Goal: Task Accomplishment & Management: Complete application form

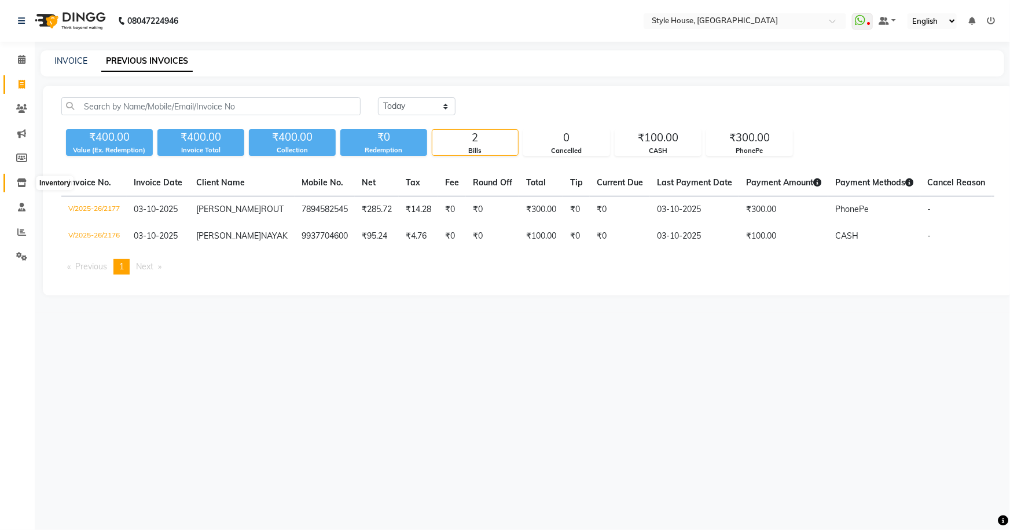
drag, startPoint x: 0, startPoint y: 0, endPoint x: 25, endPoint y: 185, distance: 186.3
click at [25, 185] on icon at bounding box center [22, 182] width 10 height 9
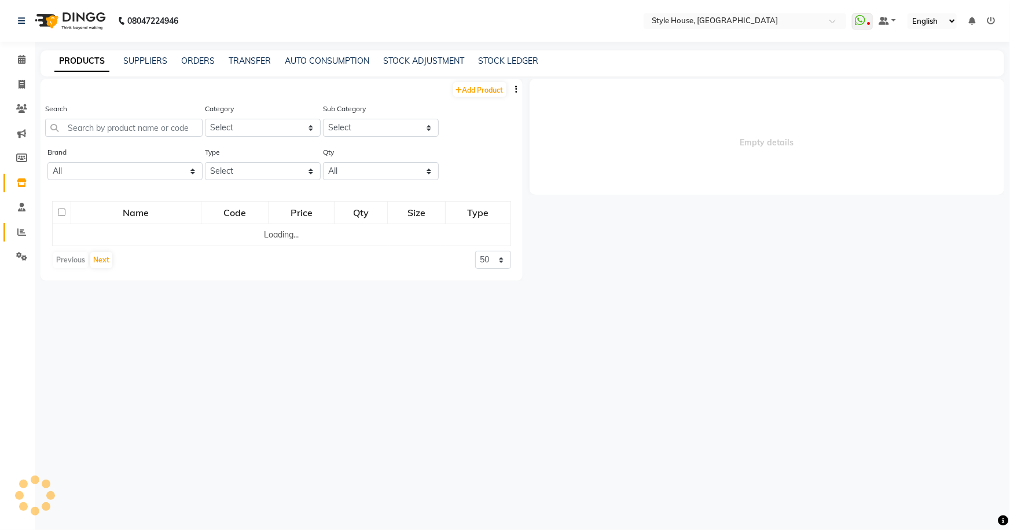
select select
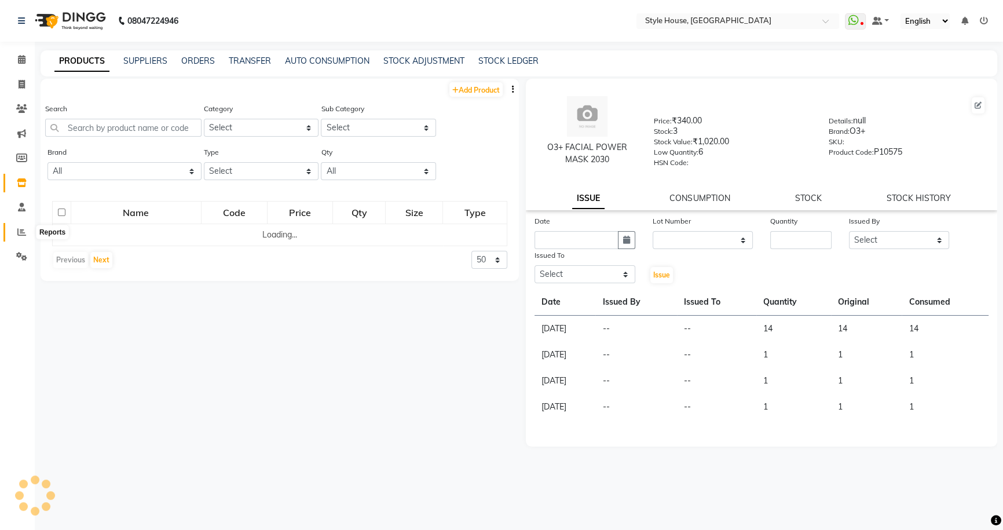
click at [21, 232] on icon at bounding box center [21, 232] width 9 height 9
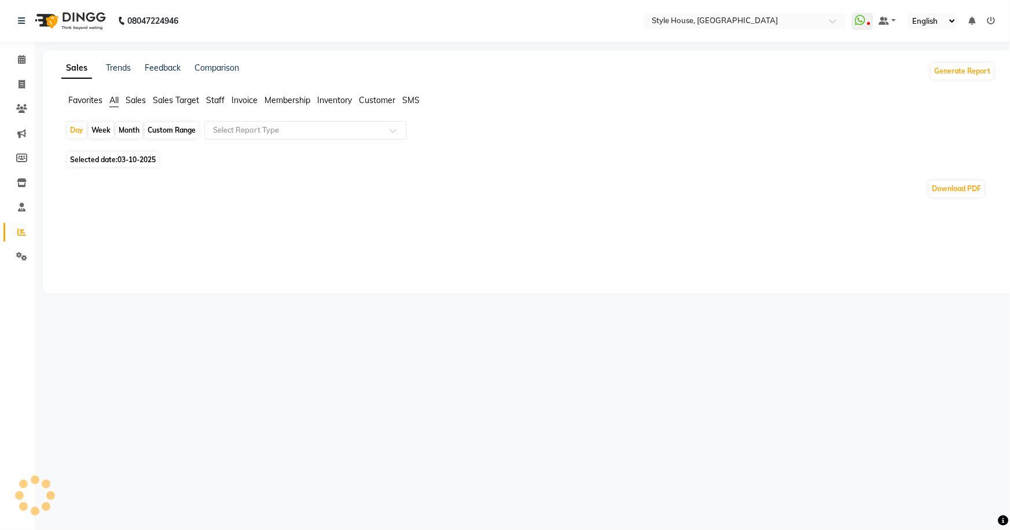
click at [113, 101] on span "All" at bounding box center [113, 100] width 9 height 10
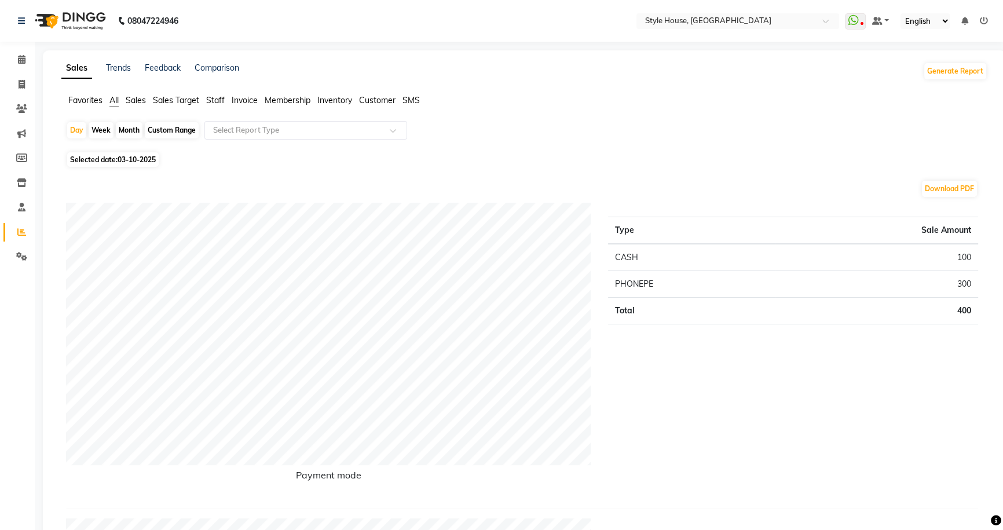
click at [157, 129] on div "Custom Range" at bounding box center [172, 130] width 54 height 16
select select "10"
select select "2025"
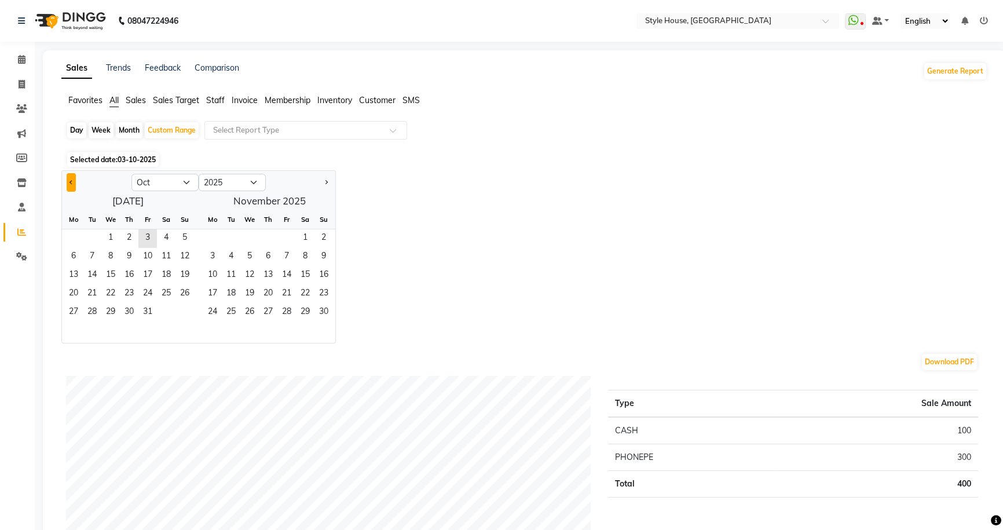
click at [73, 181] on span "Previous month" at bounding box center [71, 181] width 4 height 4
select select "9"
click at [69, 235] on span "1" at bounding box center [73, 238] width 19 height 19
click at [98, 311] on span "30" at bounding box center [92, 312] width 19 height 19
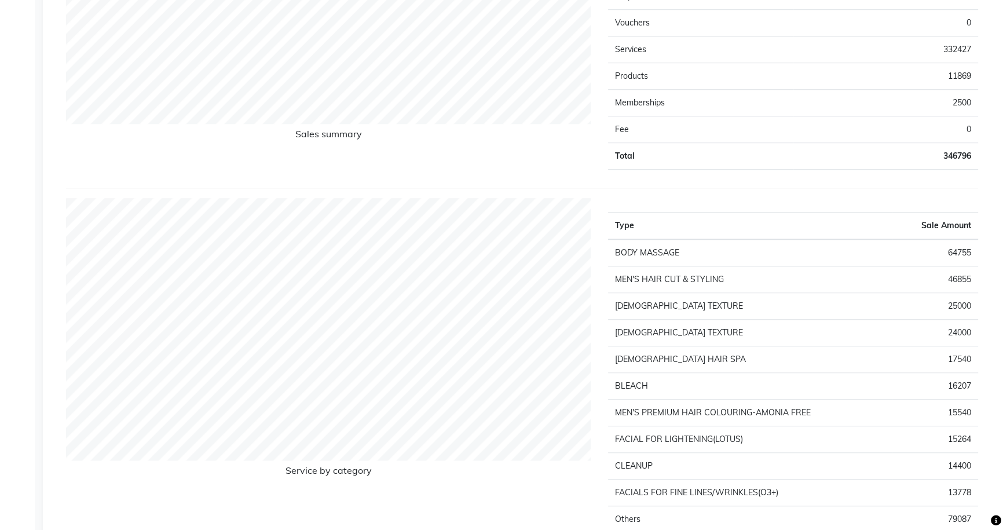
scroll to position [947, 0]
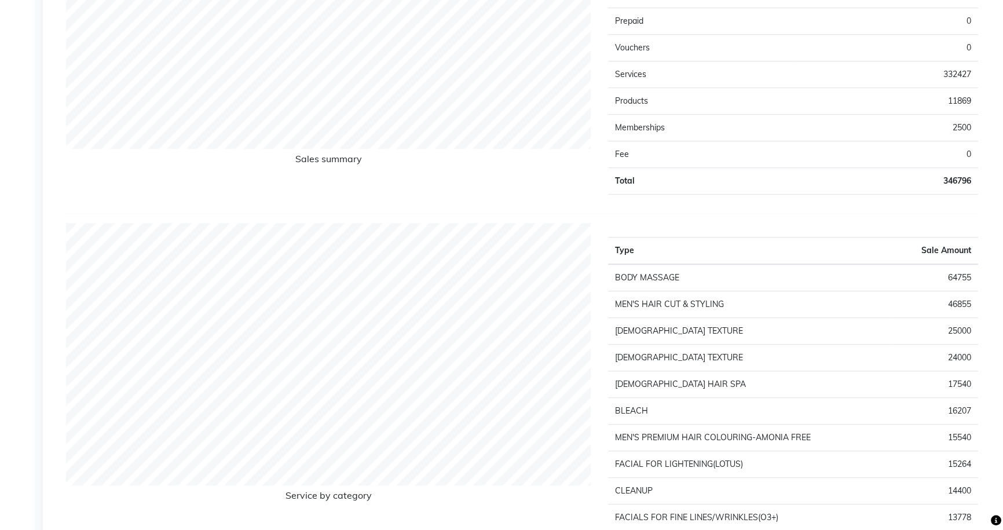
click at [963, 100] on td "11869" at bounding box center [885, 101] width 185 height 27
click at [951, 105] on td "11869" at bounding box center [885, 101] width 185 height 27
click at [642, 101] on td "Products" at bounding box center [700, 101] width 185 height 27
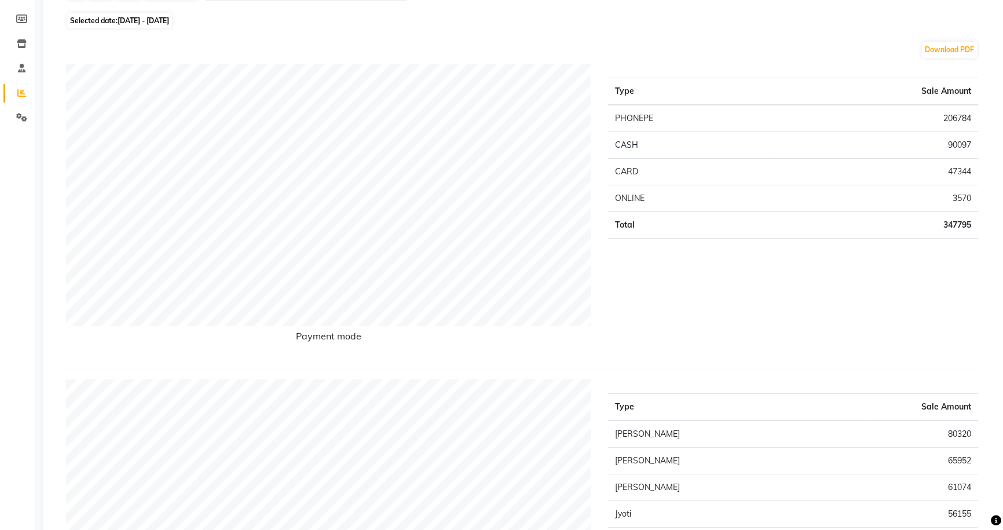
scroll to position [0, 0]
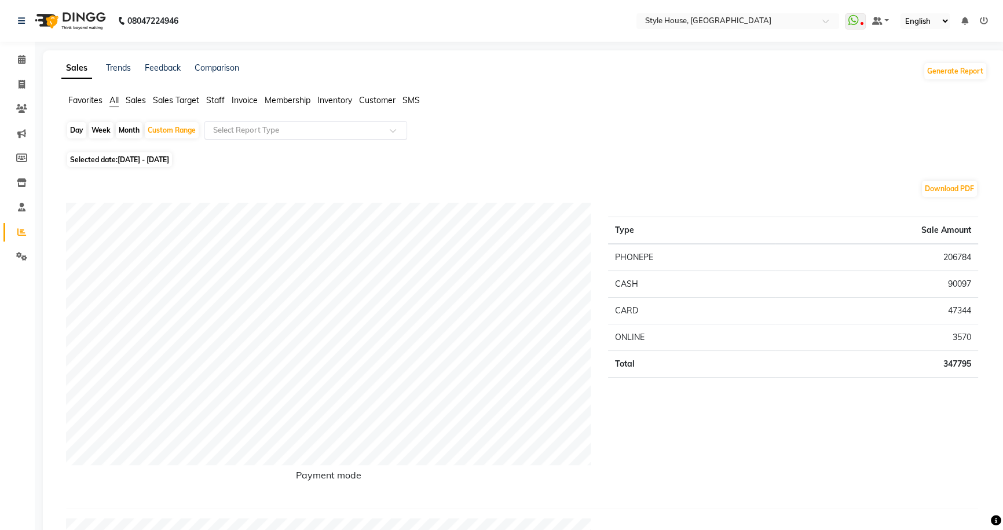
click at [244, 130] on input "text" at bounding box center [294, 130] width 167 height 12
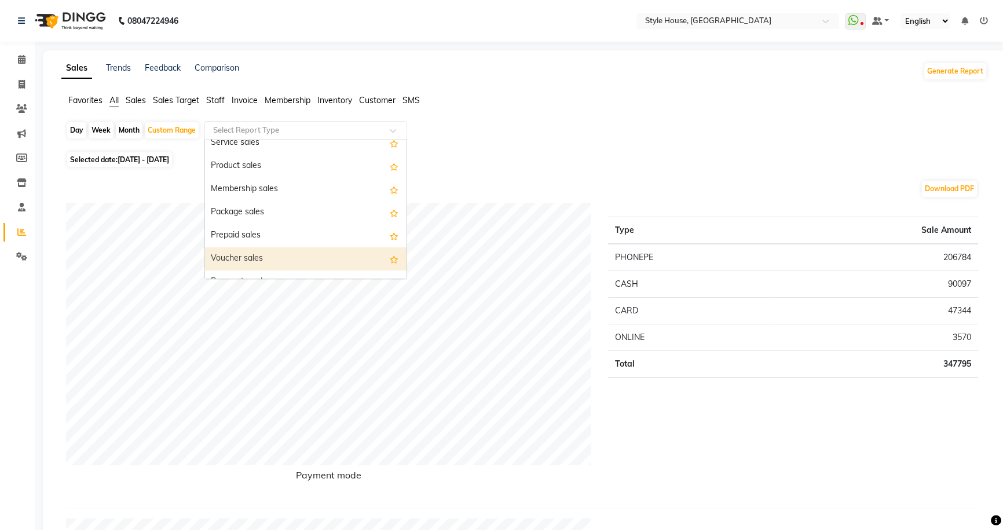
scroll to position [52, 0]
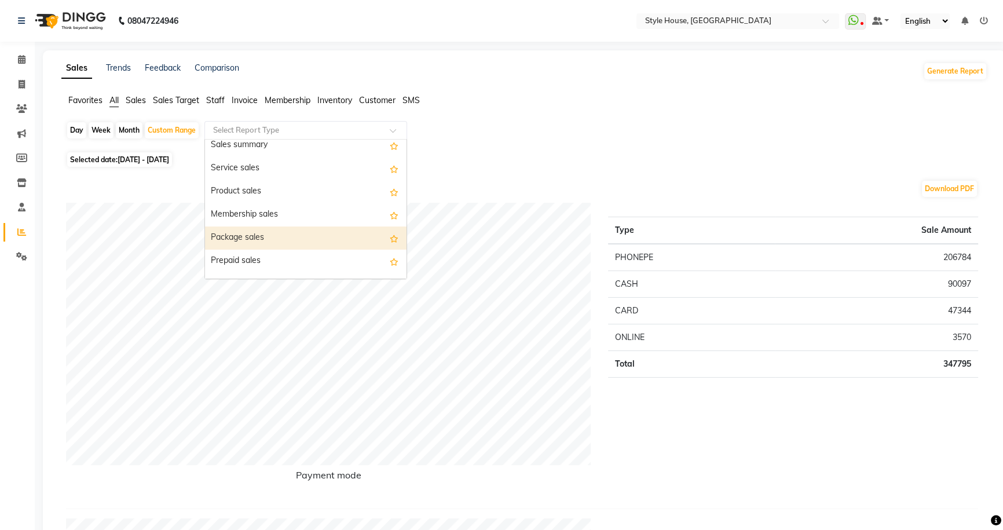
click at [281, 228] on div "Package sales" at bounding box center [305, 237] width 201 height 23
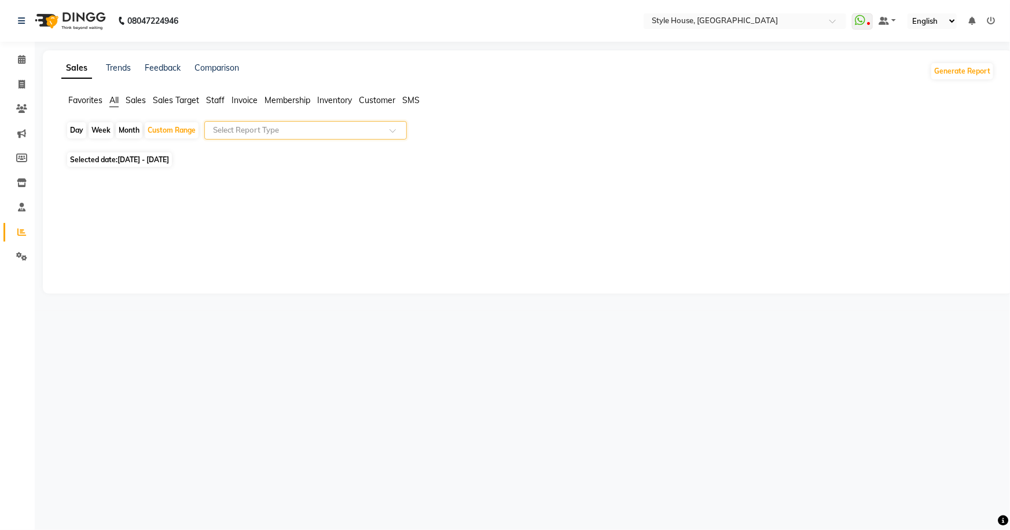
click at [393, 129] on span at bounding box center [397, 134] width 14 height 12
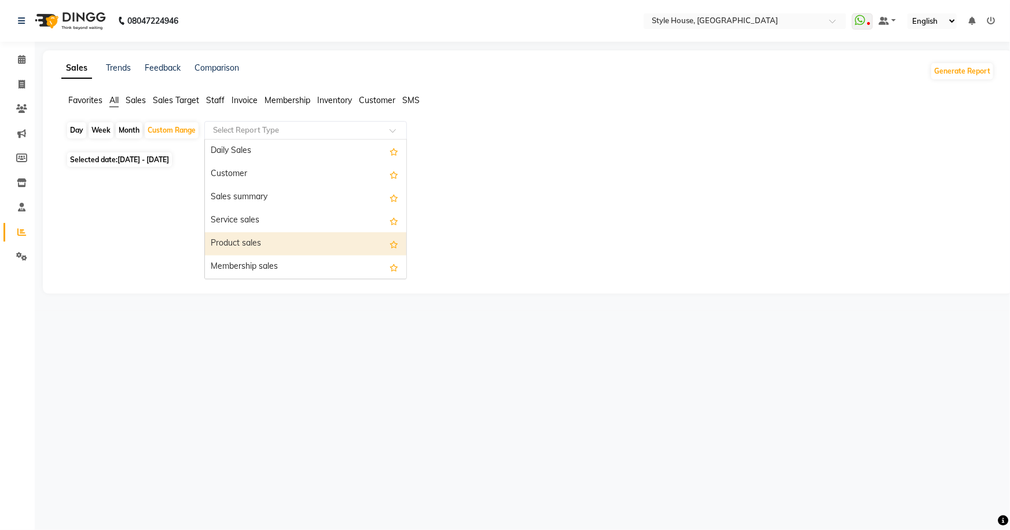
click at [277, 243] on div "Product sales" at bounding box center [305, 243] width 201 height 23
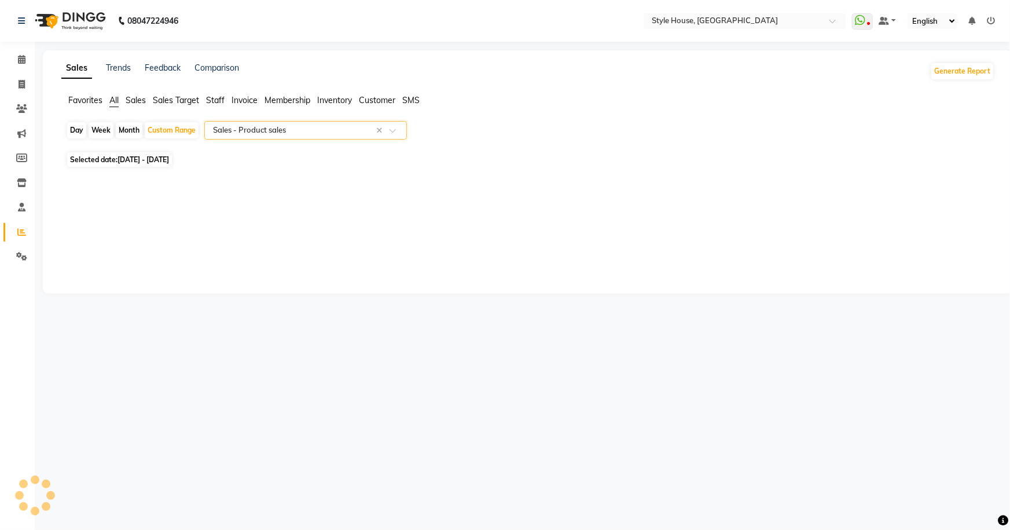
select select "full_report"
select select "csv"
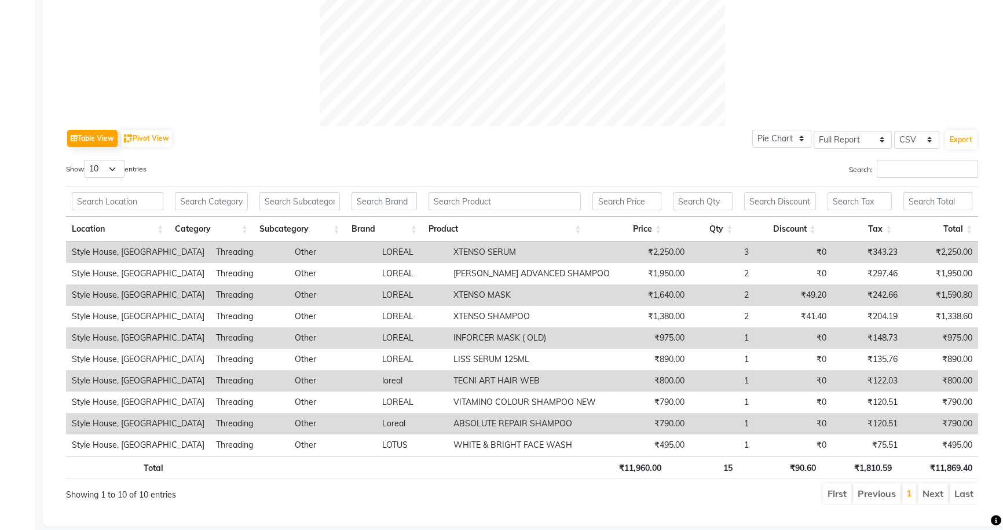
scroll to position [474, 0]
click at [644, 251] on td "₹2,250.00" at bounding box center [652, 250] width 75 height 21
click at [657, 232] on th "Price" at bounding box center [626, 227] width 80 height 25
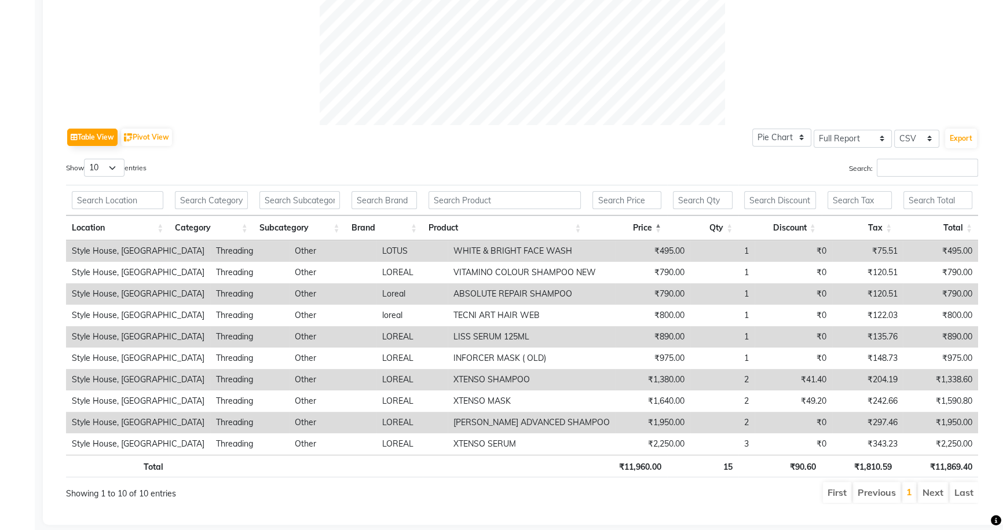
click at [658, 223] on th "Price" at bounding box center [626, 227] width 80 height 25
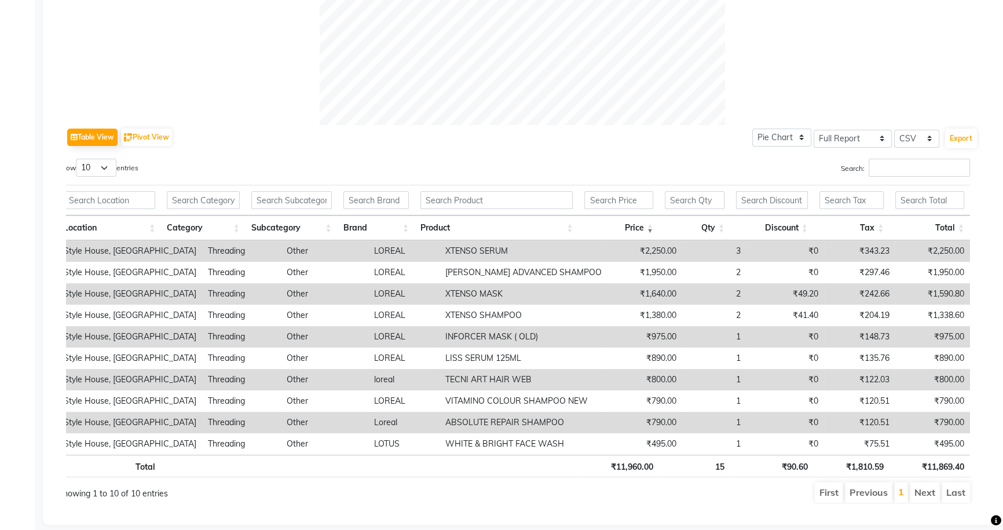
click at [101, 292] on td "Style House, [GEOGRAPHIC_DATA]" at bounding box center [130, 293] width 144 height 21
click at [116, 297] on td "Style House, [GEOGRAPHIC_DATA]" at bounding box center [130, 293] width 144 height 21
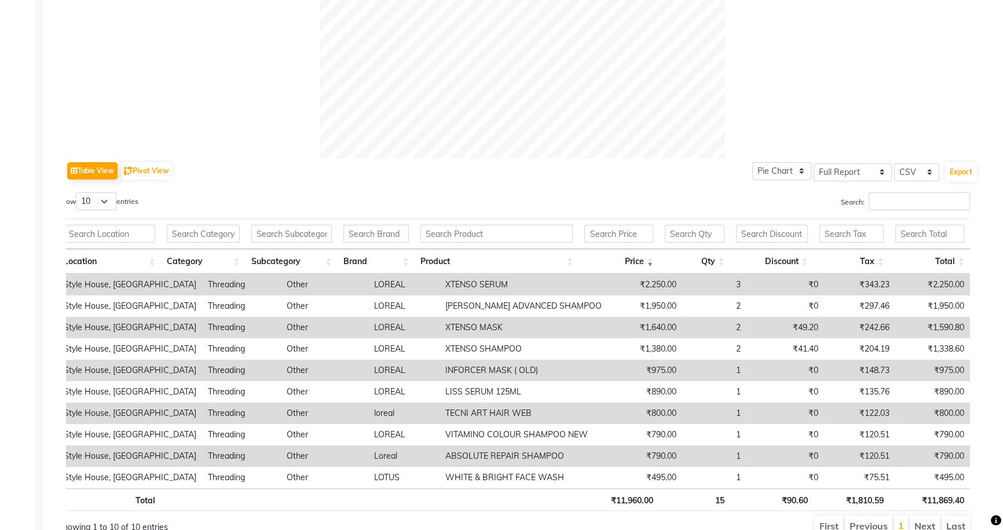
scroll to position [493, 0]
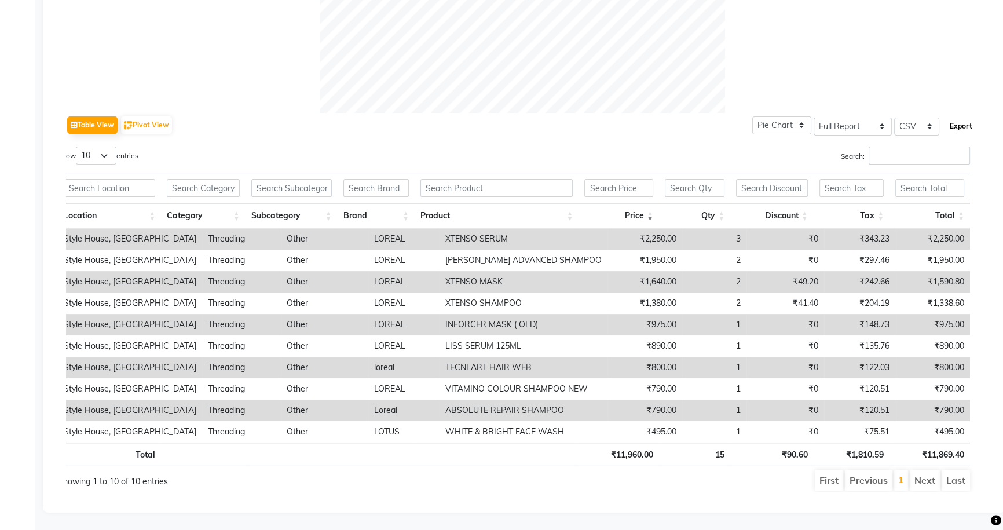
click at [960, 118] on button "Export" at bounding box center [961, 126] width 32 height 20
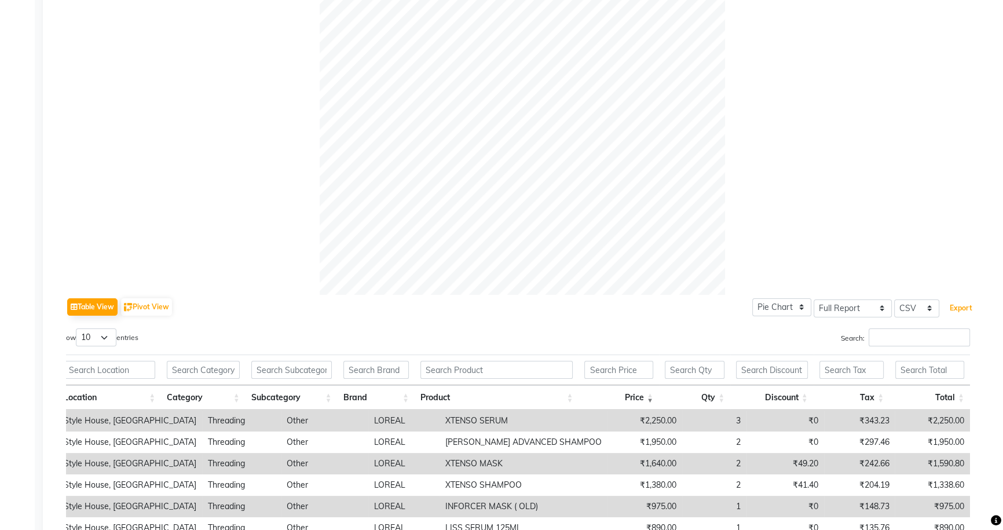
scroll to position [283, 0]
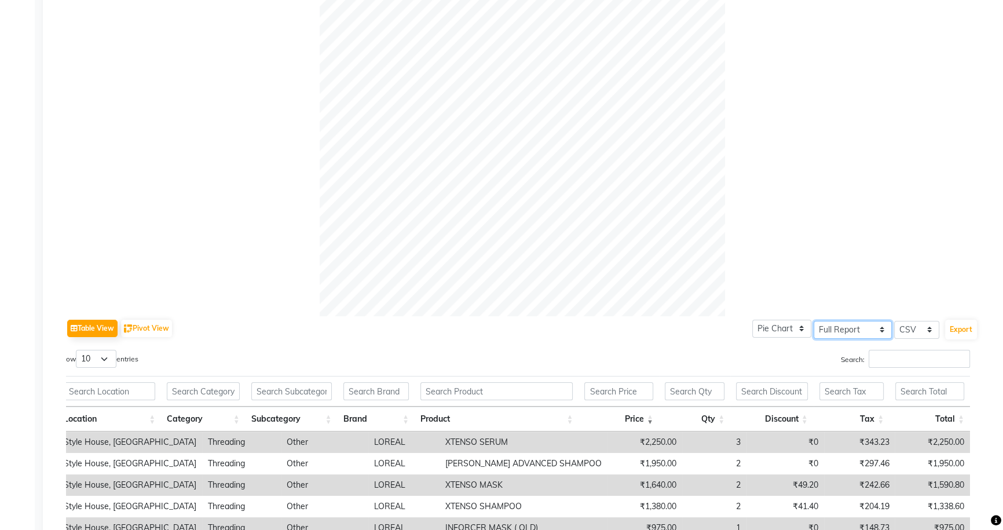
click at [868, 334] on select "Select Full Report Filtered Report" at bounding box center [852, 330] width 78 height 18
click at [862, 331] on select "Select Full Report Filtered Report" at bounding box center [852, 330] width 78 height 18
click at [923, 336] on select "Select CSV PDF" at bounding box center [916, 330] width 45 height 18
click at [894, 321] on select "Select CSV PDF" at bounding box center [916, 330] width 45 height 18
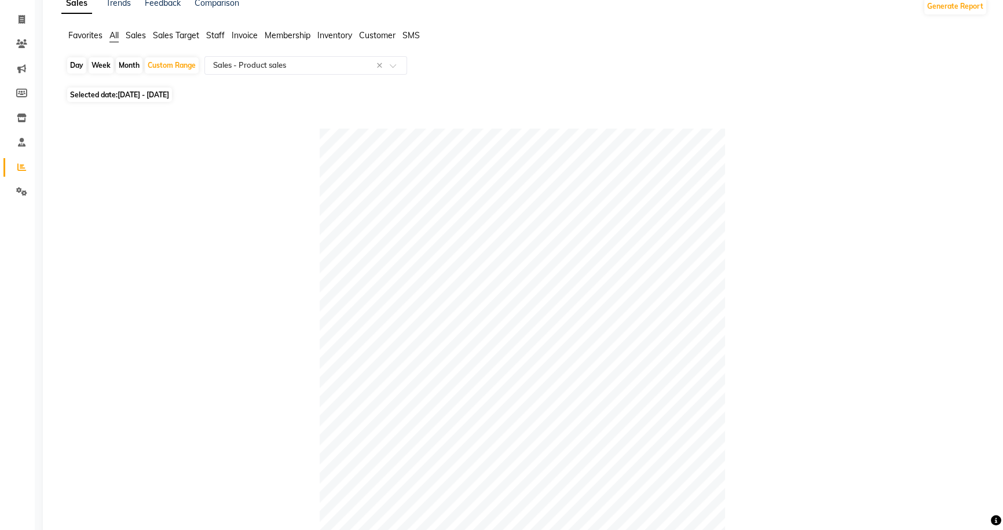
scroll to position [0, 0]
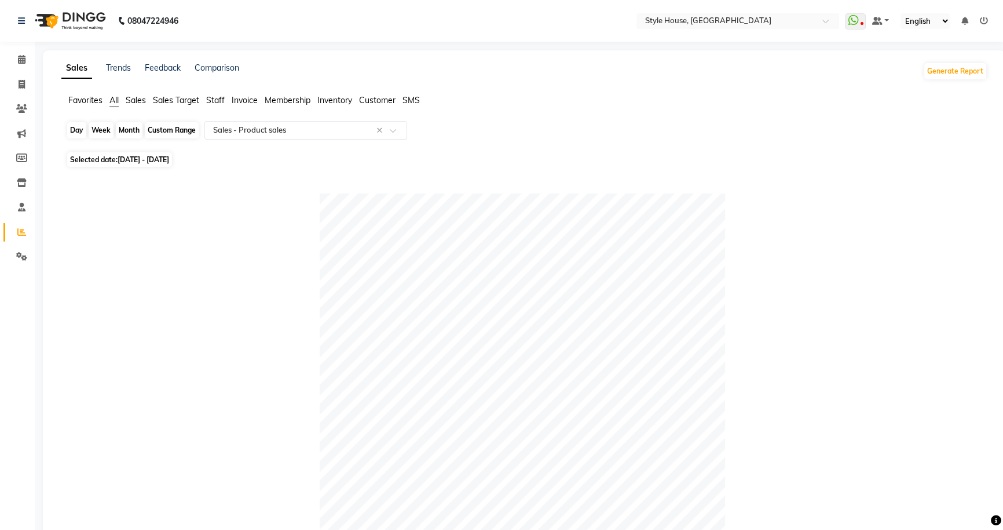
click at [162, 133] on div "Custom Range" at bounding box center [172, 130] width 54 height 16
select select "9"
select select "2025"
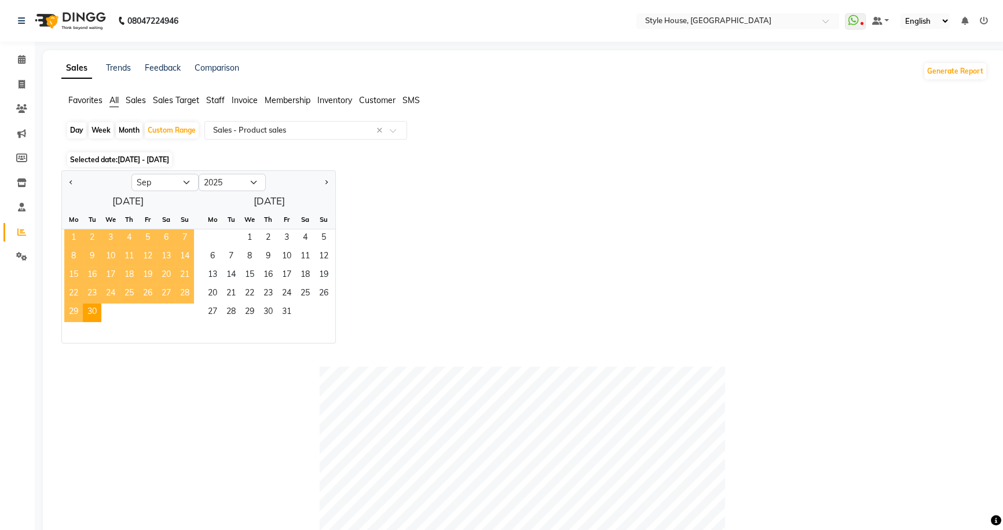
click at [75, 237] on span "1" at bounding box center [73, 238] width 19 height 19
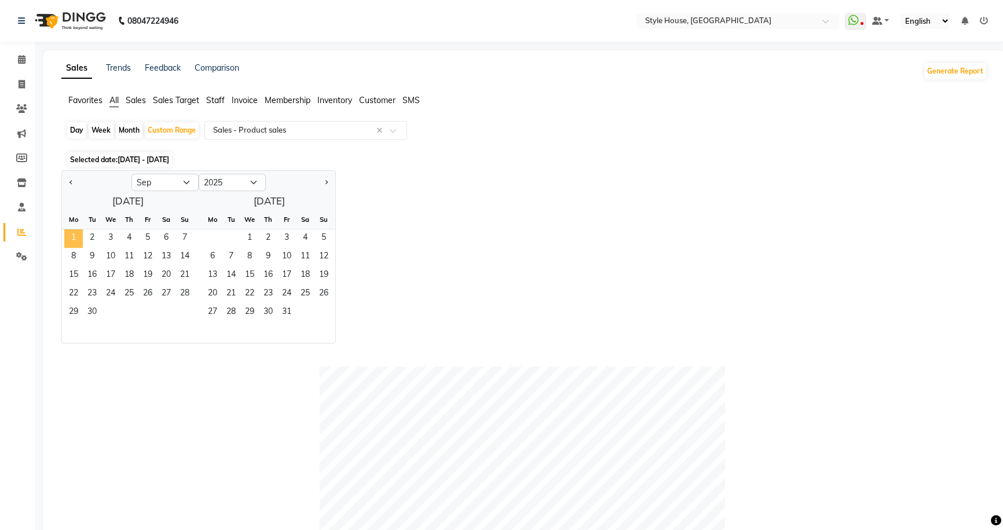
click at [76, 237] on span "1" at bounding box center [73, 238] width 19 height 19
click at [496, 293] on div "Jan Feb Mar Apr May Jun [DATE] Aug Sep Oct Nov [DATE] 2016 2017 2018 2019 2020 …" at bounding box center [524, 256] width 926 height 173
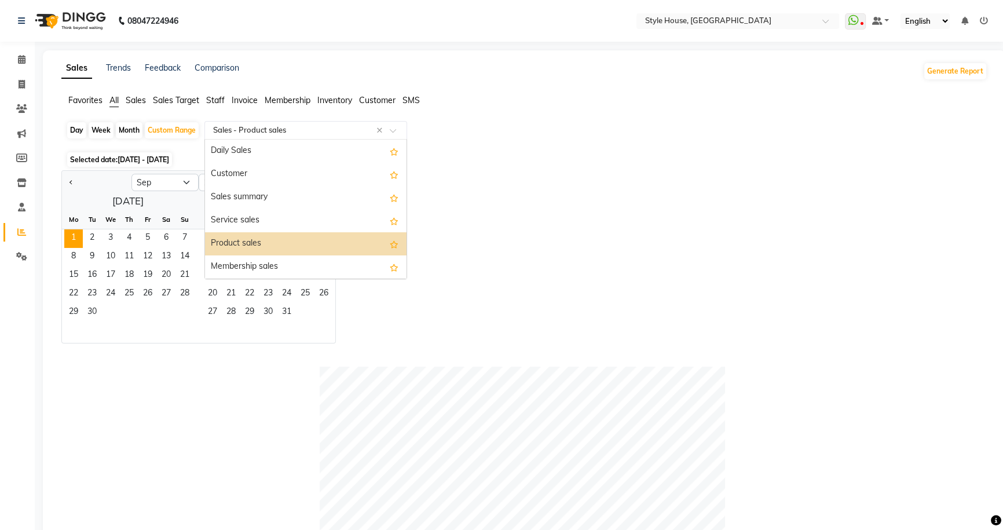
click at [289, 129] on input "text" at bounding box center [294, 130] width 167 height 12
click at [275, 241] on div "Product sales" at bounding box center [305, 243] width 201 height 23
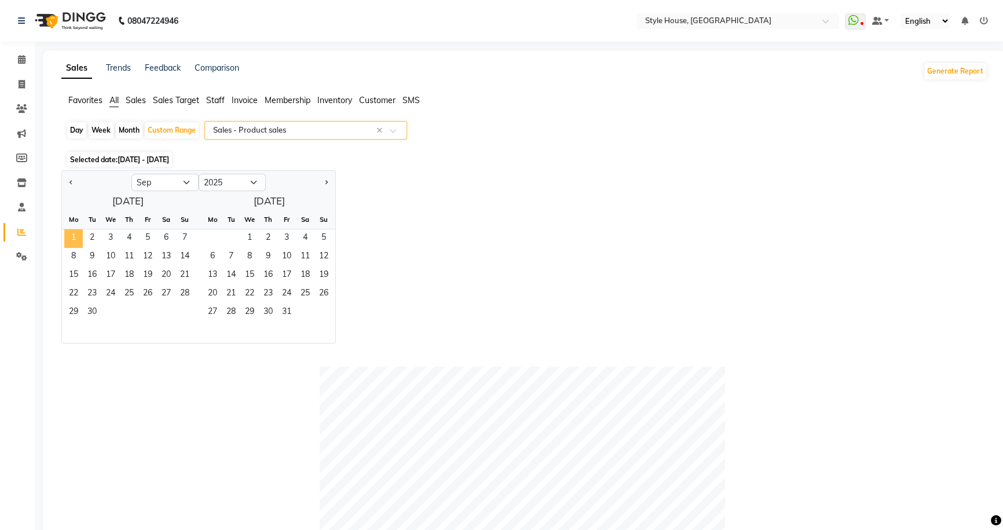
click at [79, 237] on span "1" at bounding box center [73, 238] width 19 height 19
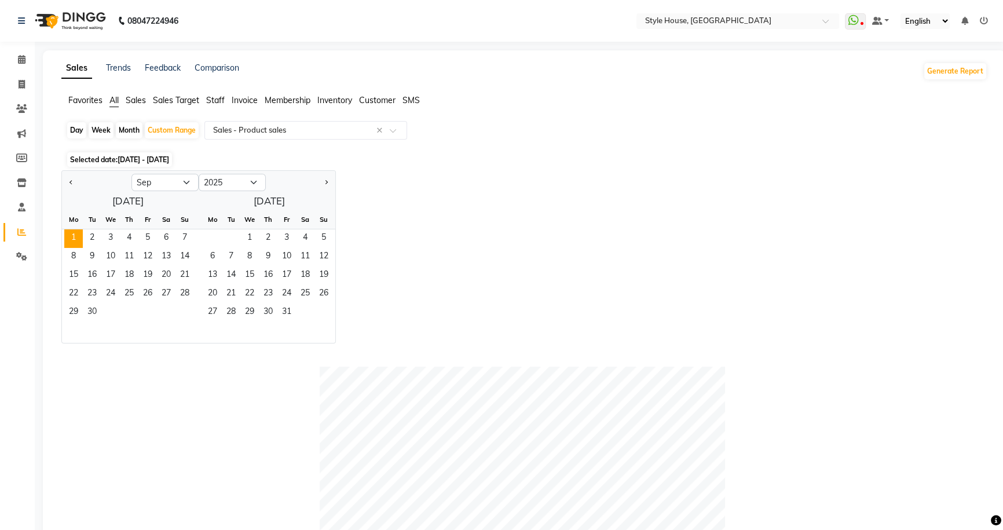
click at [552, 233] on div "Jan Feb Mar Apr May Jun [DATE] Aug Sep Oct Nov [DATE] 2016 2017 2018 2019 2020 …" at bounding box center [524, 256] width 926 height 173
click at [118, 103] on span "All" at bounding box center [113, 100] width 9 height 10
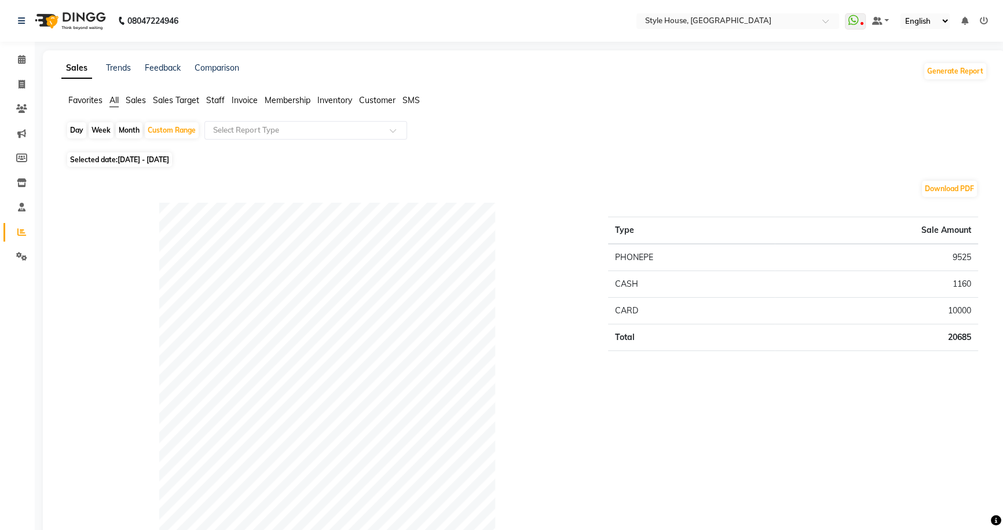
click at [370, 100] on span "Customer" at bounding box center [377, 100] width 36 height 10
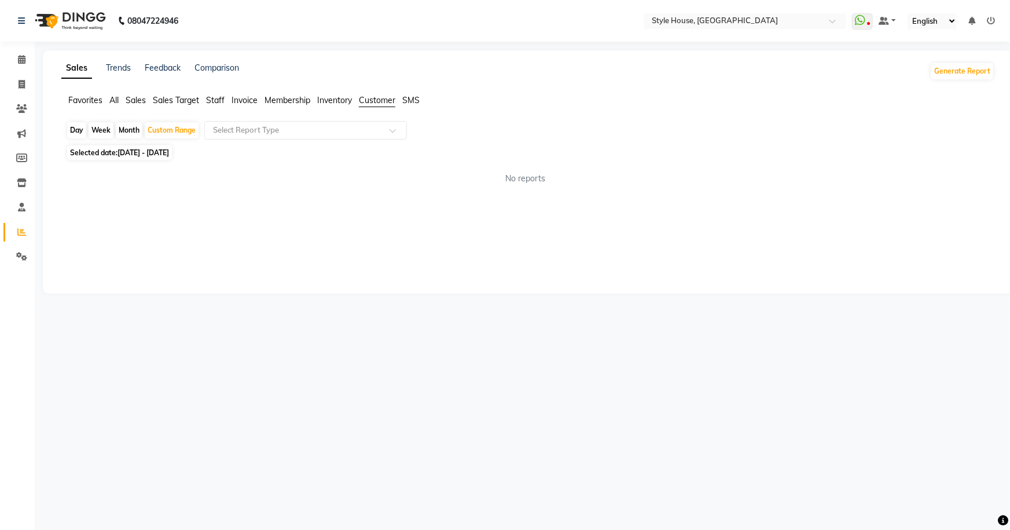
click at [297, 101] on span "Membership" at bounding box center [288, 100] width 46 height 10
click at [245, 101] on span "Invoice" at bounding box center [245, 100] width 26 height 10
click at [215, 99] on span "Staff" at bounding box center [215, 100] width 19 height 10
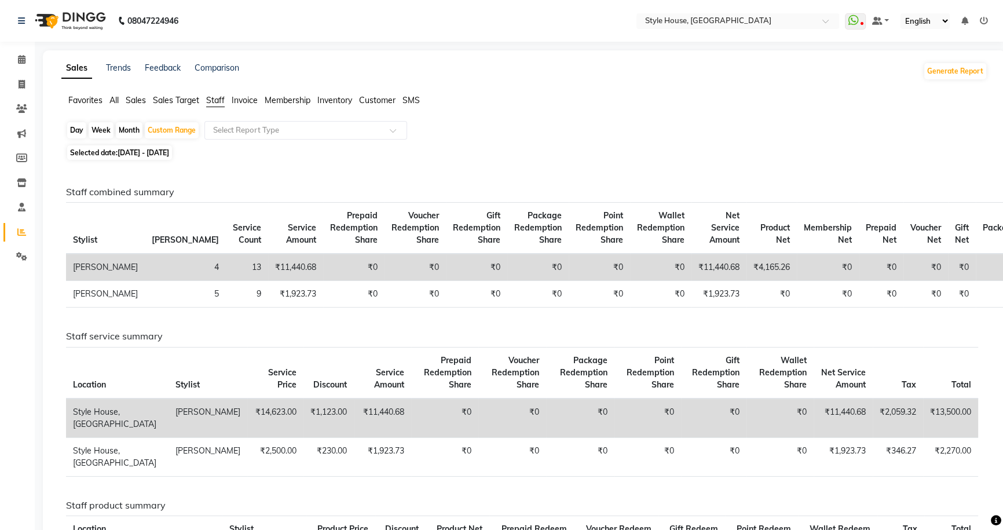
click at [115, 102] on span "All" at bounding box center [113, 100] width 9 height 10
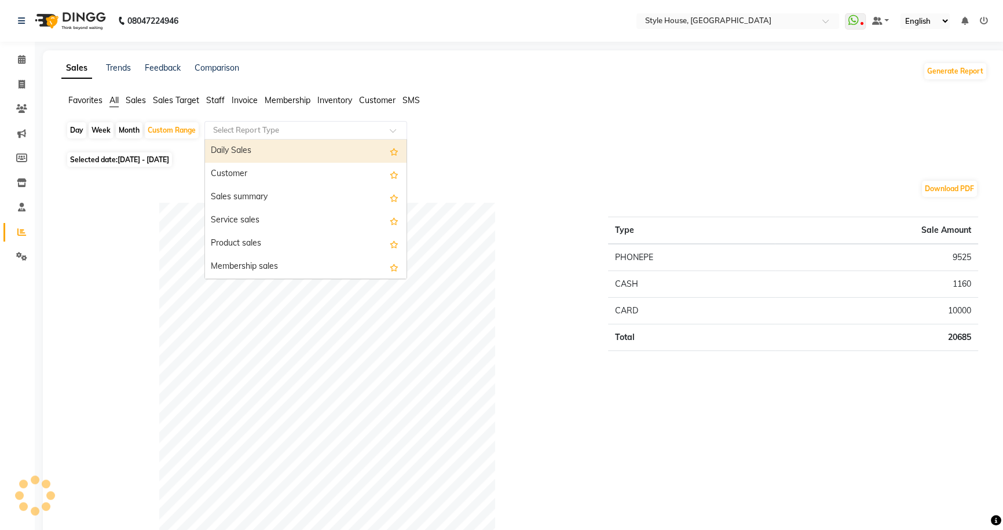
click at [248, 130] on input "text" at bounding box center [294, 130] width 167 height 12
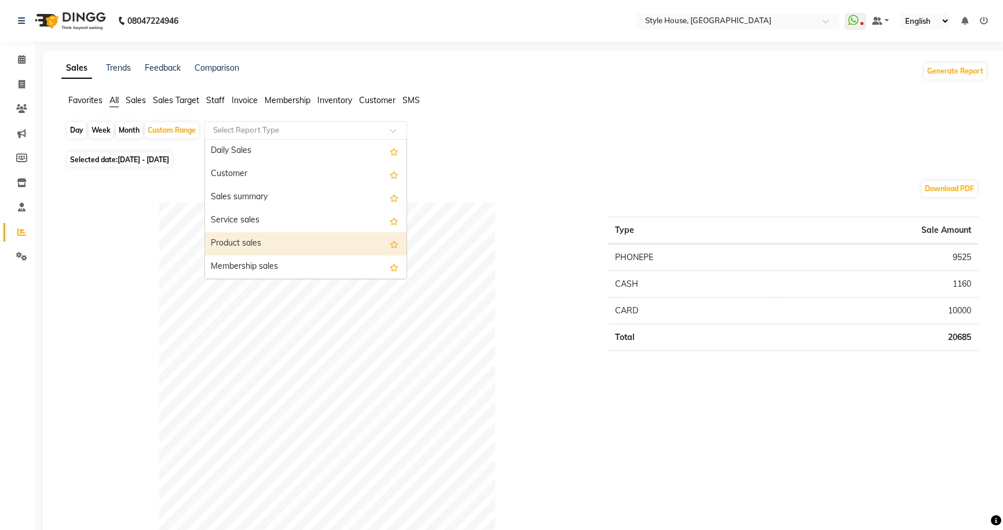
click at [305, 237] on div "Product sales" at bounding box center [305, 243] width 201 height 23
select select "full_report"
select select "csv"
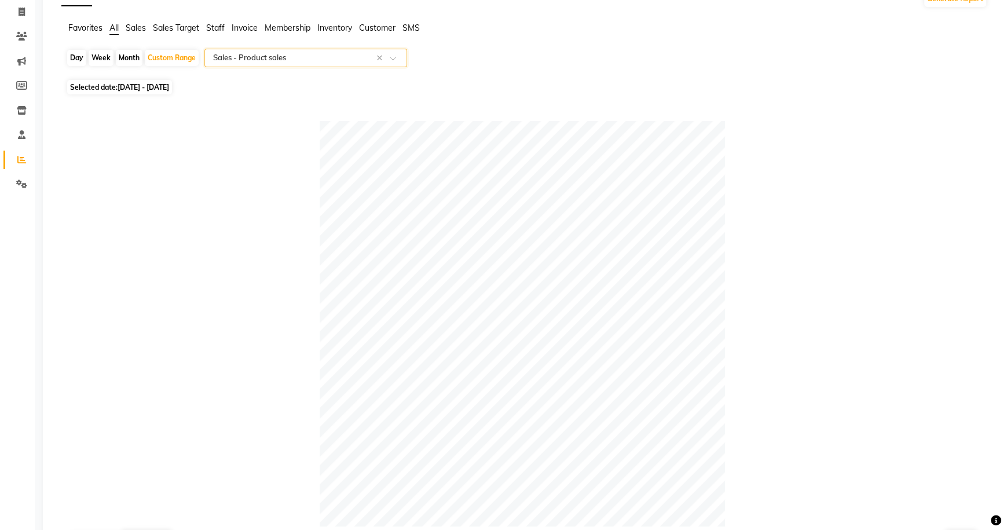
scroll to position [39, 0]
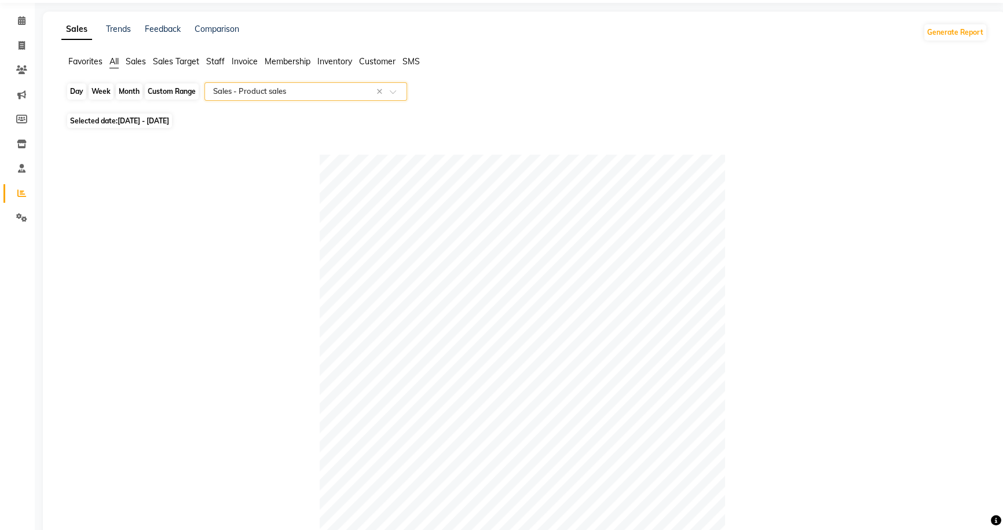
click at [160, 87] on div "Custom Range" at bounding box center [172, 91] width 54 height 16
select select "9"
select select "2025"
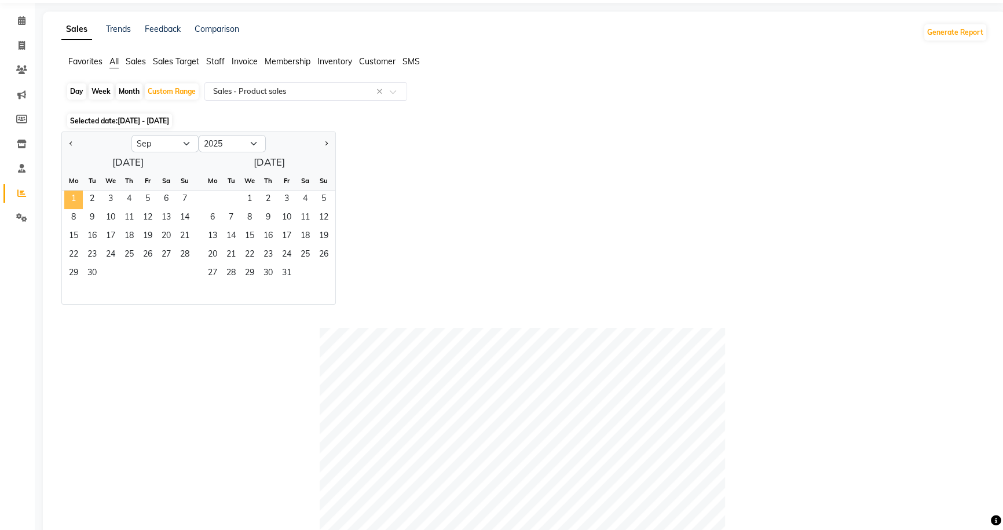
click at [69, 197] on span "1" at bounding box center [73, 199] width 19 height 19
click at [91, 274] on span "30" at bounding box center [92, 274] width 19 height 19
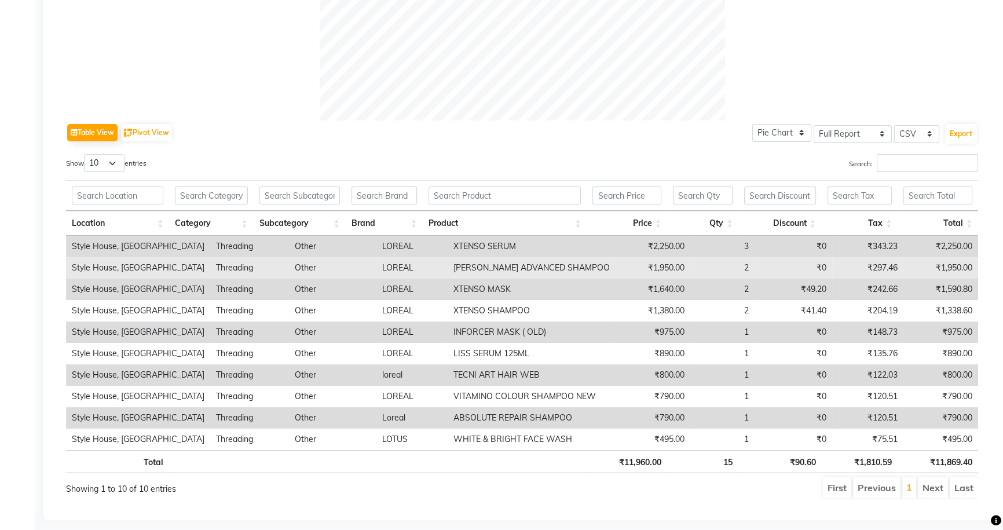
scroll to position [493, 0]
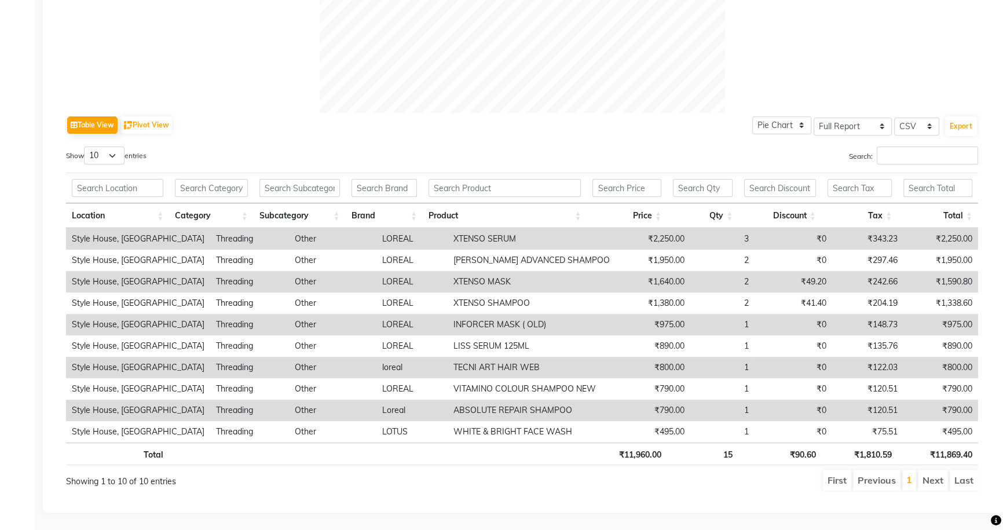
click at [944, 475] on li "Next" at bounding box center [933, 479] width 30 height 21
click at [894, 470] on li "Previous" at bounding box center [876, 479] width 47 height 21
click at [834, 469] on li "First" at bounding box center [837, 479] width 28 height 21
click at [916, 469] on ul "First Previous 1 Next Last" at bounding box center [715, 479] width 524 height 21
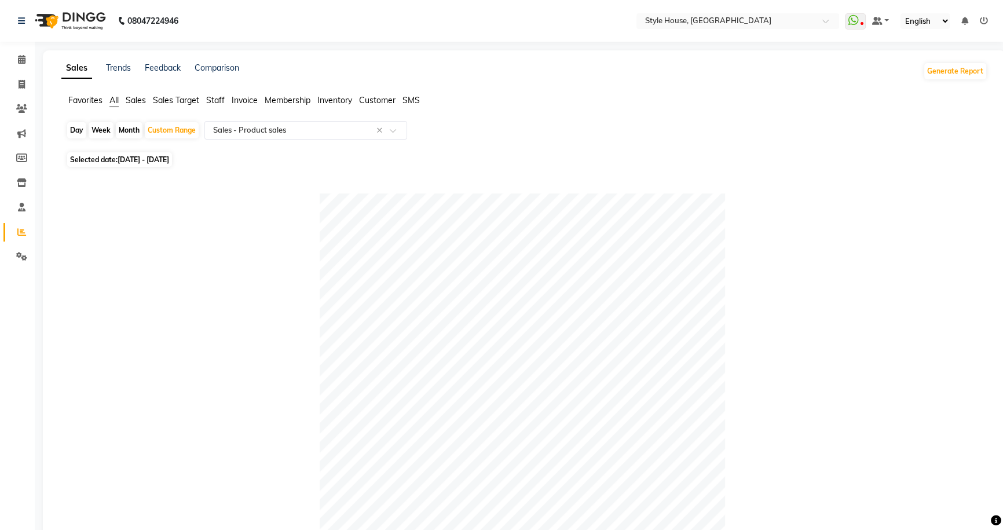
scroll to position [0, 0]
click at [255, 98] on span "Invoice" at bounding box center [245, 100] width 26 height 10
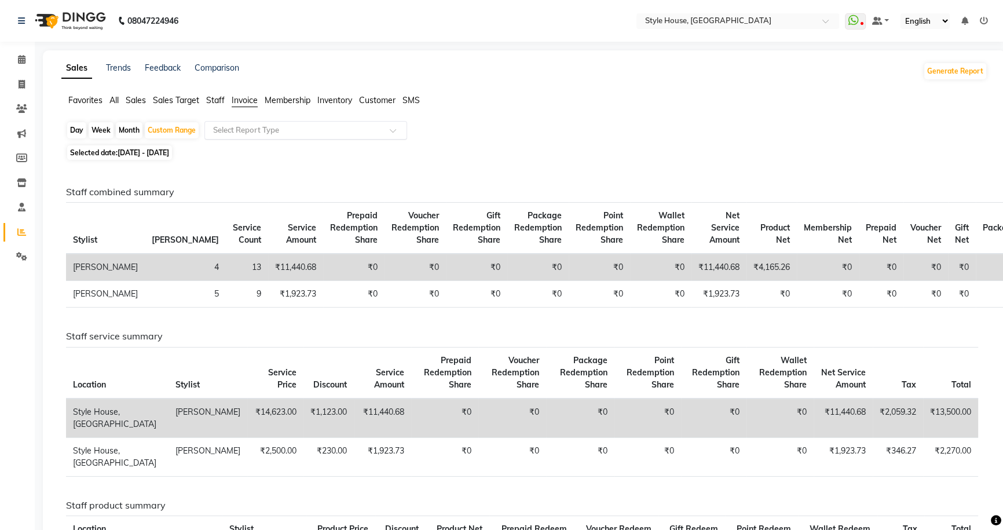
click at [284, 133] on input "text" at bounding box center [294, 130] width 167 height 12
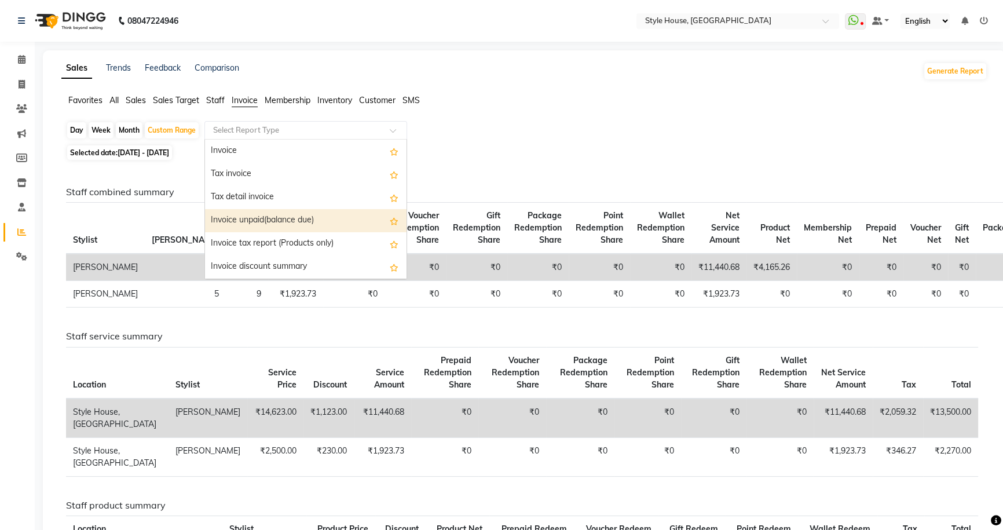
scroll to position [52, 0]
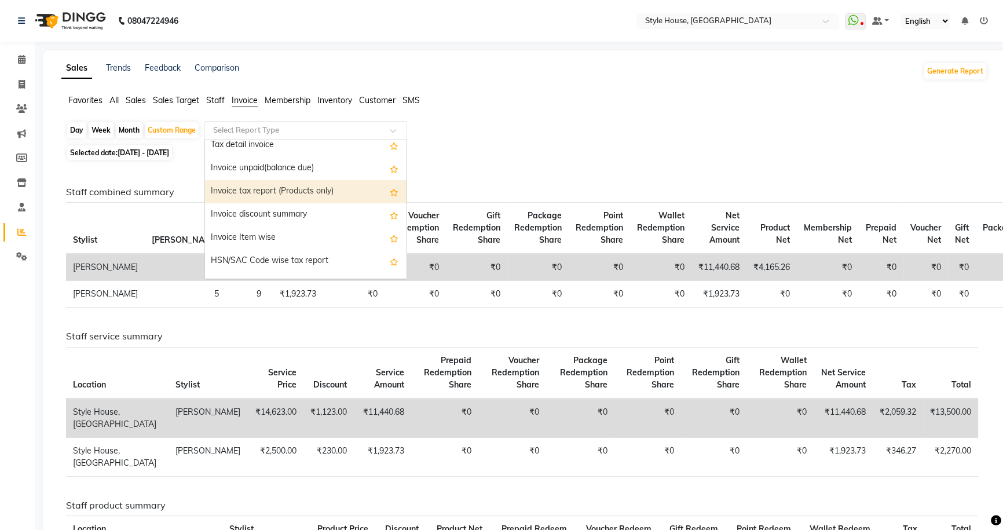
click at [309, 191] on div "Invoice tax report (Products only)" at bounding box center [305, 191] width 201 height 23
select select "full_report"
select select "csv"
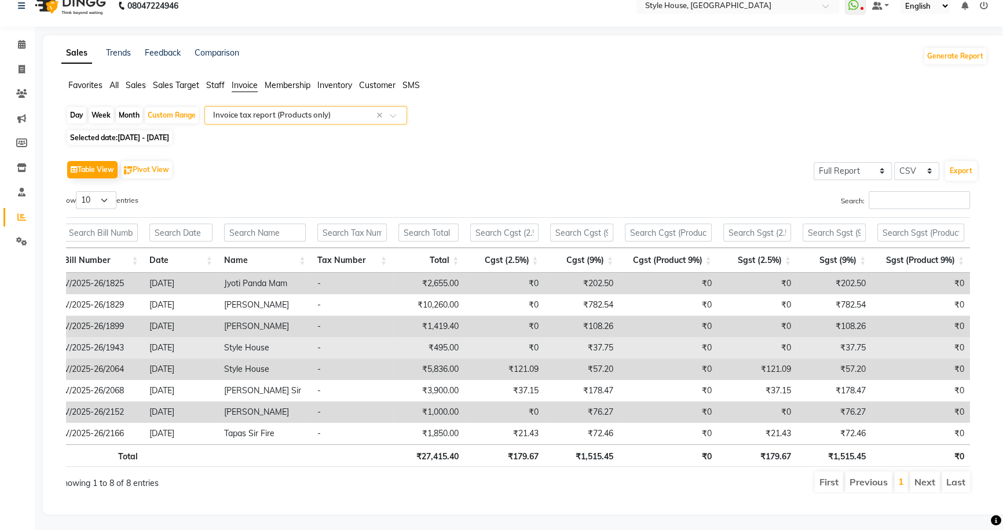
scroll to position [0, 0]
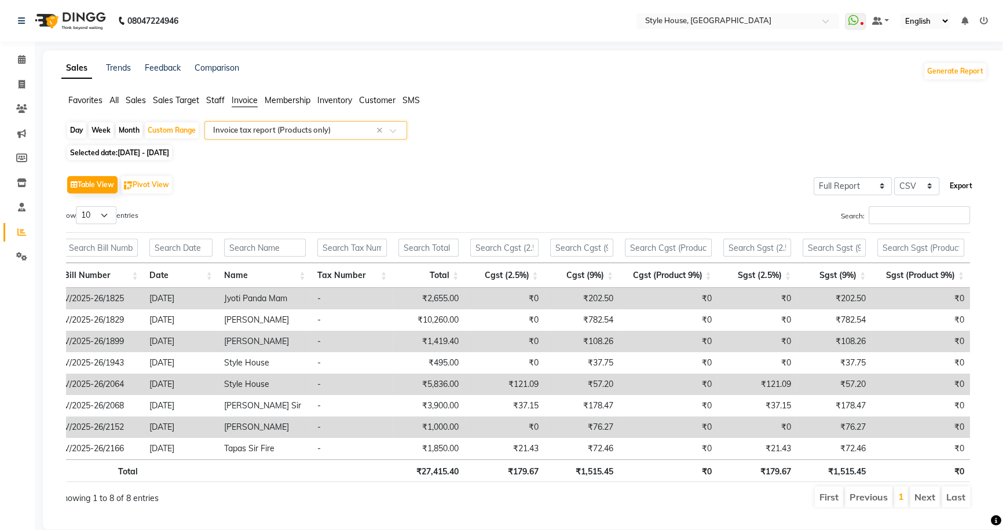
click at [960, 190] on button "Export" at bounding box center [961, 186] width 32 height 20
click at [22, 235] on icon at bounding box center [21, 232] width 9 height 9
click at [20, 82] on icon at bounding box center [22, 84] width 6 height 9
select select "service"
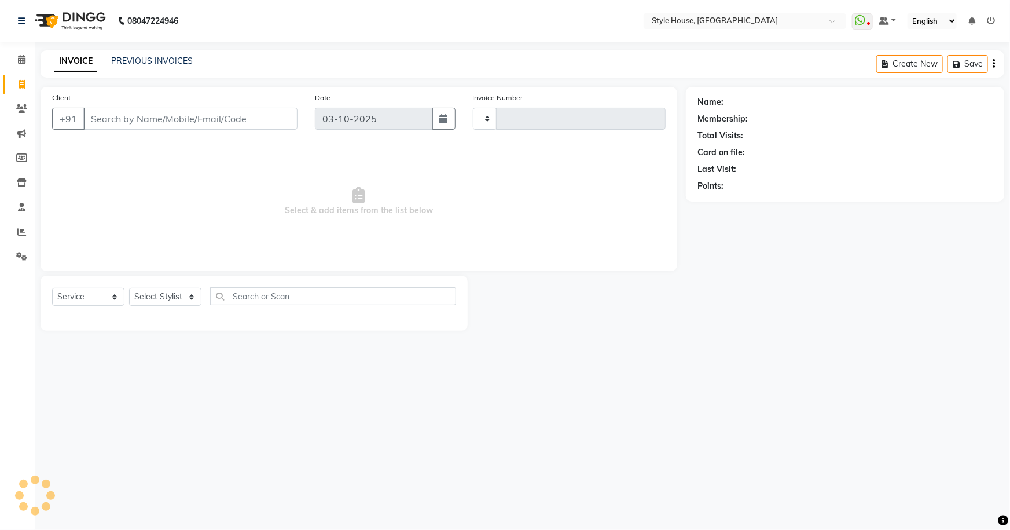
type input "2178"
select select "4237"
click at [17, 178] on icon at bounding box center [22, 182] width 10 height 9
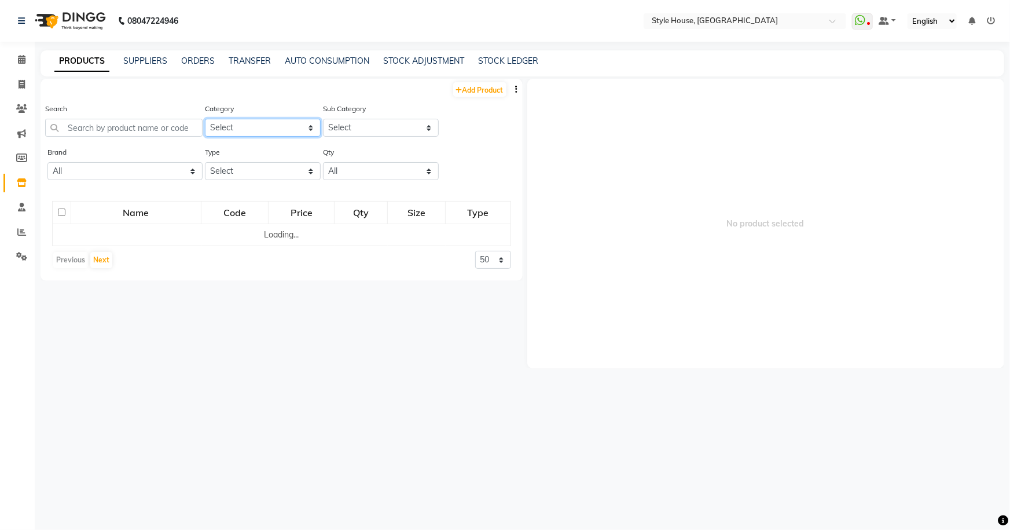
click at [284, 131] on select "Select Hair Skin Personal Care Appliances [PERSON_NAME] Waxing Disposable Threa…" at bounding box center [263, 128] width 116 height 18
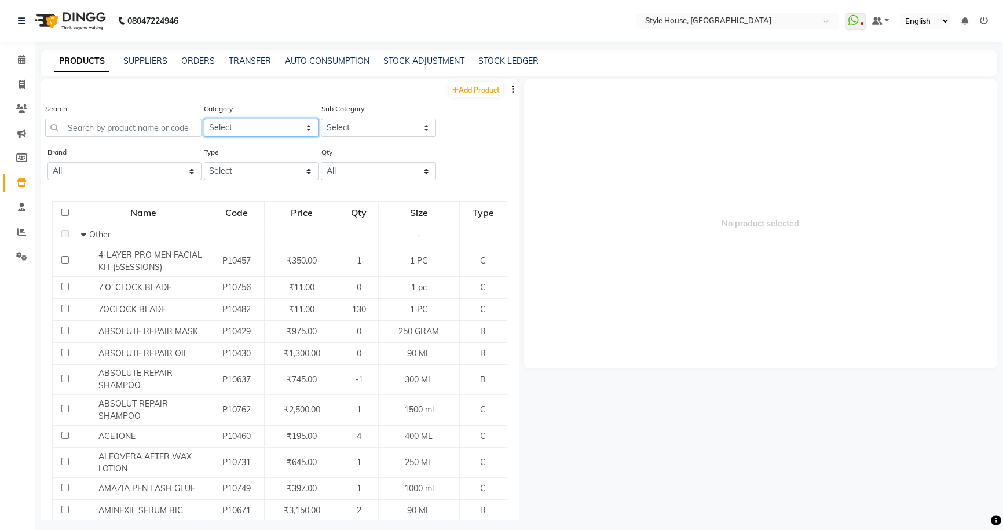
click at [254, 129] on select "Select Hair Skin Personal Care Appliances [PERSON_NAME] Waxing Disposable Threa…" at bounding box center [261, 128] width 115 height 18
click at [322, 133] on select "Select" at bounding box center [378, 128] width 115 height 18
drag, startPoint x: 324, startPoint y: 134, endPoint x: 305, endPoint y: 133, distance: 18.6
click at [324, 134] on select "Select" at bounding box center [378, 128] width 115 height 18
click at [107, 133] on input "text" at bounding box center [123, 128] width 156 height 18
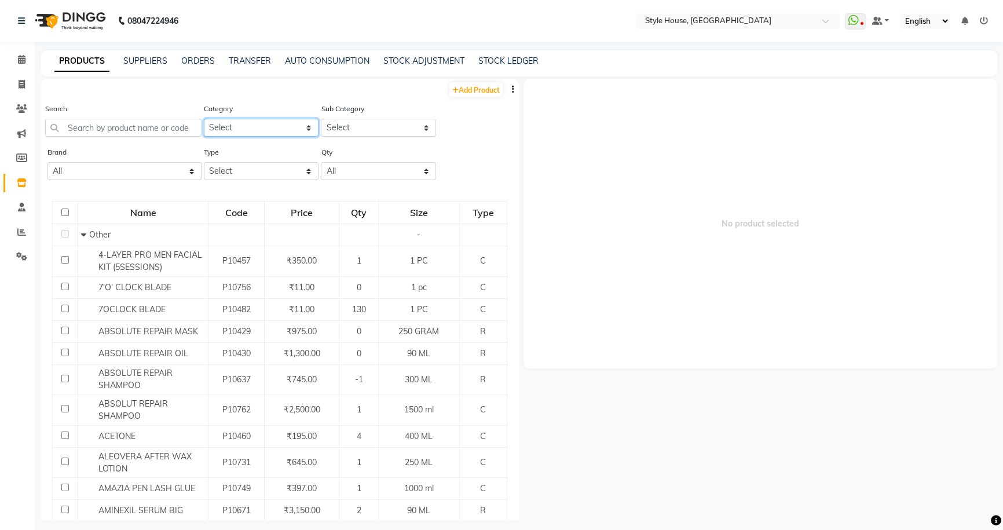
click at [252, 124] on select "Select Hair Skin Personal Care Appliances [PERSON_NAME] Waxing Disposable Threa…" at bounding box center [261, 128] width 115 height 18
click at [148, 148] on div "Brand All 03+ Aroma Aroma Magic Charcoal Ayurvedi Beardo Beaum Beaume Bed Sheet…" at bounding box center [124, 163] width 154 height 34
click at [234, 166] on select "Select Both Retail Consumable" at bounding box center [261, 171] width 115 height 18
select select "R"
click at [204, 163] on select "Select Both Retail Consumable" at bounding box center [261, 171] width 115 height 18
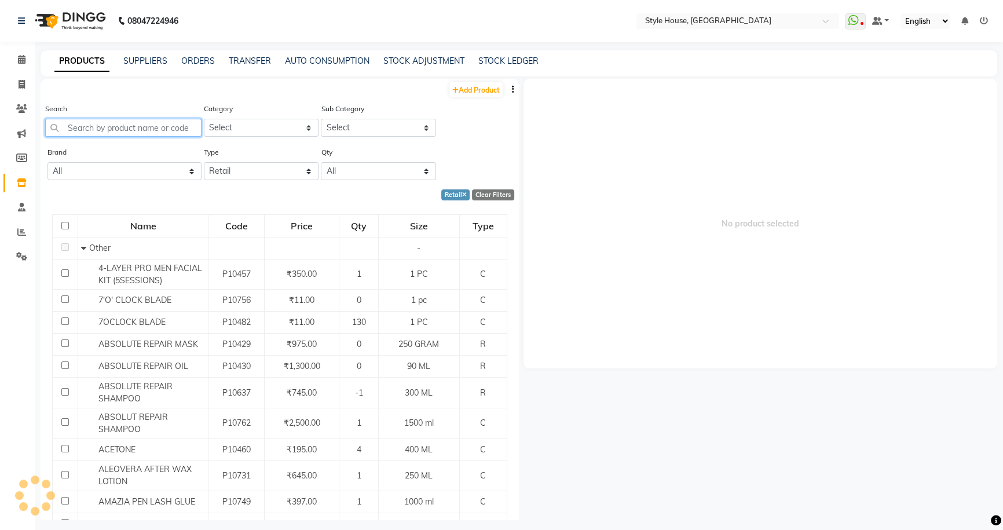
click at [137, 132] on input "text" at bounding box center [123, 128] width 156 height 18
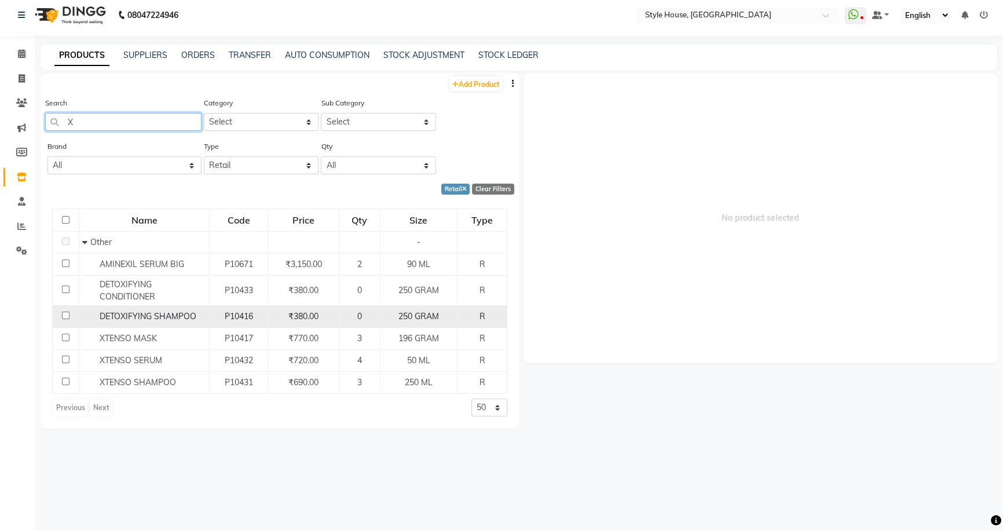
scroll to position [8, 0]
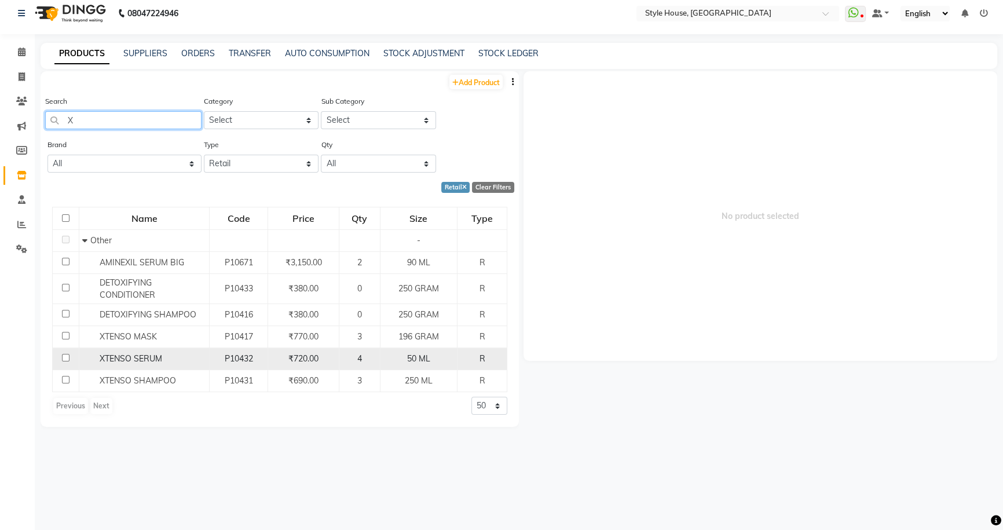
type input "X"
click at [63, 358] on input "checkbox" at bounding box center [66, 358] width 8 height 8
checkbox input "true"
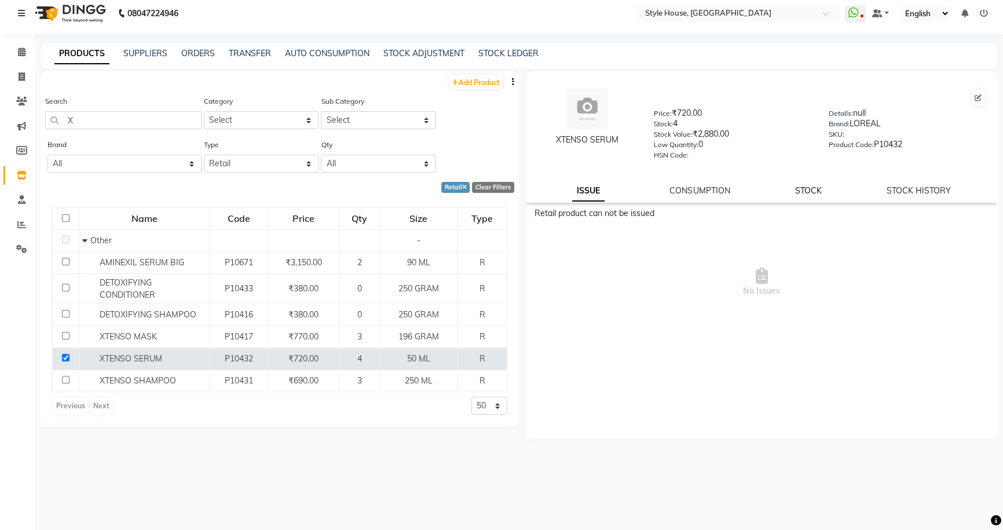
click at [813, 191] on link "STOCK" at bounding box center [808, 190] width 27 height 10
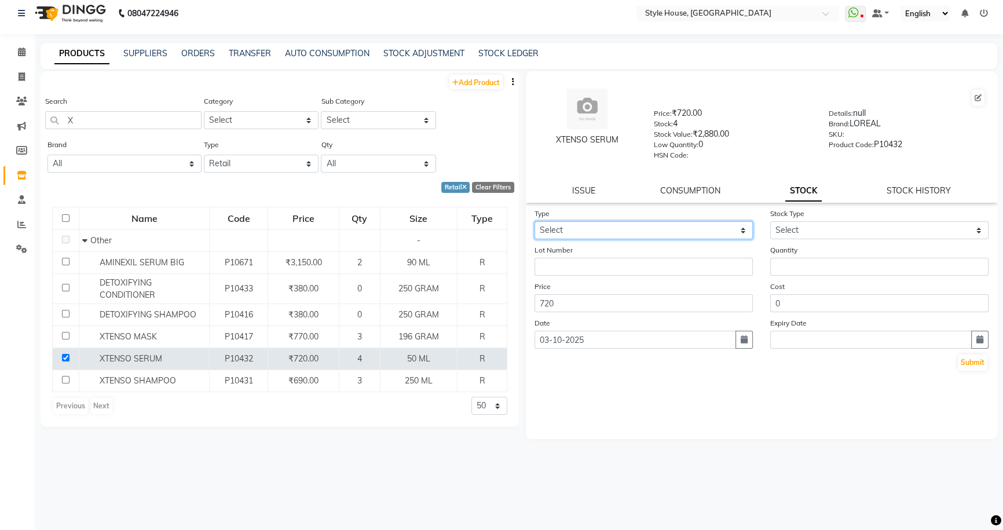
click at [618, 229] on select "Select In Out" at bounding box center [643, 230] width 218 height 18
click at [579, 193] on link "ISSUE" at bounding box center [583, 190] width 23 height 10
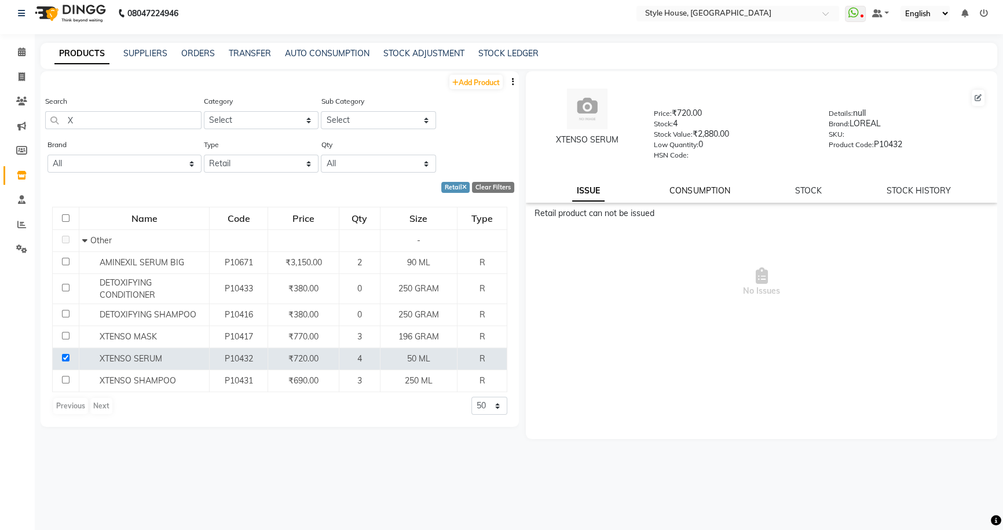
click at [689, 191] on link "CONSUMPTION" at bounding box center [699, 190] width 60 height 10
click at [900, 191] on link "STOCK HISTORY" at bounding box center [918, 190] width 64 height 10
select select "all"
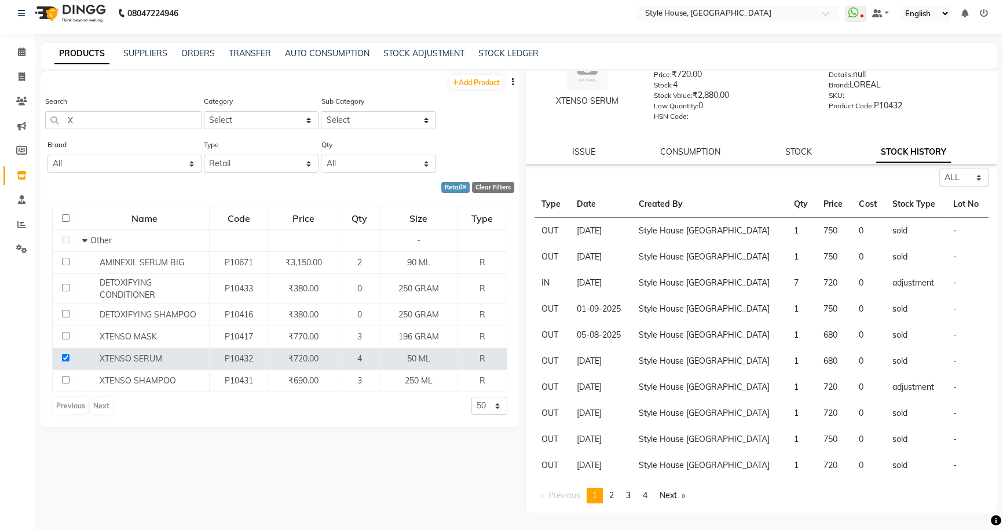
scroll to position [0, 0]
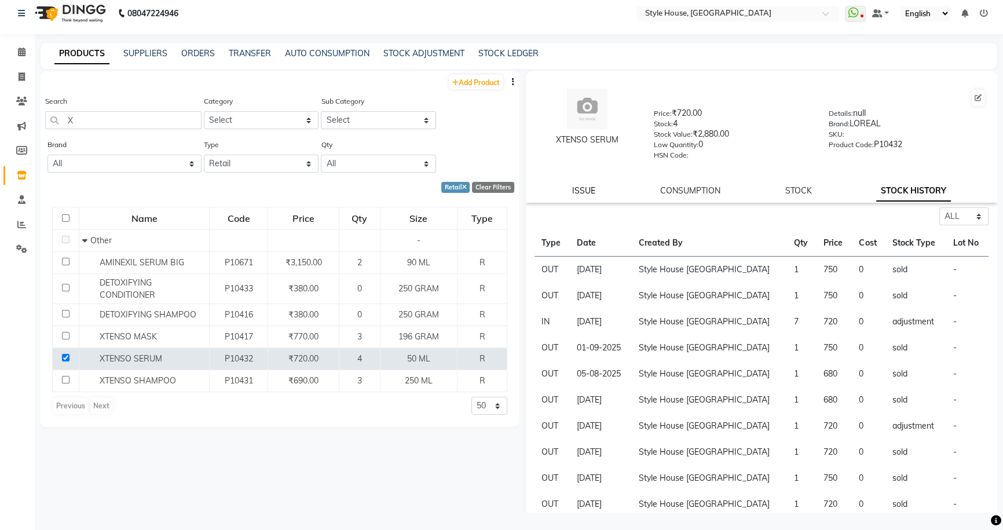
click at [575, 193] on link "ISSUE" at bounding box center [583, 190] width 23 height 10
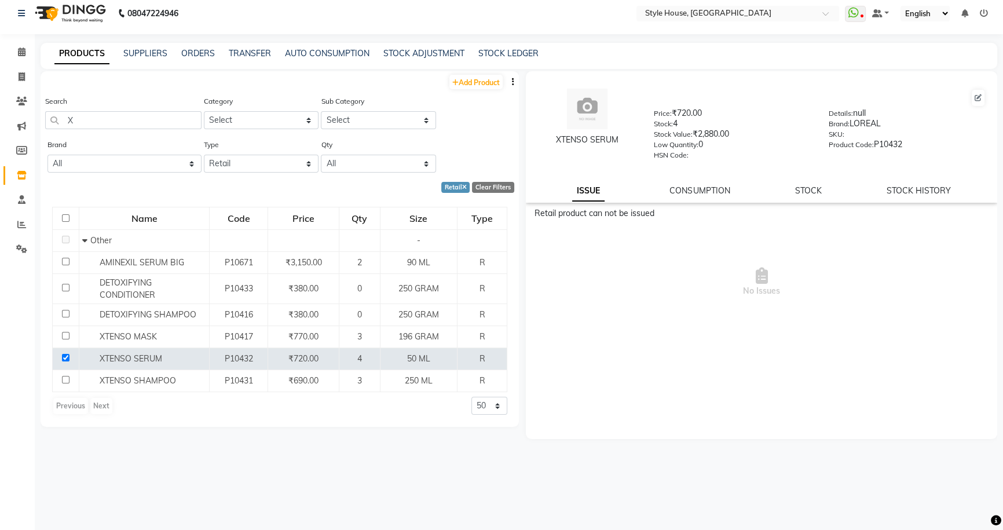
click at [580, 219] on div "Retail product can not be issued" at bounding box center [761, 213] width 454 height 12
click at [702, 190] on link "CONSUMPTION" at bounding box center [699, 190] width 60 height 10
click at [924, 193] on link "STOCK HISTORY" at bounding box center [918, 190] width 64 height 10
select select "all"
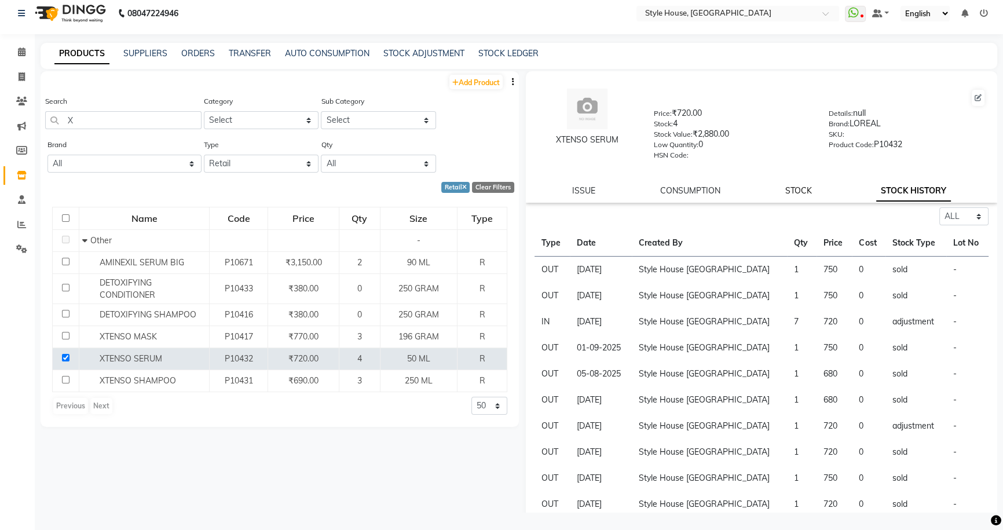
click at [784, 194] on link "STOCK" at bounding box center [797, 190] width 27 height 10
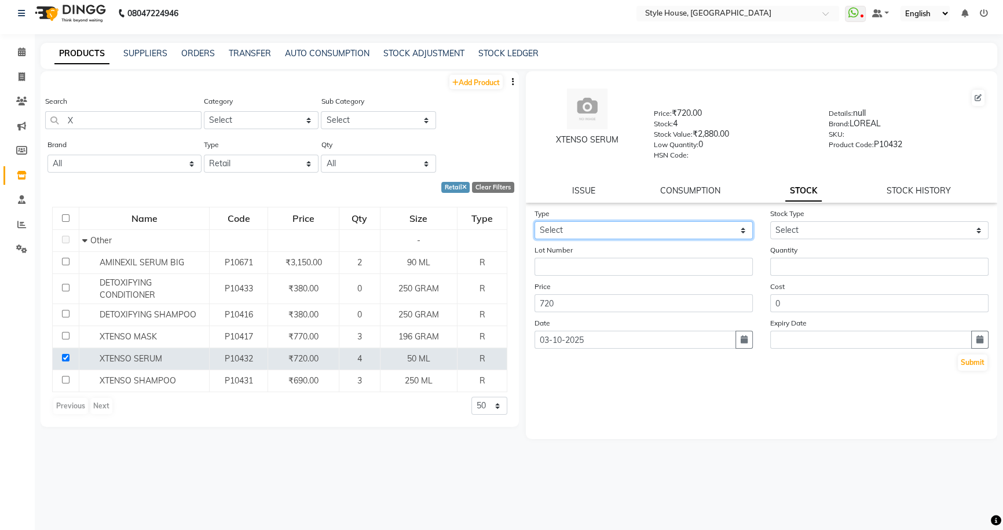
click at [655, 230] on select "Select In Out" at bounding box center [643, 230] width 218 height 18
select select "out"
click at [534, 223] on select "Select In Out" at bounding box center [643, 230] width 218 height 18
select select
click at [797, 238] on select "Select Internal Use Damaged Expired Adjustment Return Other" at bounding box center [879, 230] width 218 height 18
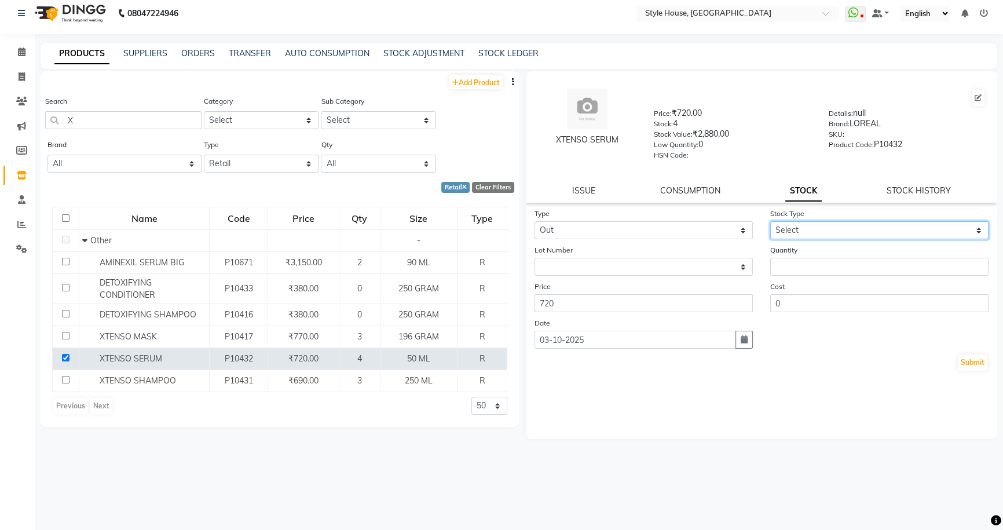
select select "internal use"
click at [770, 223] on select "Select Internal Use Damaged Expired Adjustment Return Other" at bounding box center [879, 230] width 218 height 18
click at [790, 262] on input "number" at bounding box center [879, 267] width 218 height 18
type input "4"
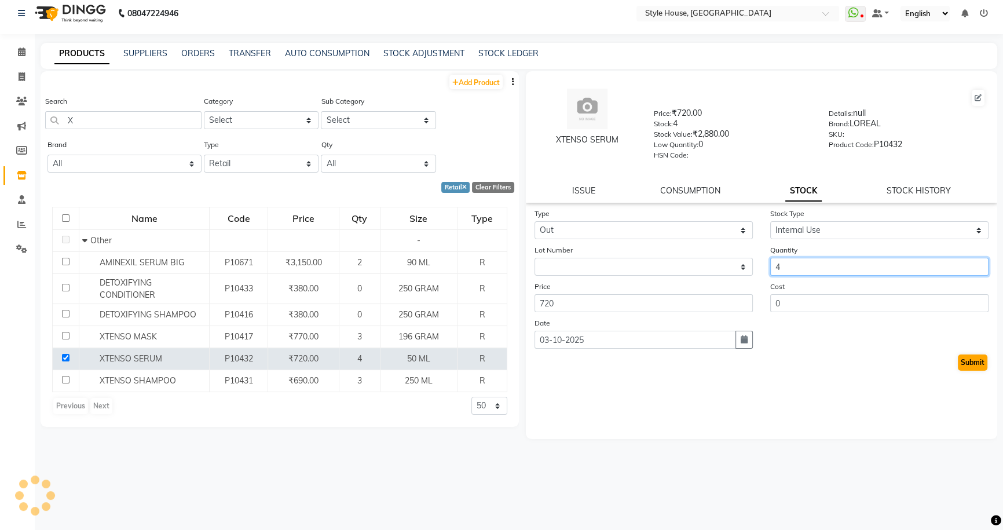
type input "4"
click at [975, 362] on button "Submit" at bounding box center [972, 362] width 30 height 16
select select
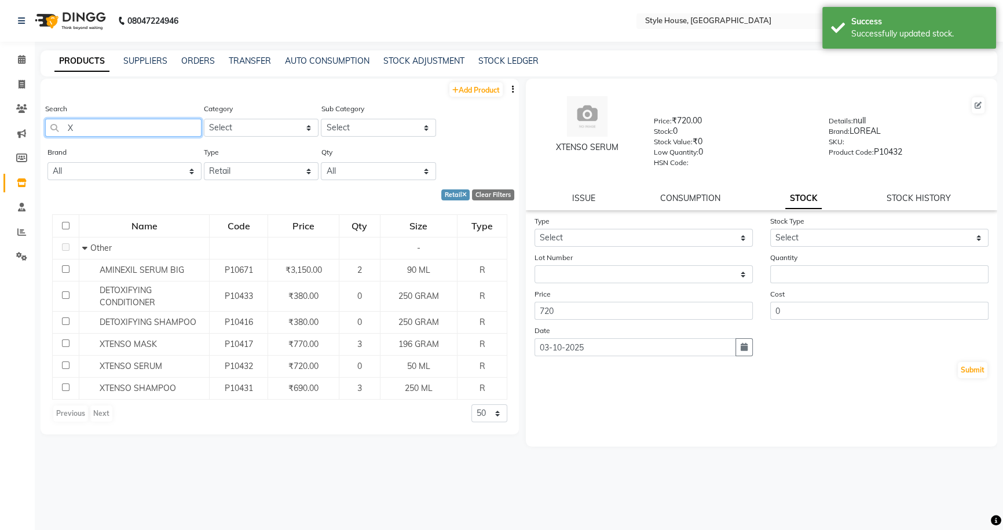
click at [112, 129] on input "X" at bounding box center [123, 128] width 156 height 18
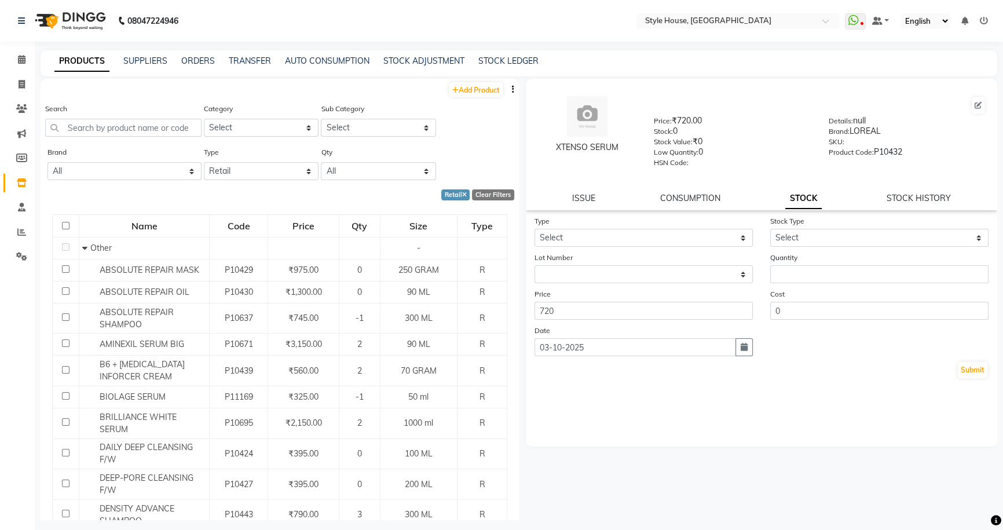
click at [512, 92] on icon "button" at bounding box center [513, 89] width 2 height 8
click at [23, 83] on icon at bounding box center [22, 84] width 6 height 9
select select "service"
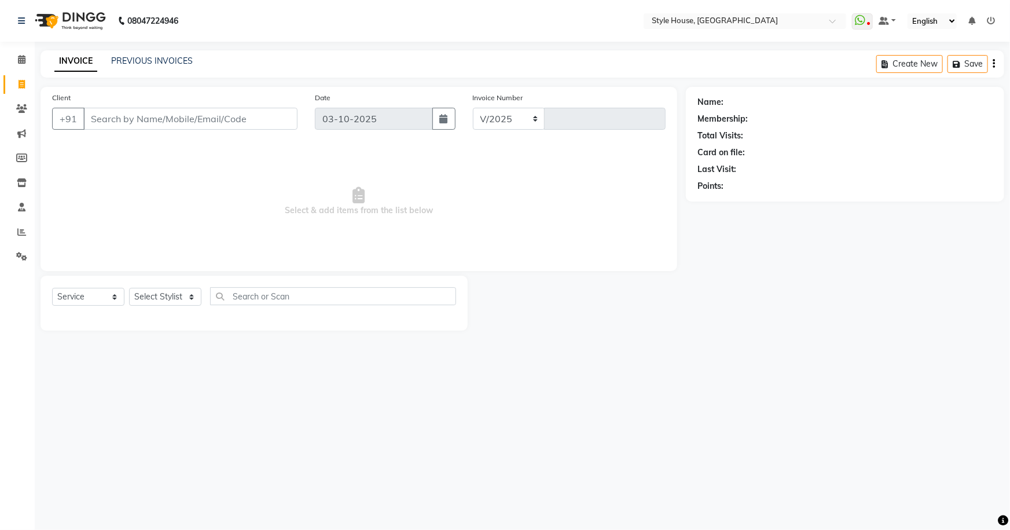
select select "4237"
type input "2178"
click at [170, 116] on input "Client" at bounding box center [190, 119] width 214 height 22
type input "8692742816"
click at [272, 130] on div "Client [PHONE_NUMBER] Add Client" at bounding box center [174, 114] width 263 height 47
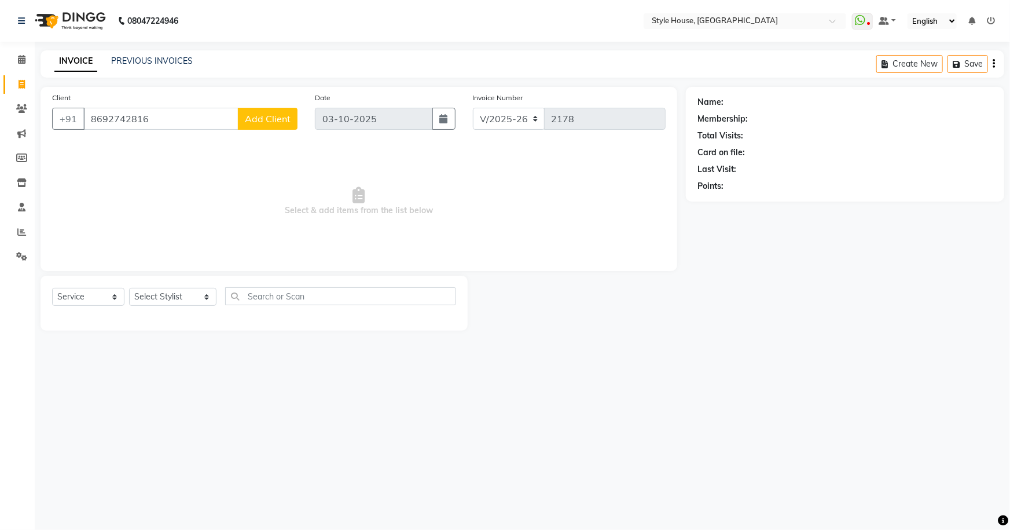
click at [272, 120] on span "Add Client" at bounding box center [268, 119] width 46 height 12
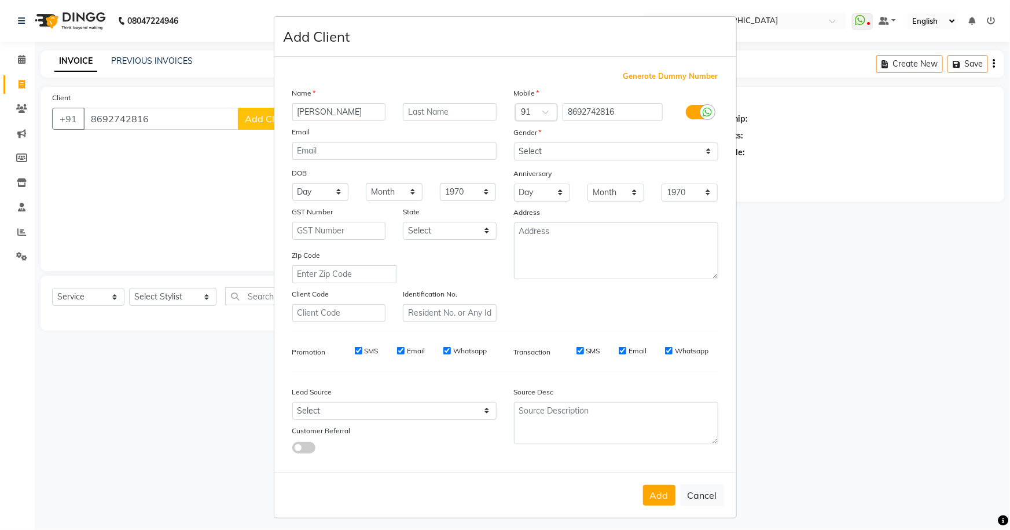
type input "[PERSON_NAME]"
click at [567, 144] on select "Select [DEMOGRAPHIC_DATA] [DEMOGRAPHIC_DATA] Other Prefer Not To Say" at bounding box center [616, 151] width 204 height 18
select select "[DEMOGRAPHIC_DATA]"
click at [514, 142] on select "Select [DEMOGRAPHIC_DATA] [DEMOGRAPHIC_DATA] Other Prefer Not To Say" at bounding box center [616, 151] width 204 height 18
click at [664, 511] on div "Add Cancel" at bounding box center [505, 495] width 462 height 46
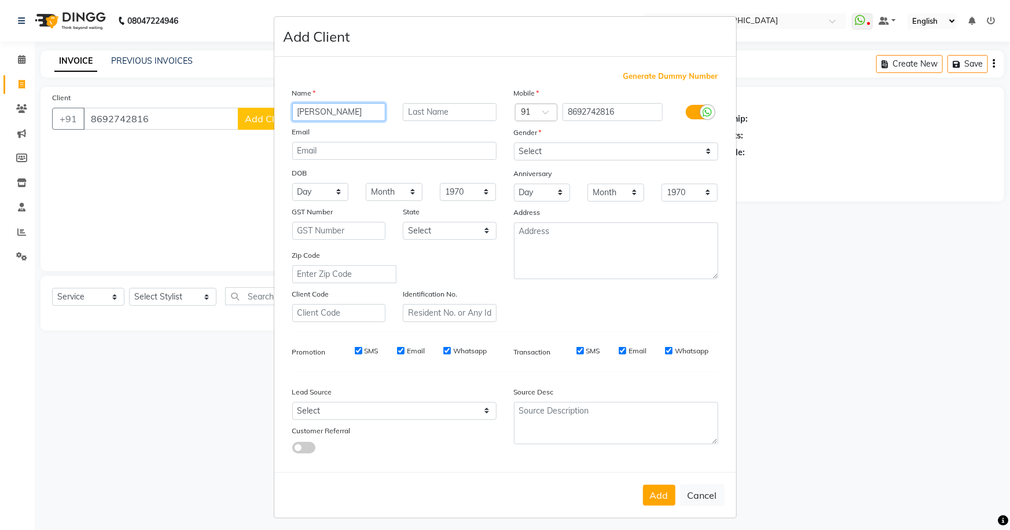
click at [340, 110] on input "[PERSON_NAME]" at bounding box center [339, 112] width 94 height 18
type input "[PERSON_NAME]"
drag, startPoint x: 655, startPoint y: 497, endPoint x: 661, endPoint y: 492, distance: 7.0
click at [657, 497] on button "Add" at bounding box center [659, 495] width 32 height 21
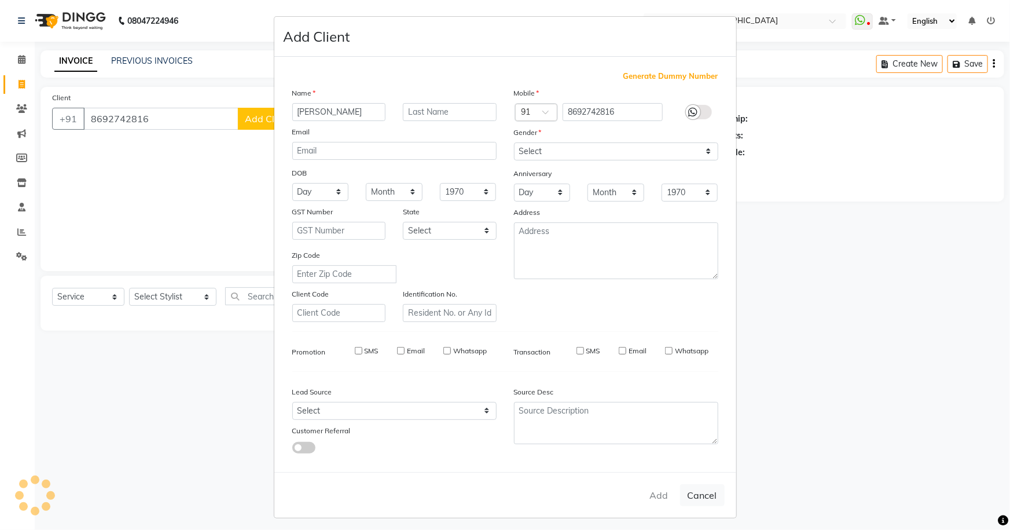
select select
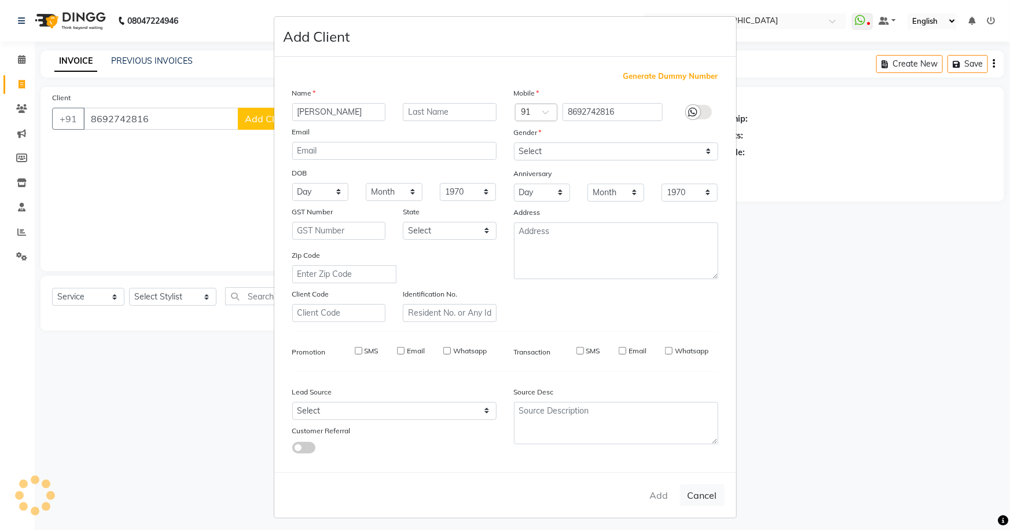
select select
checkbox input "false"
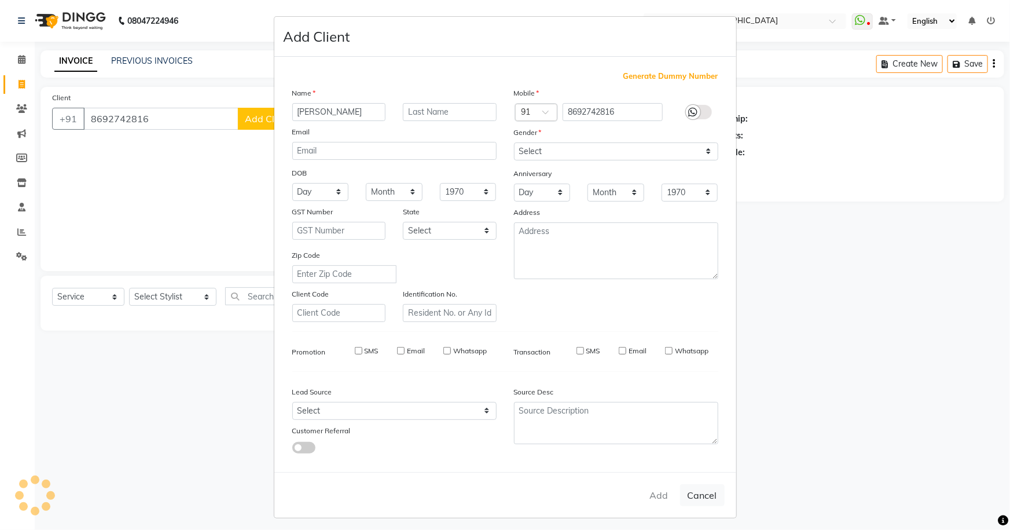
checkbox input "false"
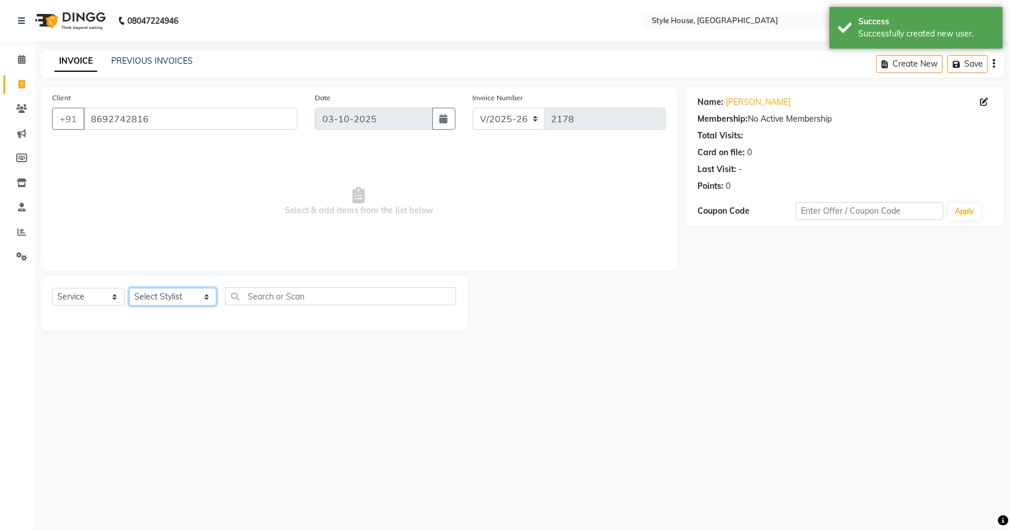
drag, startPoint x: 146, startPoint y: 301, endPoint x: 150, endPoint y: 291, distance: 10.6
click at [146, 301] on select "Select Stylist [PERSON_NAME] [PERSON_NAME] [PERSON_NAME] [PERSON_NAME]([PERSON_…" at bounding box center [172, 297] width 87 height 18
select select "49970"
click at [129, 288] on select "Select Stylist [PERSON_NAME] [PERSON_NAME] [PERSON_NAME] [PERSON_NAME]([PERSON_…" at bounding box center [172, 297] width 87 height 18
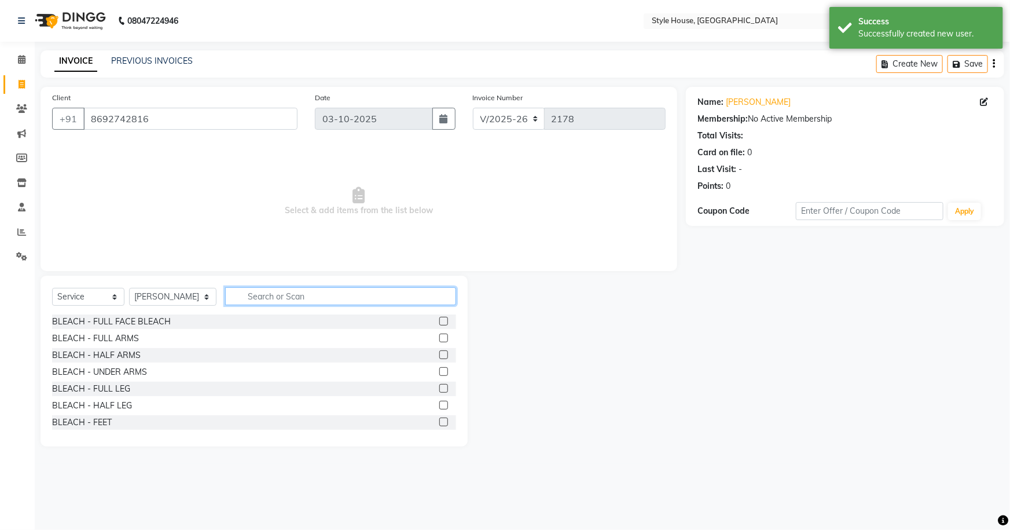
click at [263, 302] on input "text" at bounding box center [341, 296] width 232 height 18
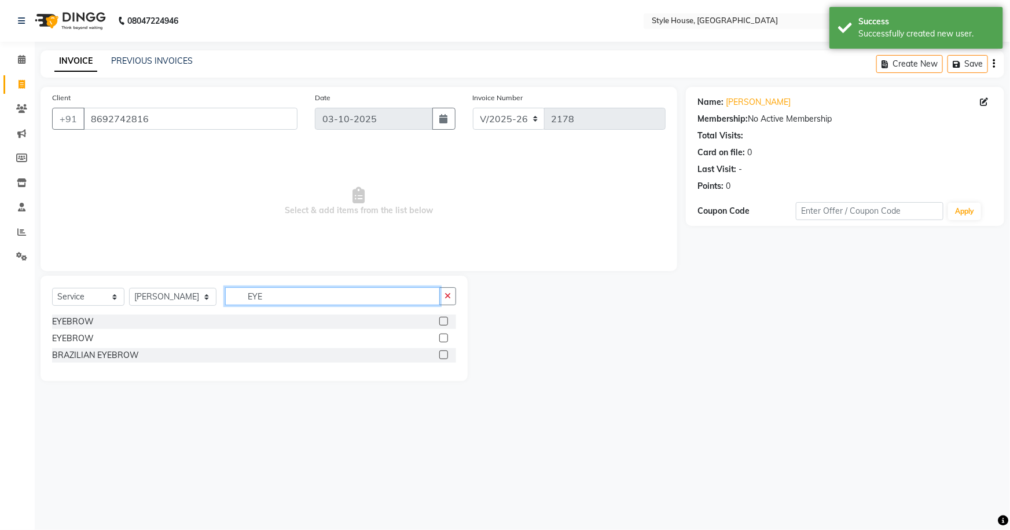
type input "EYE"
click at [441, 322] on label at bounding box center [443, 321] width 9 height 9
click at [441, 322] on input "checkbox" at bounding box center [443, 322] width 8 height 8
checkbox input "true"
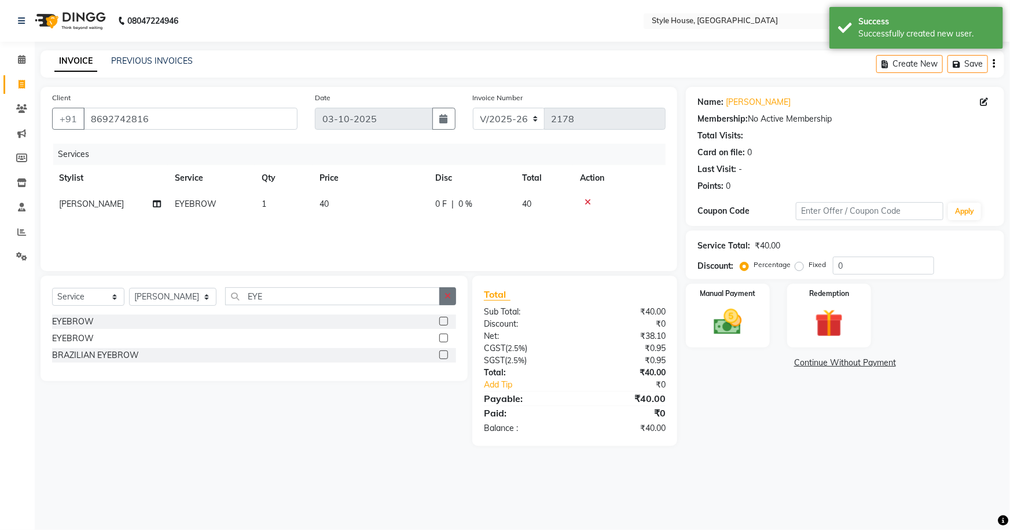
click at [449, 293] on icon "button" at bounding box center [448, 296] width 6 height 8
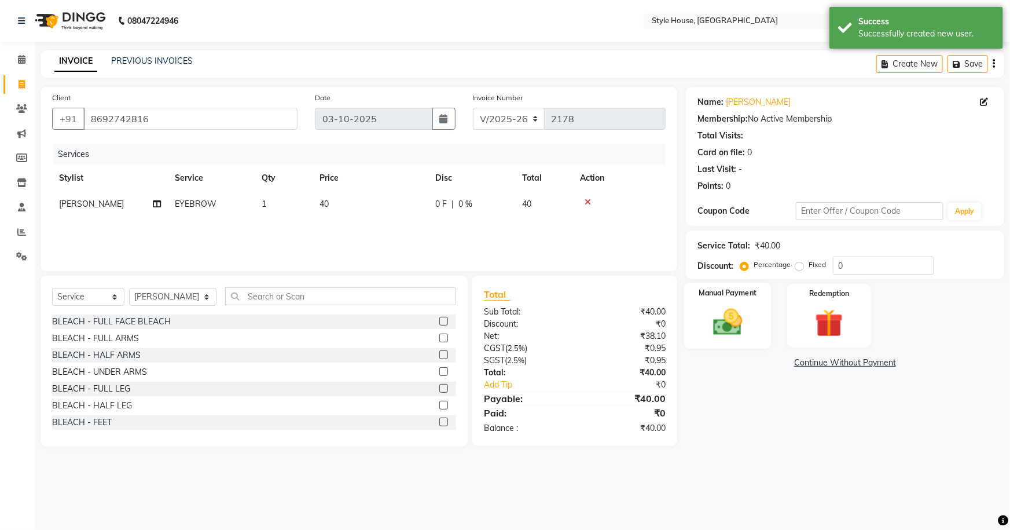
click at [717, 335] on img at bounding box center [728, 322] width 47 height 34
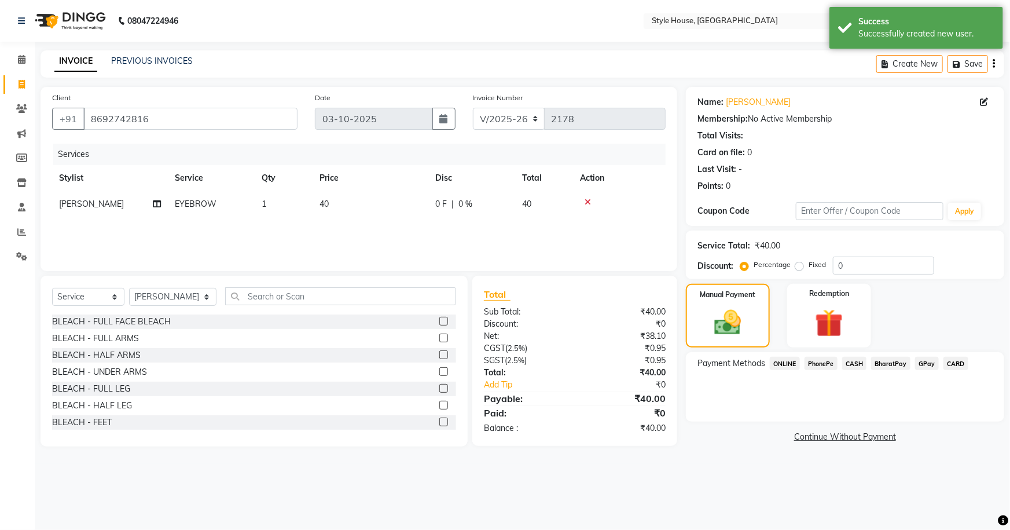
click at [822, 365] on span "PhonePe" at bounding box center [821, 363] width 33 height 13
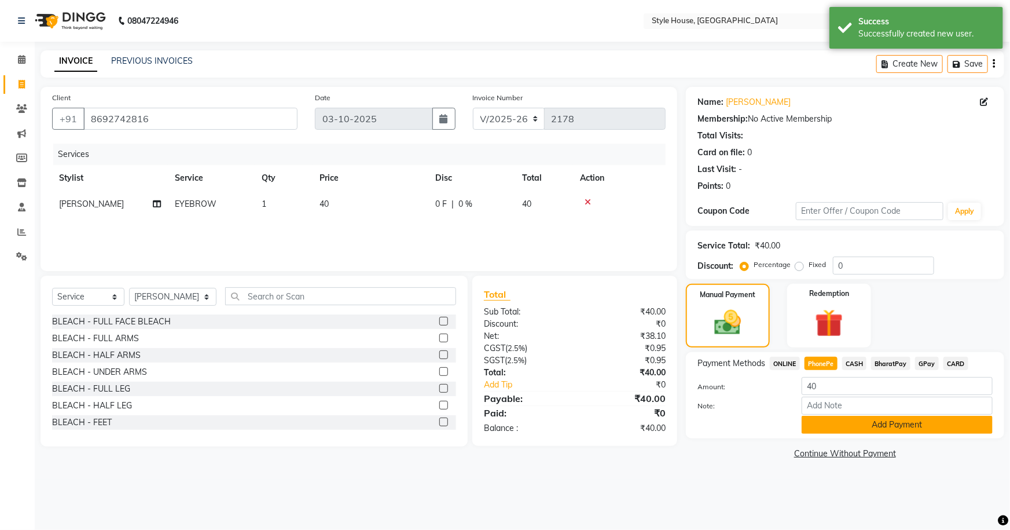
click at [860, 425] on button "Add Payment" at bounding box center [897, 425] width 191 height 18
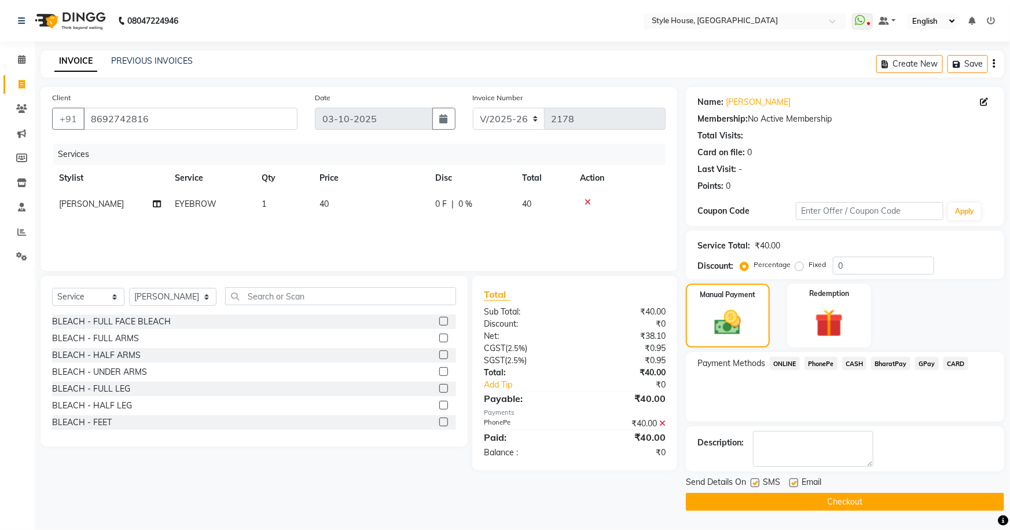
click at [873, 507] on button "Checkout" at bounding box center [845, 502] width 318 height 18
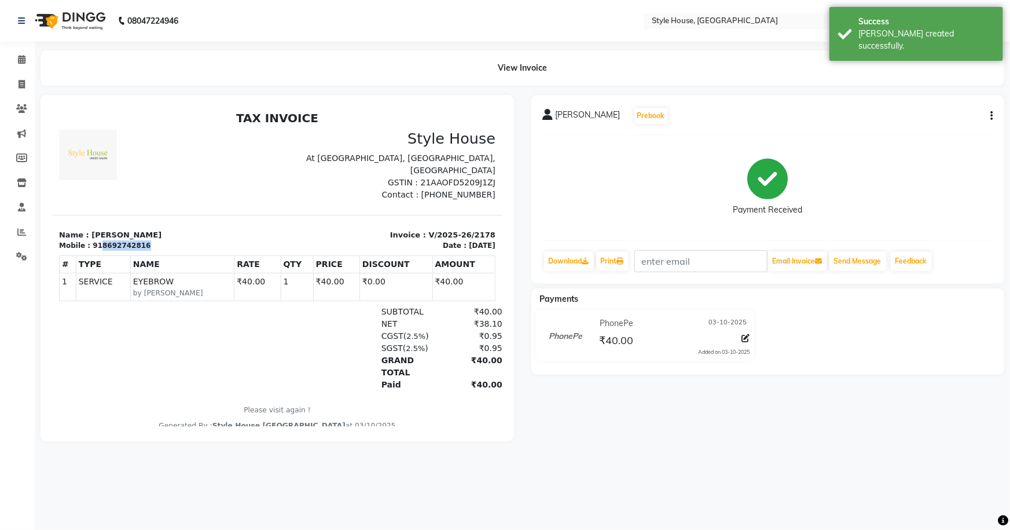
drag, startPoint x: 96, startPoint y: 244, endPoint x: 159, endPoint y: 245, distance: 63.1
click at [159, 245] on div "Mobile : 918692742816" at bounding box center [163, 245] width 211 height 10
copy div "8692742816"
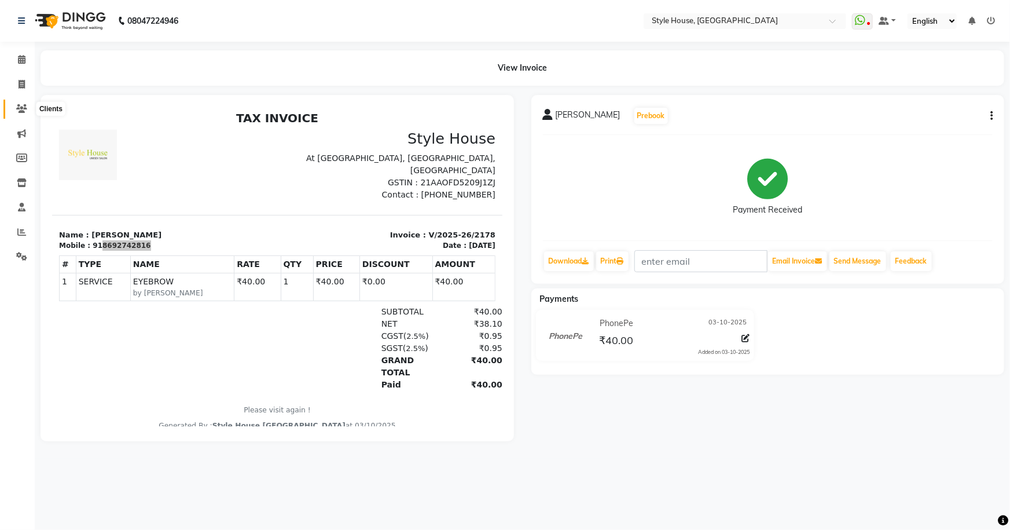
click at [27, 108] on span at bounding box center [22, 108] width 20 height 13
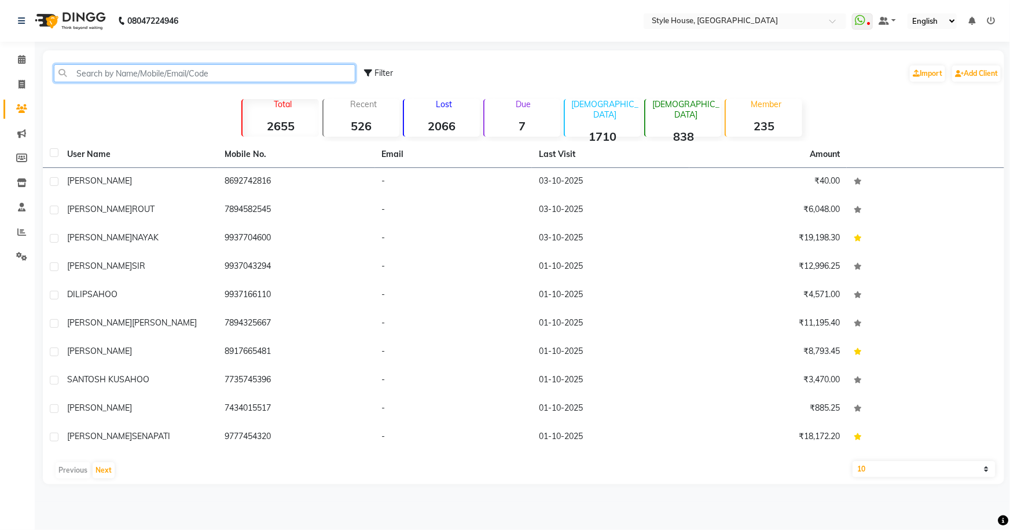
click at [157, 79] on input "text" at bounding box center [205, 73] width 302 height 18
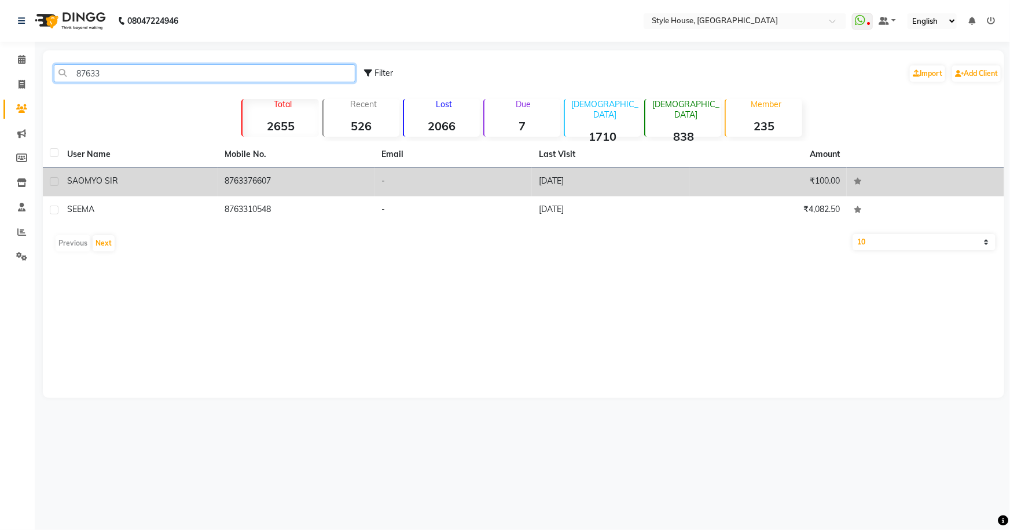
type input "87633"
click at [99, 177] on span "SAOMYO SIR" at bounding box center [92, 180] width 51 height 10
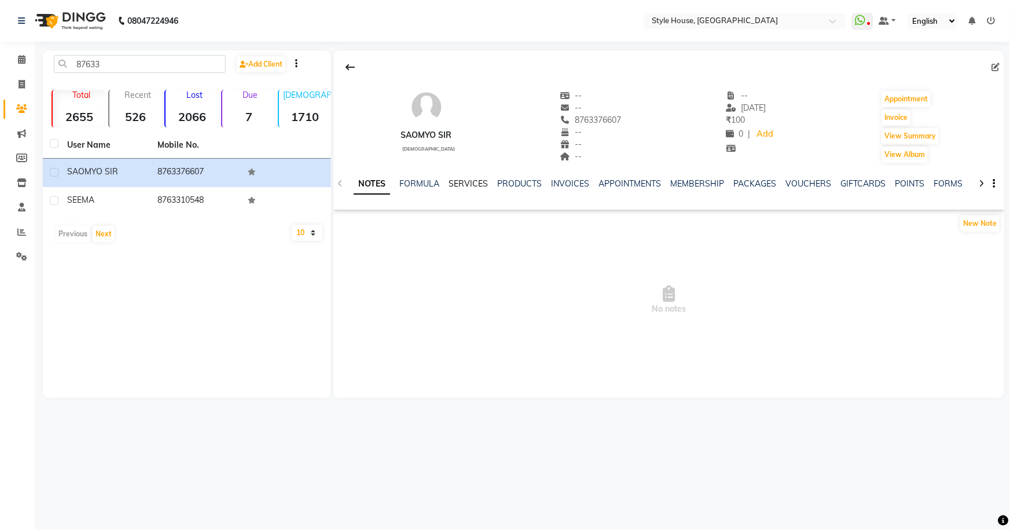
click at [458, 181] on link "SERVICES" at bounding box center [468, 183] width 39 height 10
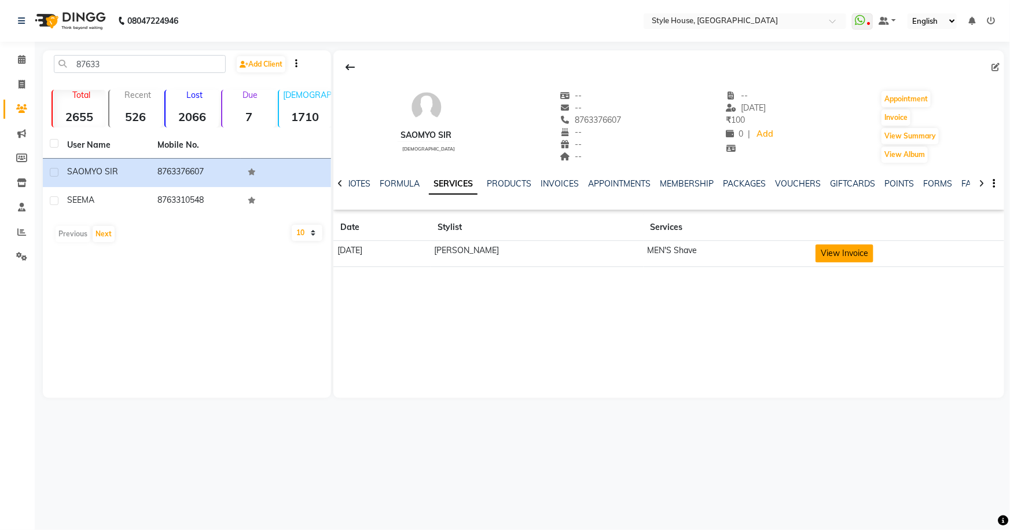
click at [849, 255] on button "View Invoice" at bounding box center [845, 253] width 58 height 18
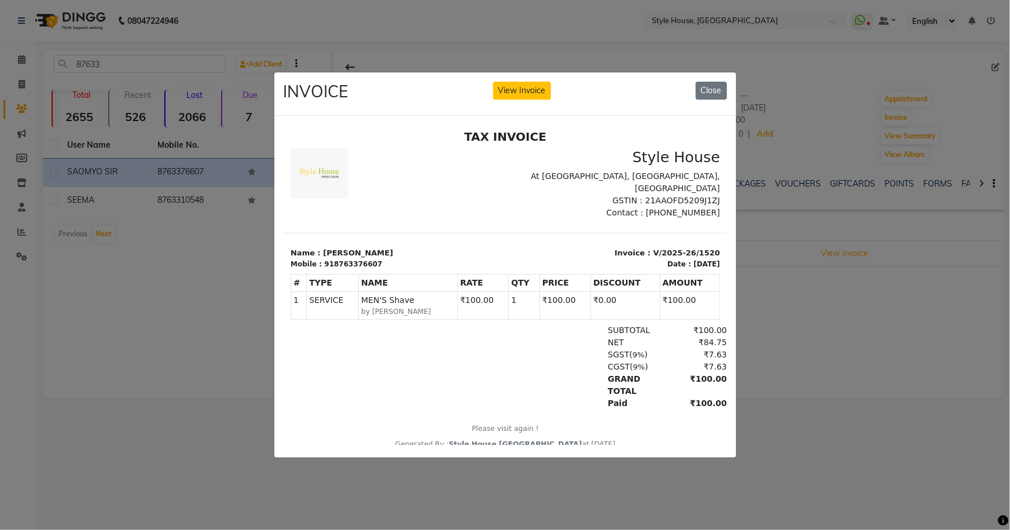
drag, startPoint x: 817, startPoint y: 318, endPoint x: 761, endPoint y: 244, distance: 92.6
click at [817, 316] on ngb-modal-window "INVOICE View Invoice Close" at bounding box center [505, 265] width 1010 height 530
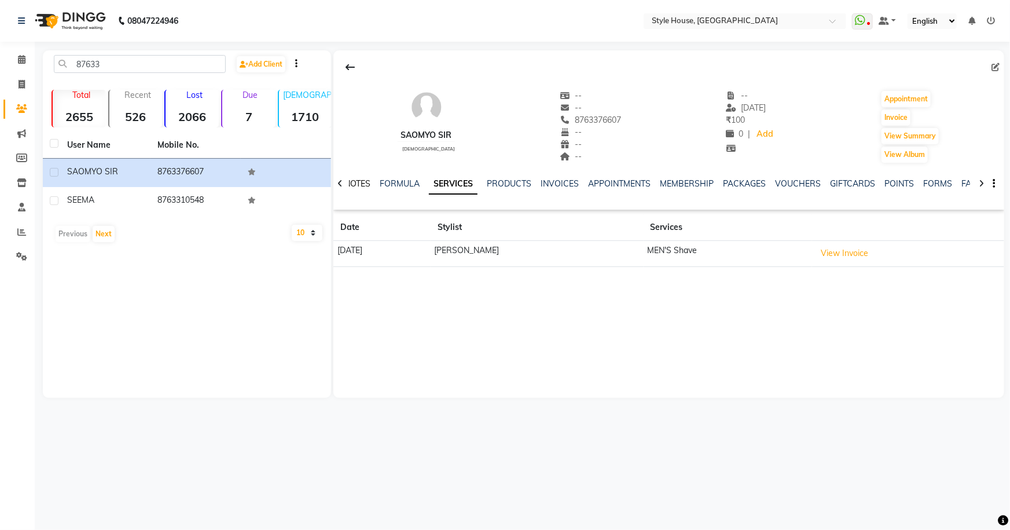
click at [368, 185] on link "NOTES" at bounding box center [357, 183] width 26 height 10
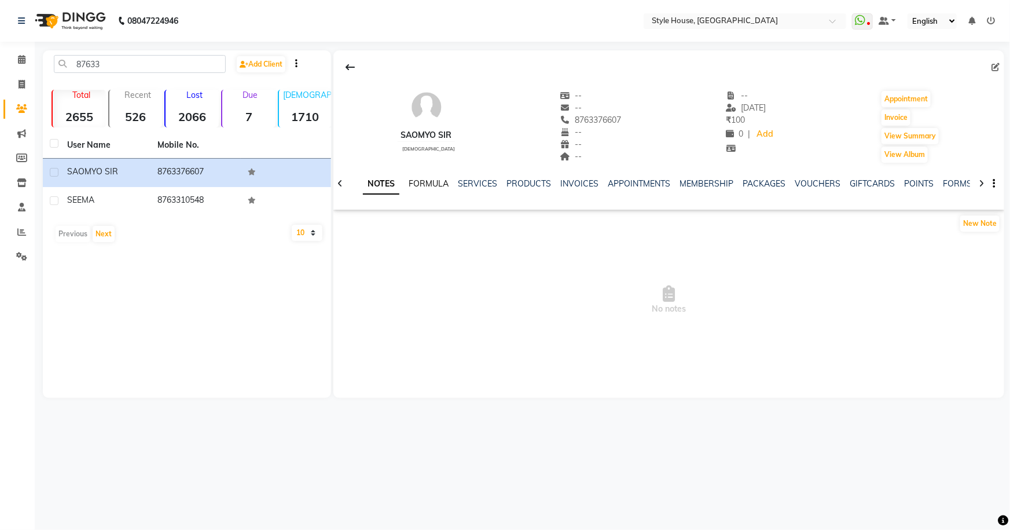
click at [426, 183] on link "FORMULA" at bounding box center [429, 183] width 40 height 10
click at [476, 183] on link "SERVICES" at bounding box center [466, 183] width 39 height 10
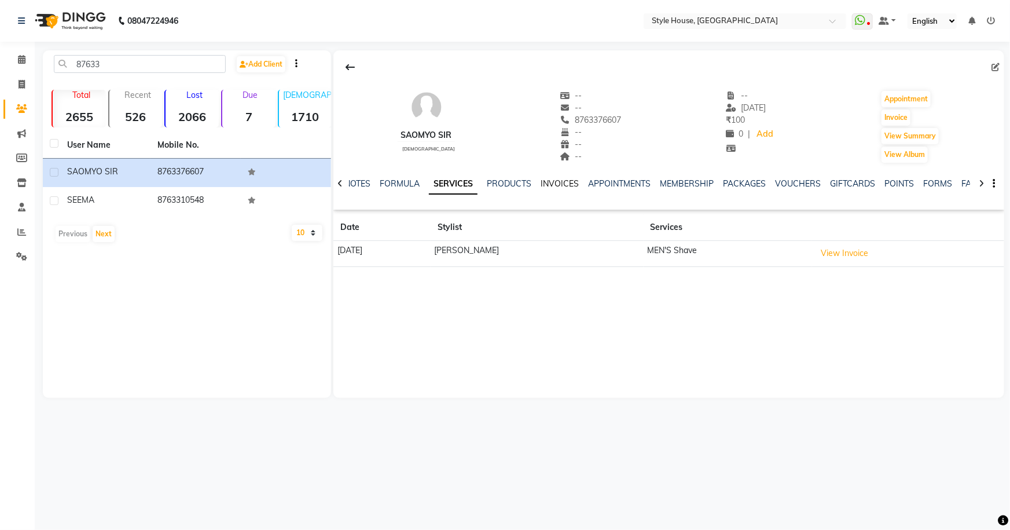
click at [563, 184] on link "INVOICES" at bounding box center [560, 183] width 38 height 10
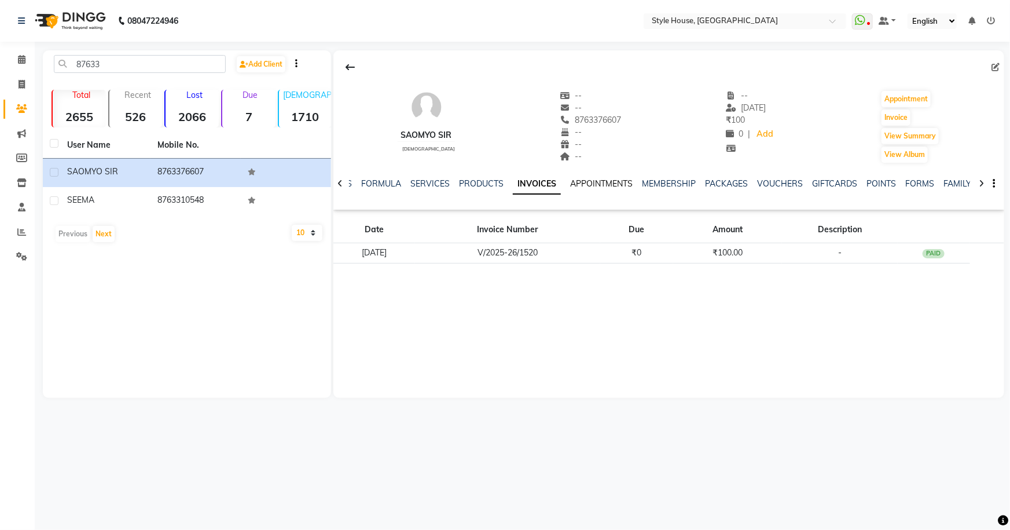
click at [607, 182] on link "APPOINTMENTS" at bounding box center [601, 183] width 63 height 10
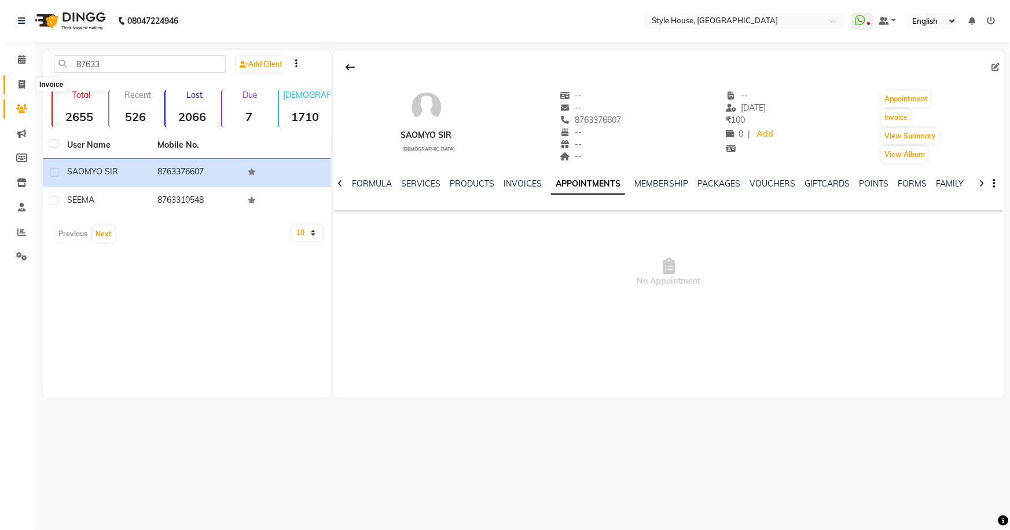
click at [23, 82] on icon at bounding box center [22, 84] width 6 height 9
select select "service"
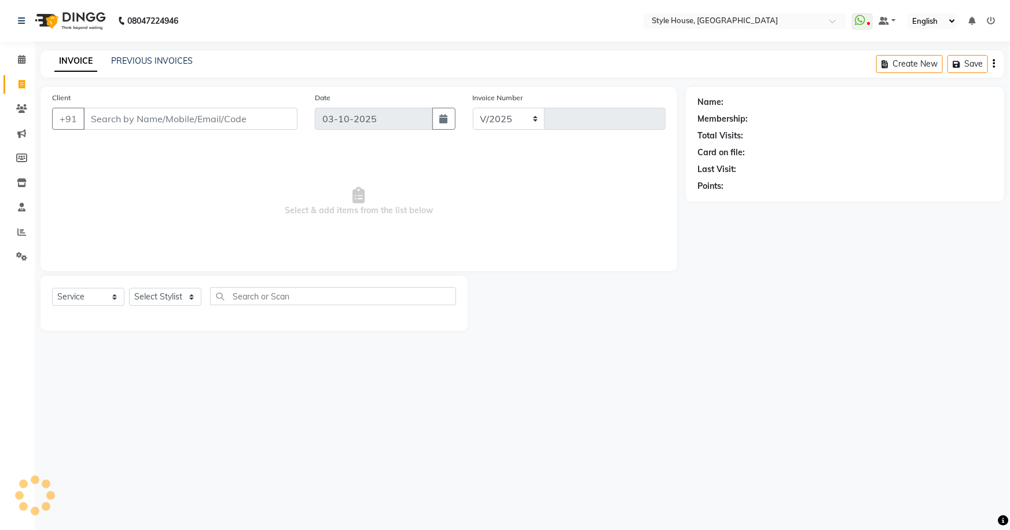
select select "4237"
type input "2179"
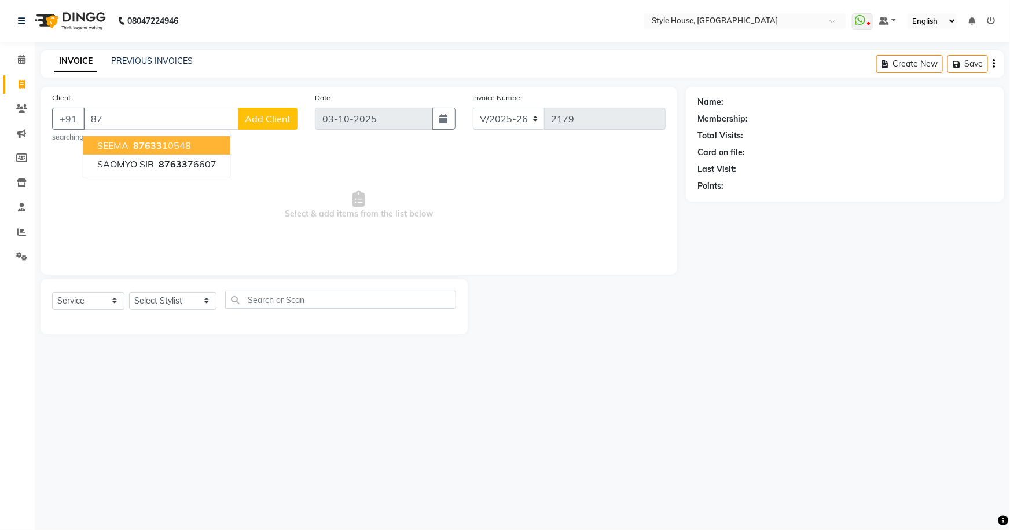
type input "8"
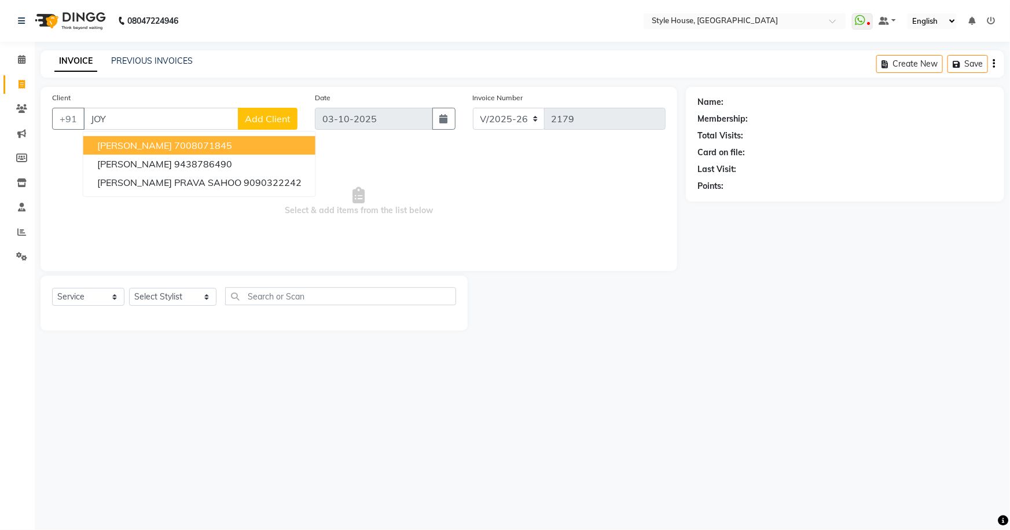
click at [220, 144] on button "JOY SIR 7008071845" at bounding box center [199, 145] width 232 height 19
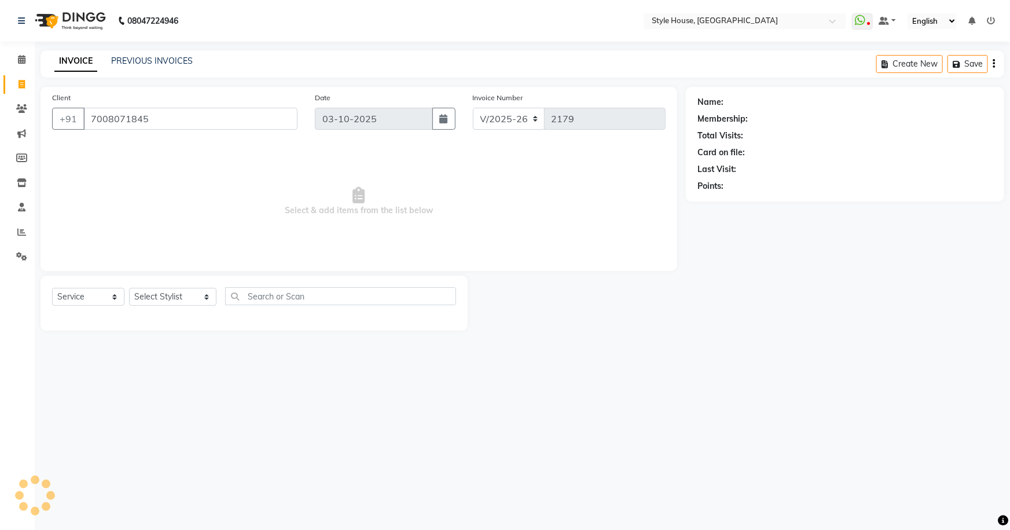
type input "7008071845"
select select "1: Object"
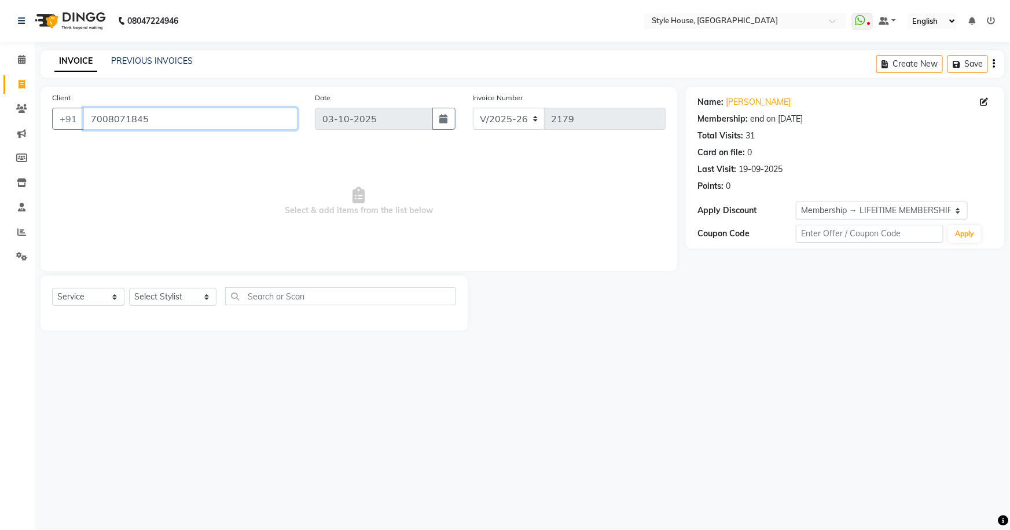
click at [144, 122] on input "7008071845" at bounding box center [190, 119] width 214 height 22
click at [17, 107] on icon at bounding box center [21, 108] width 11 height 9
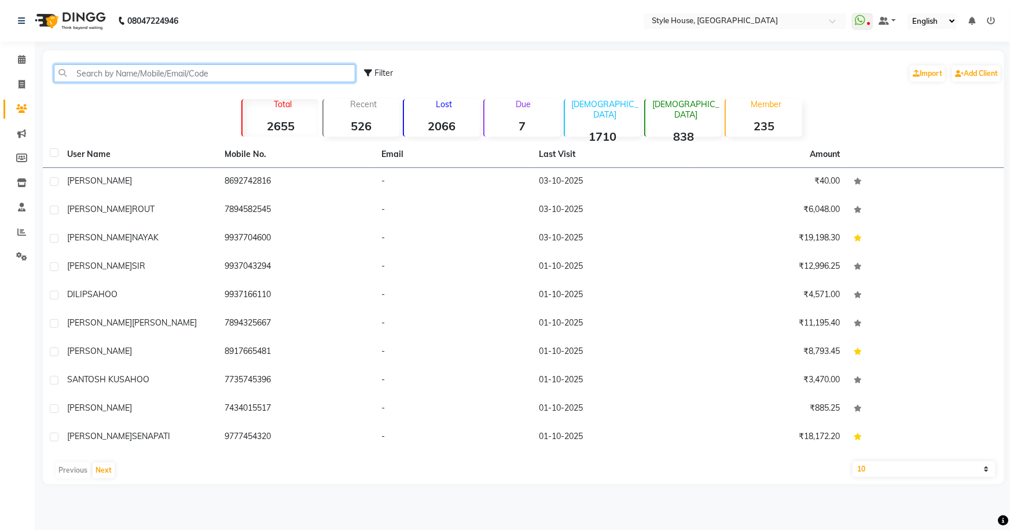
click at [80, 74] on input "text" at bounding box center [205, 73] width 302 height 18
paste input "7008071845"
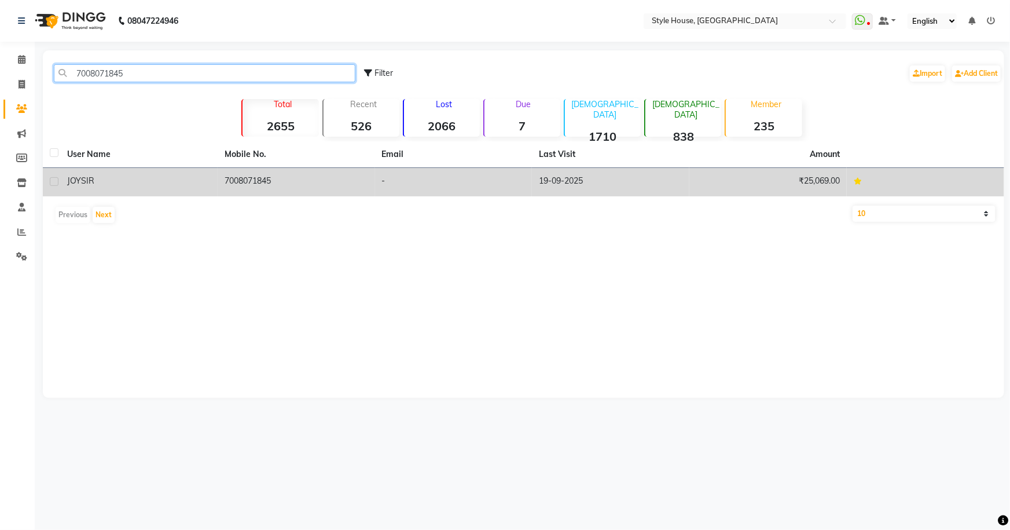
type input "7008071845"
click at [85, 180] on span "SIR" at bounding box center [87, 180] width 13 height 10
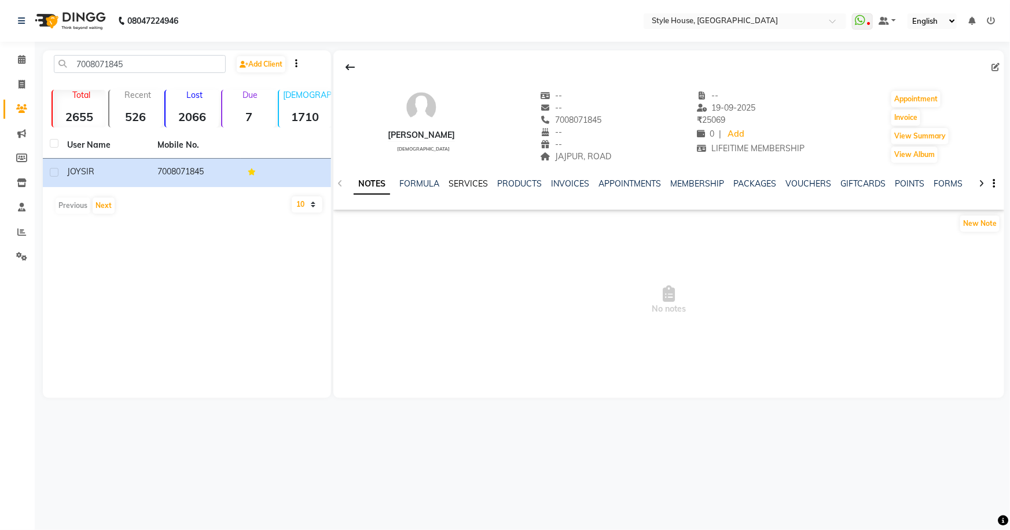
click at [481, 182] on link "SERVICES" at bounding box center [468, 183] width 39 height 10
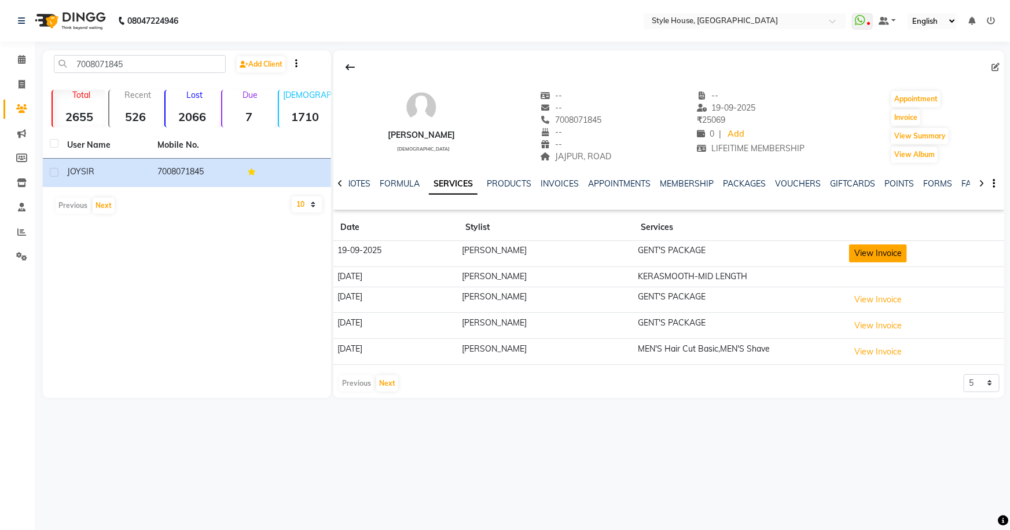
click at [866, 252] on button "View Invoice" at bounding box center [878, 253] width 58 height 18
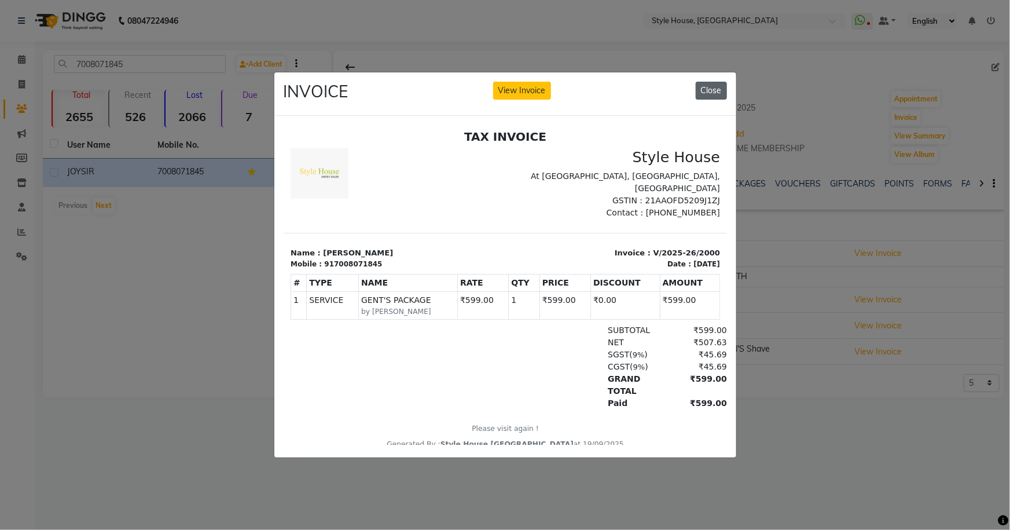
click at [710, 86] on button "Close" at bounding box center [711, 91] width 31 height 18
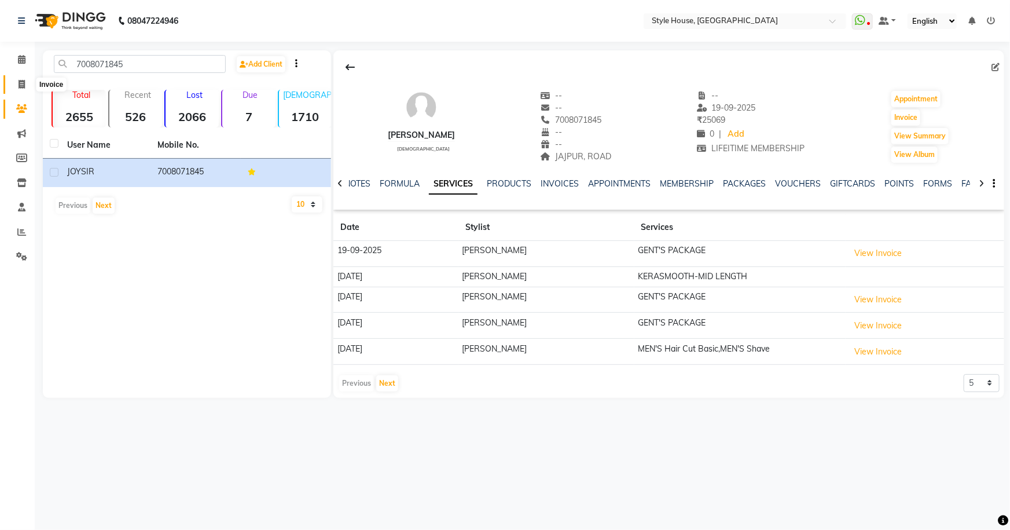
drag, startPoint x: 22, startPoint y: 84, endPoint x: 61, endPoint y: 82, distance: 39.4
click at [22, 84] on icon at bounding box center [22, 84] width 6 height 9
select select "service"
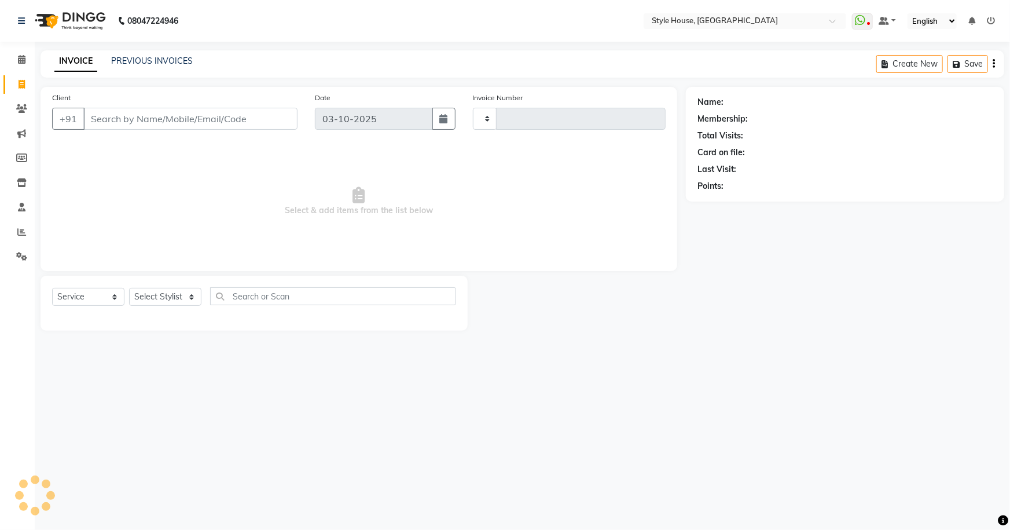
type input "2179"
select select "4237"
click at [194, 119] on input "Client" at bounding box center [190, 119] width 214 height 22
paste input "8599818789"
type input "8599818789"
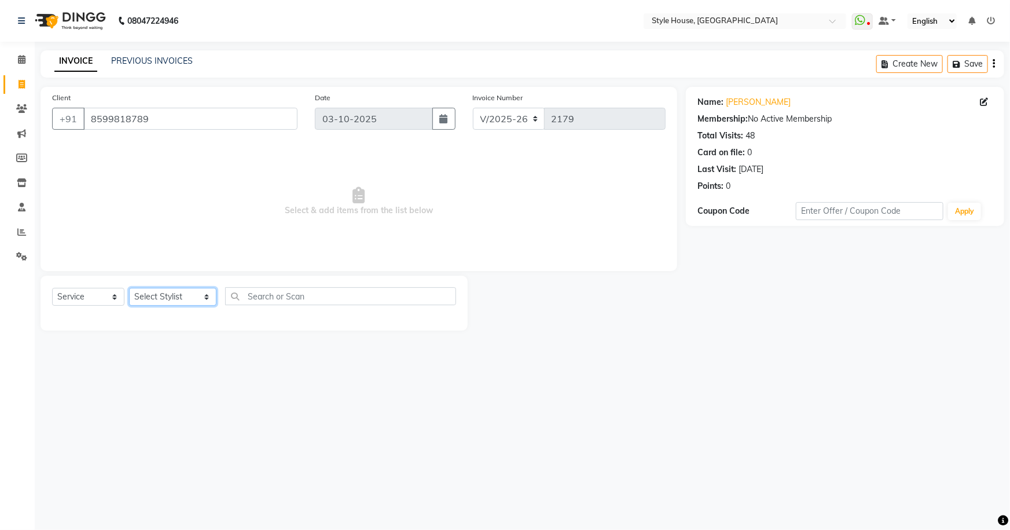
click at [190, 293] on select "Select Stylist [PERSON_NAME] [PERSON_NAME] [PERSON_NAME] [PERSON_NAME]([PERSON_…" at bounding box center [172, 297] width 87 height 18
select select "22368"
click at [129, 288] on select "Select Stylist [PERSON_NAME] [PERSON_NAME] [PERSON_NAME] [PERSON_NAME]([PERSON_…" at bounding box center [172, 297] width 87 height 18
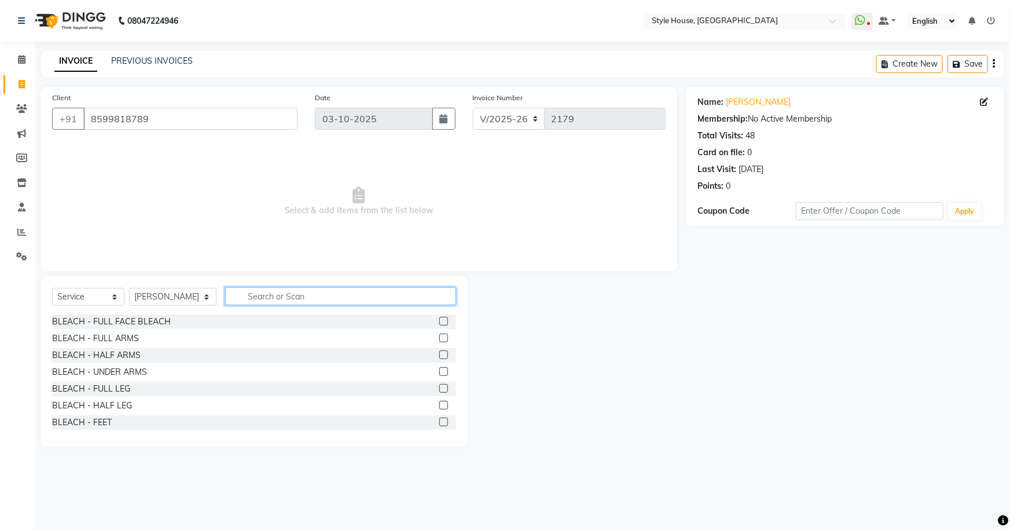
click at [295, 291] on input "text" at bounding box center [341, 296] width 232 height 18
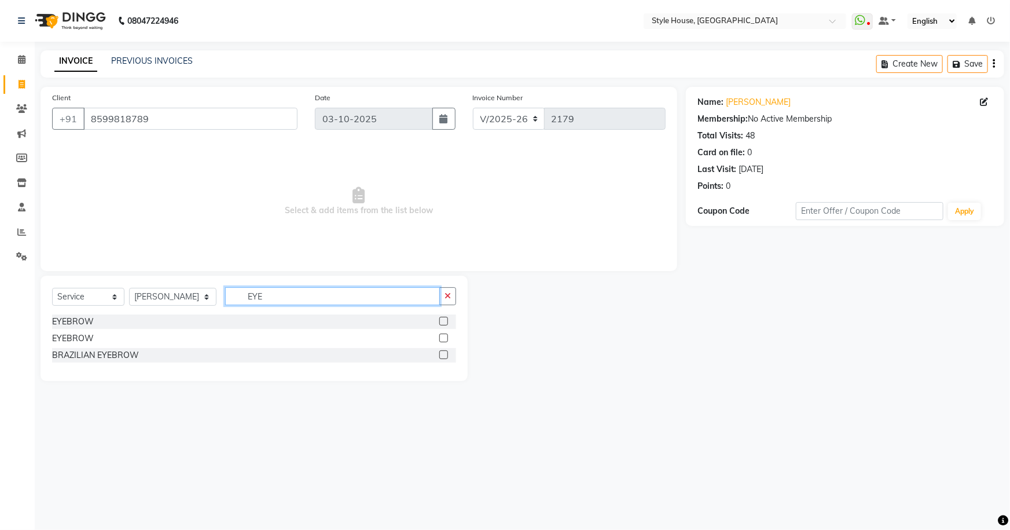
type input "EYE"
click at [440, 322] on label at bounding box center [443, 321] width 9 height 9
click at [440, 322] on input "checkbox" at bounding box center [443, 322] width 8 height 8
checkbox input "true"
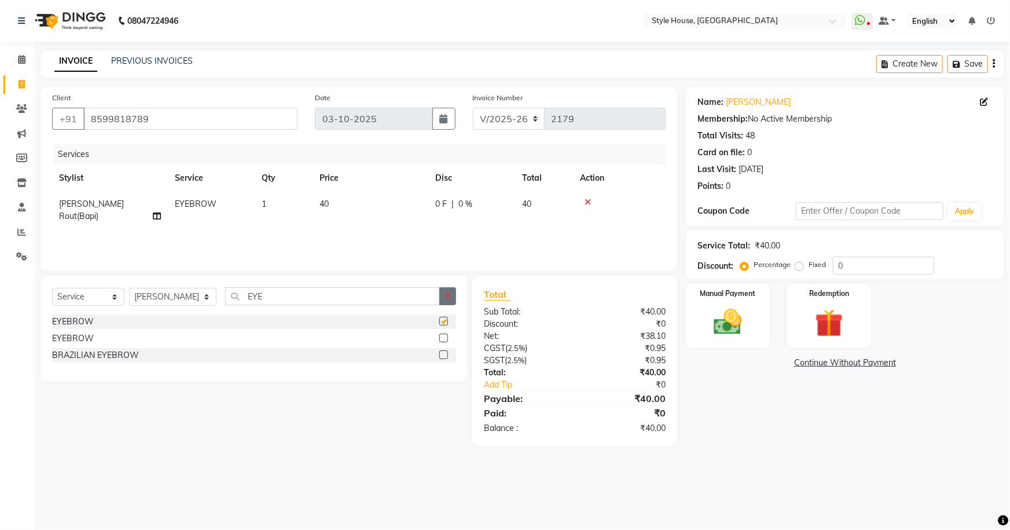
click at [452, 297] on button "button" at bounding box center [447, 296] width 17 height 18
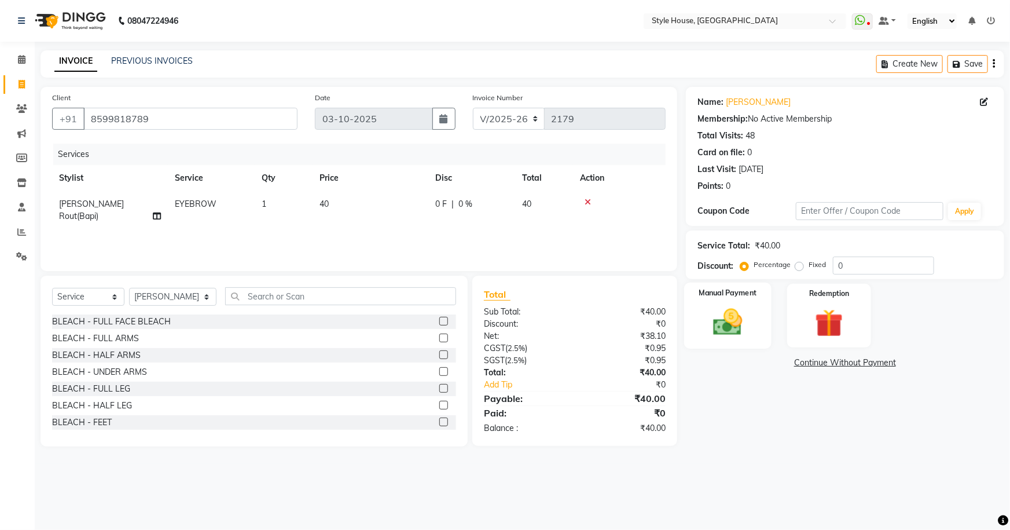
click at [746, 322] on img at bounding box center [728, 322] width 47 height 34
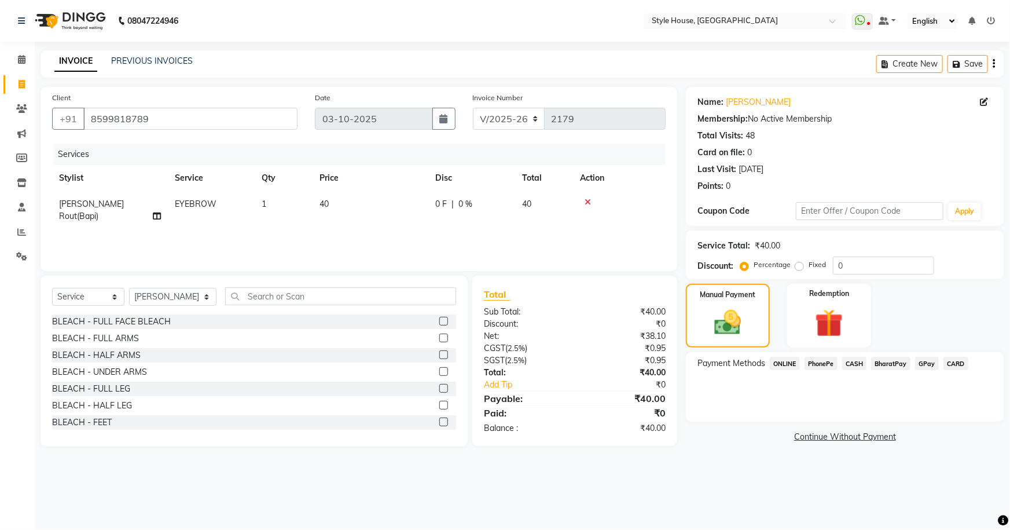
drag, startPoint x: 816, startPoint y: 364, endPoint x: 824, endPoint y: 370, distance: 10.7
click at [816, 364] on span "PhonePe" at bounding box center [821, 363] width 33 height 13
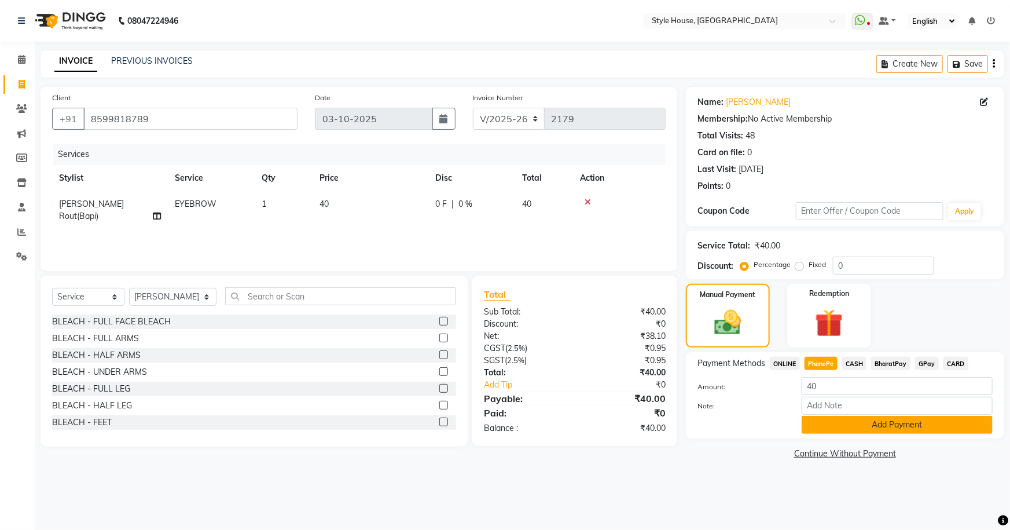
click at [926, 428] on button "Add Payment" at bounding box center [897, 425] width 191 height 18
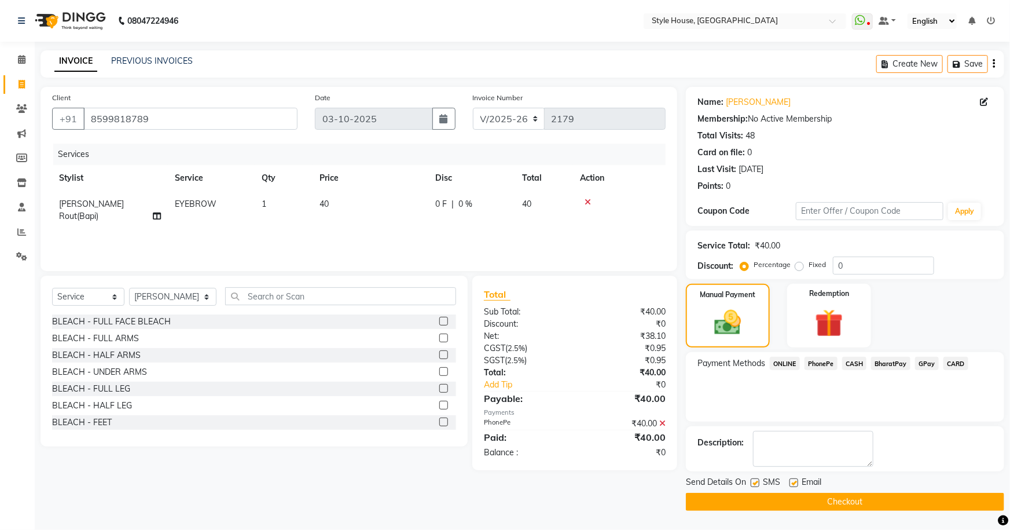
click at [879, 502] on button "Checkout" at bounding box center [845, 502] width 318 height 18
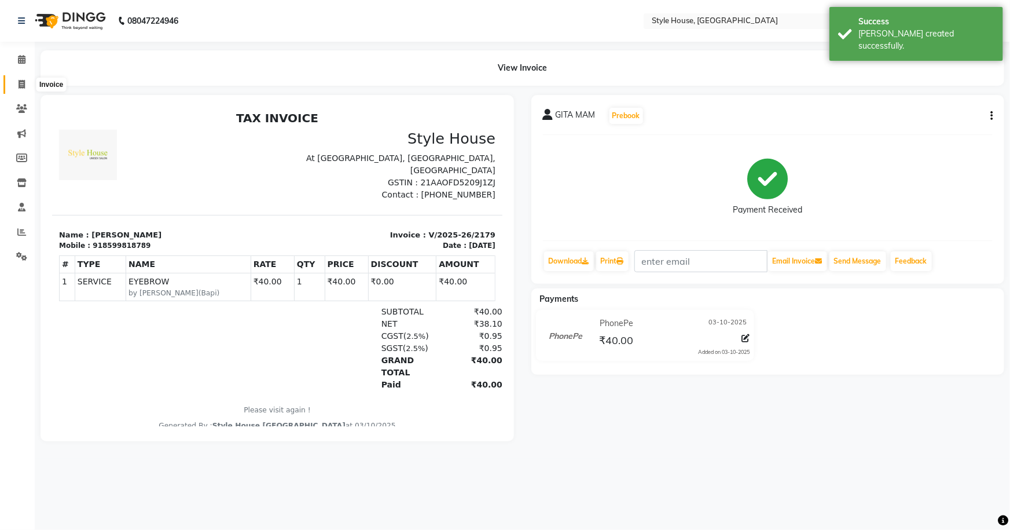
click at [19, 83] on icon at bounding box center [22, 84] width 6 height 9
select select "4237"
select select "service"
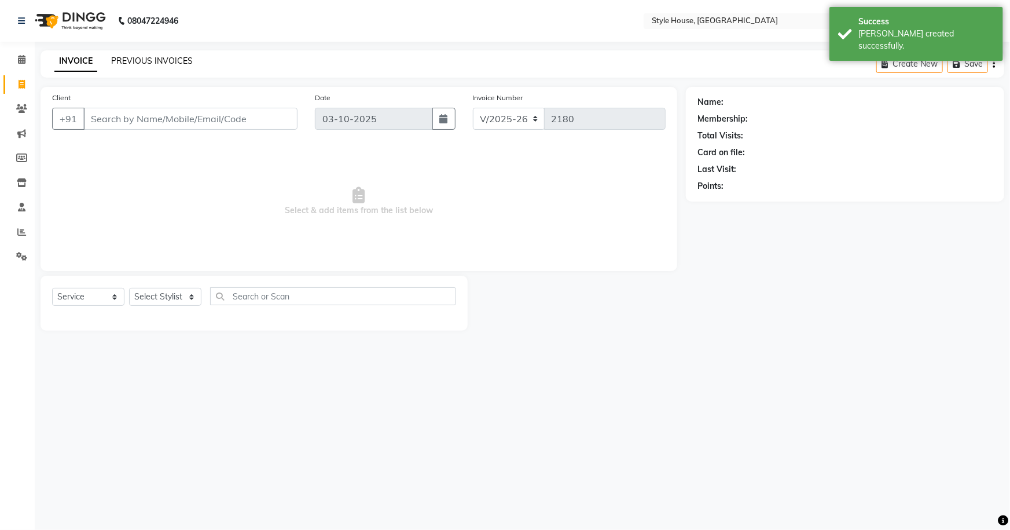
click at [124, 62] on link "PREVIOUS INVOICES" at bounding box center [152, 61] width 82 height 10
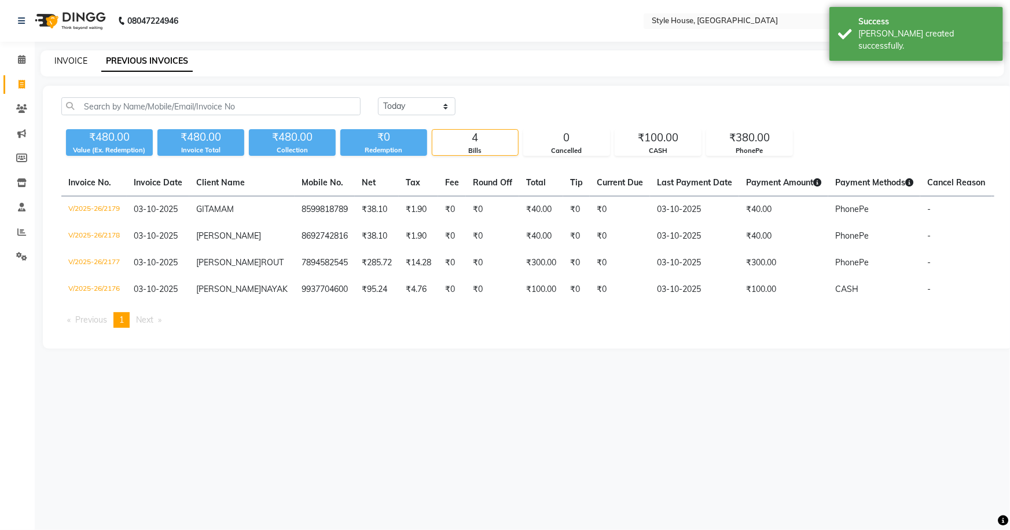
click at [83, 61] on link "INVOICE" at bounding box center [70, 61] width 33 height 10
select select "4237"
select select "service"
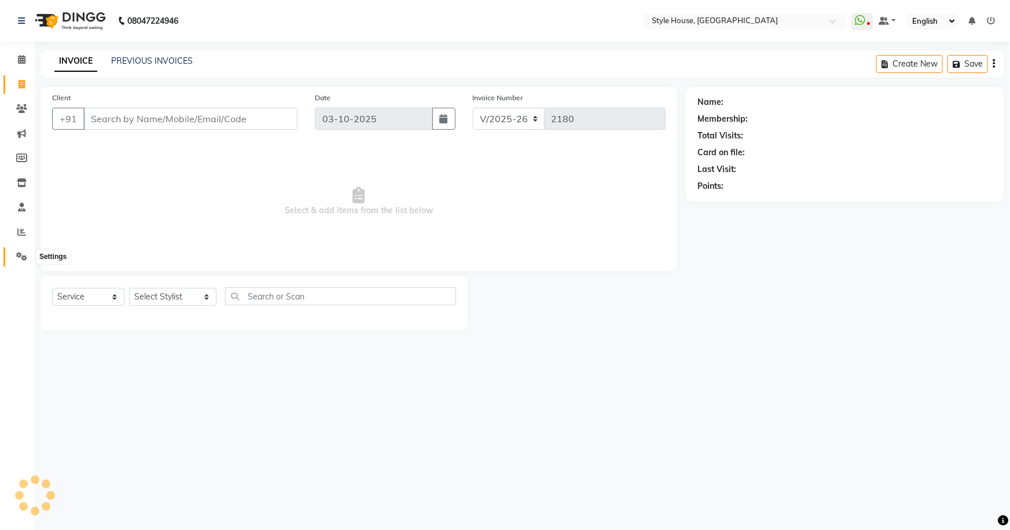
click at [25, 254] on icon at bounding box center [21, 256] width 11 height 9
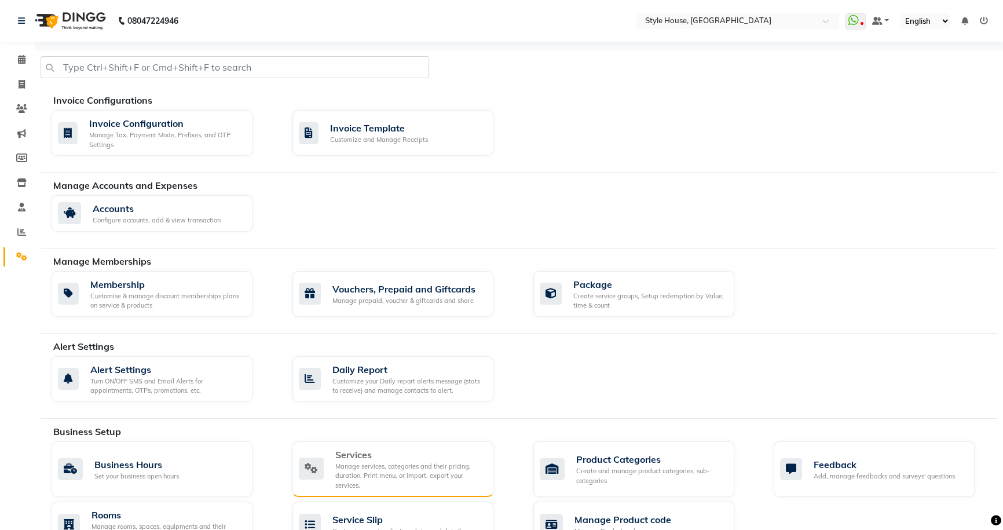
click at [389, 464] on div "Manage services, categories and their pricing, duration. Print menu, or import,…" at bounding box center [409, 475] width 149 height 29
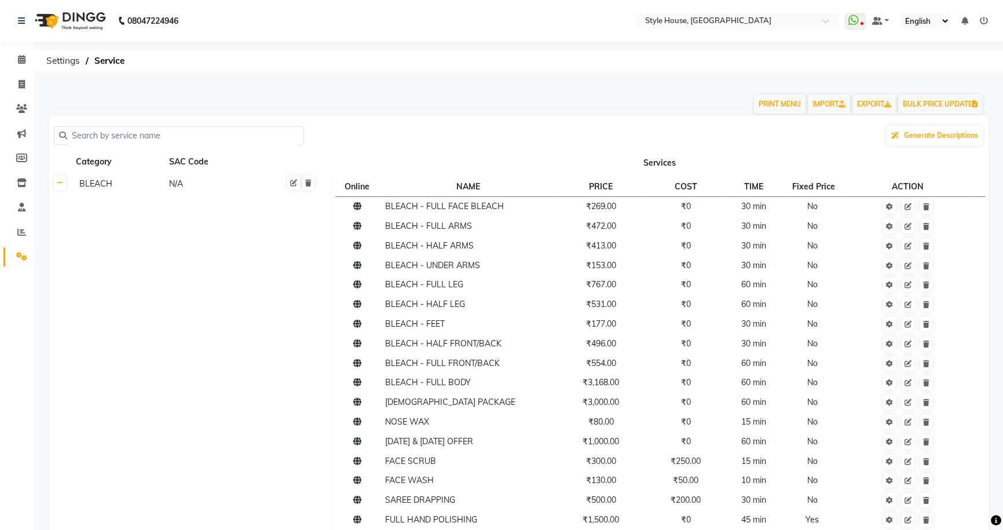
click at [155, 135] on input "text" at bounding box center [183, 136] width 232 height 18
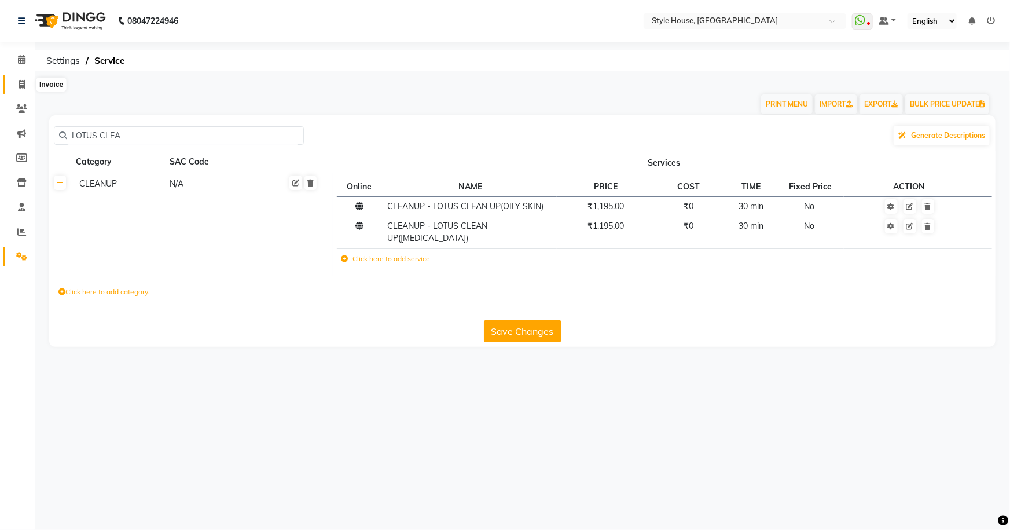
type input "LOTUS CLEA"
click at [22, 80] on icon at bounding box center [22, 84] width 6 height 9
select select "service"
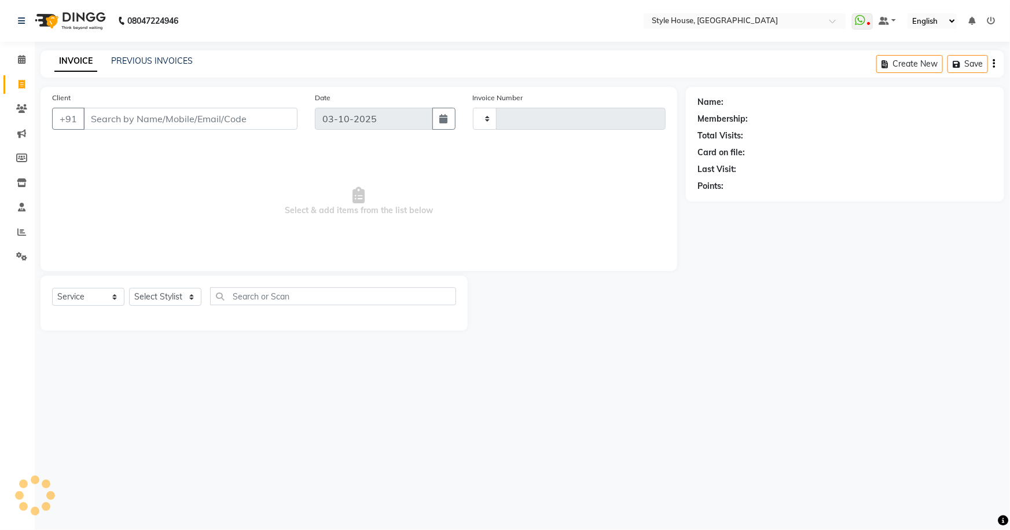
type input "2180"
select select "4237"
click at [27, 253] on span at bounding box center [22, 256] width 20 height 13
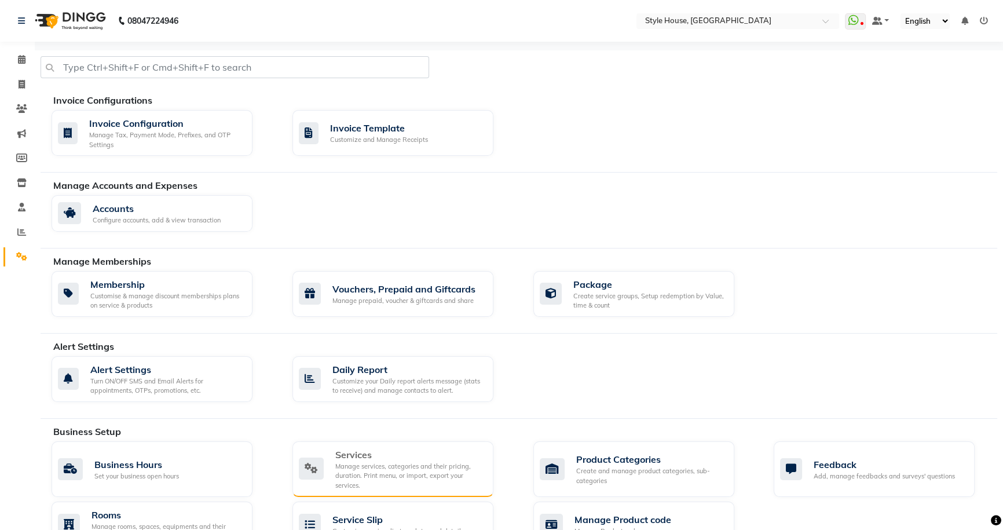
click at [413, 470] on div "Manage services, categories and their pricing, duration. Print menu, or import,…" at bounding box center [409, 475] width 149 height 29
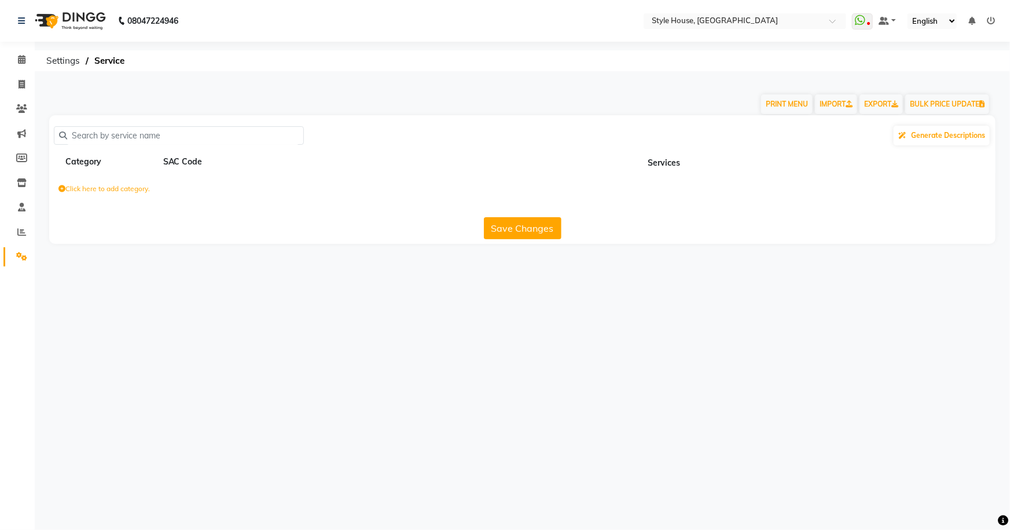
click at [413, 470] on div "08047224946 Select Location × Style House, Jk Road WhatsApp Status ✕ Status: Di…" at bounding box center [505, 265] width 1010 height 530
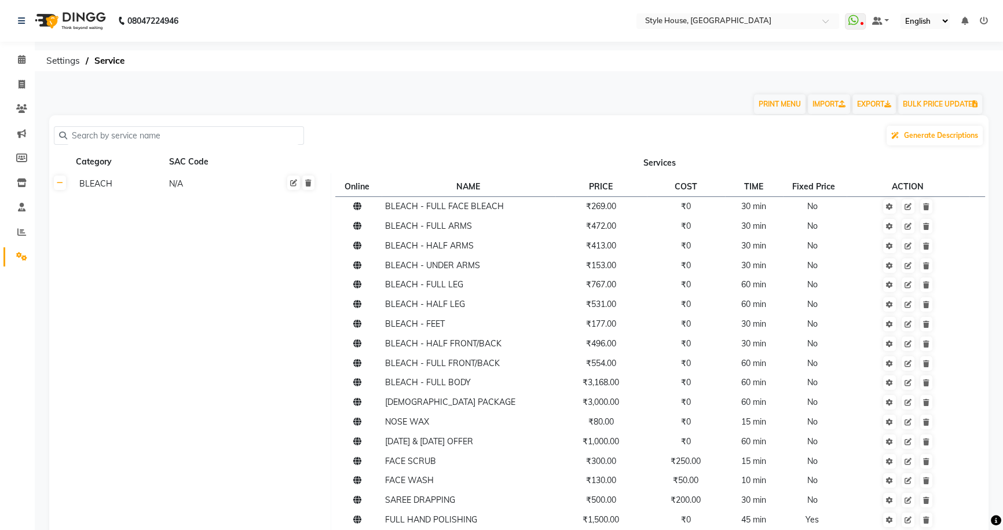
click at [101, 137] on input "text" at bounding box center [183, 136] width 232 height 18
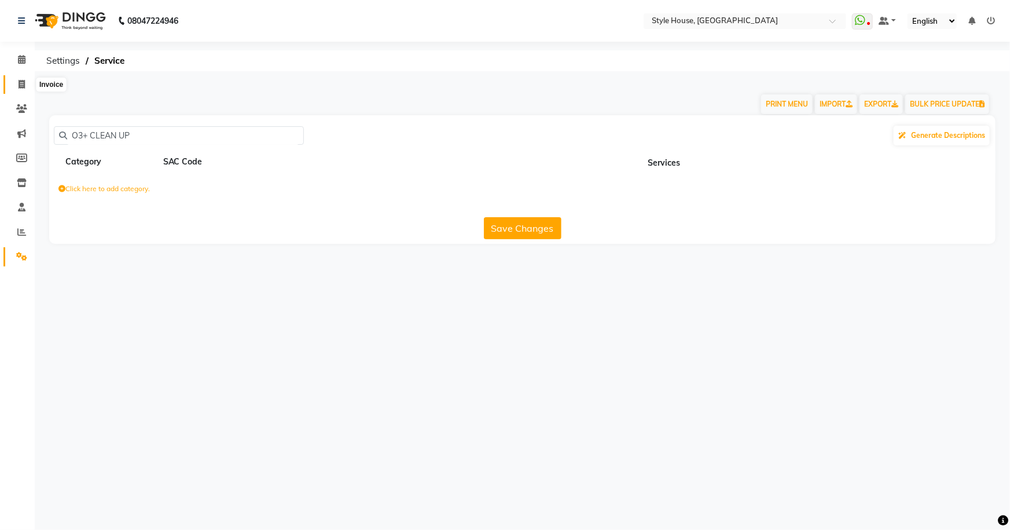
type input "O3+ CLEAN UP"
click at [25, 82] on span at bounding box center [22, 84] width 20 height 13
select select "service"
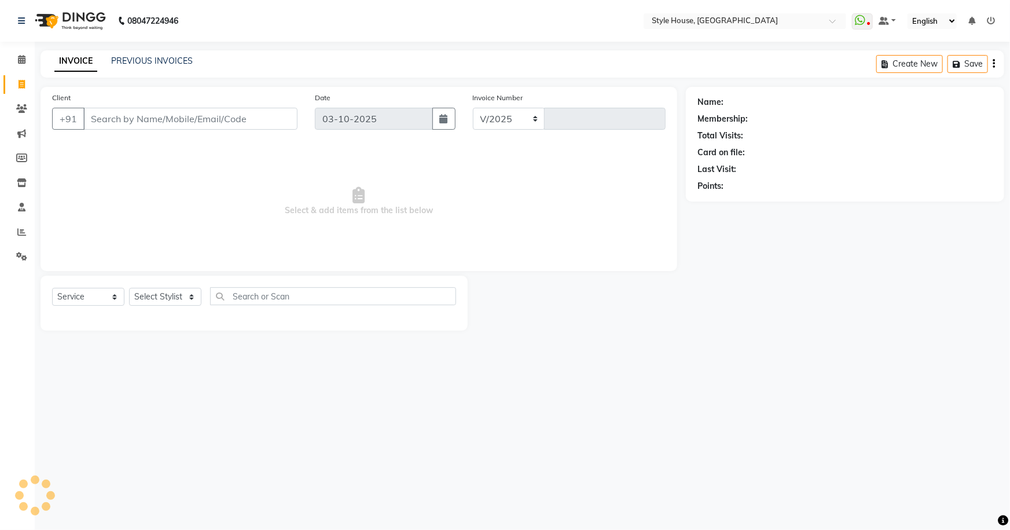
select select "4237"
type input "2180"
click at [149, 56] on link "PREVIOUS INVOICES" at bounding box center [152, 61] width 82 height 10
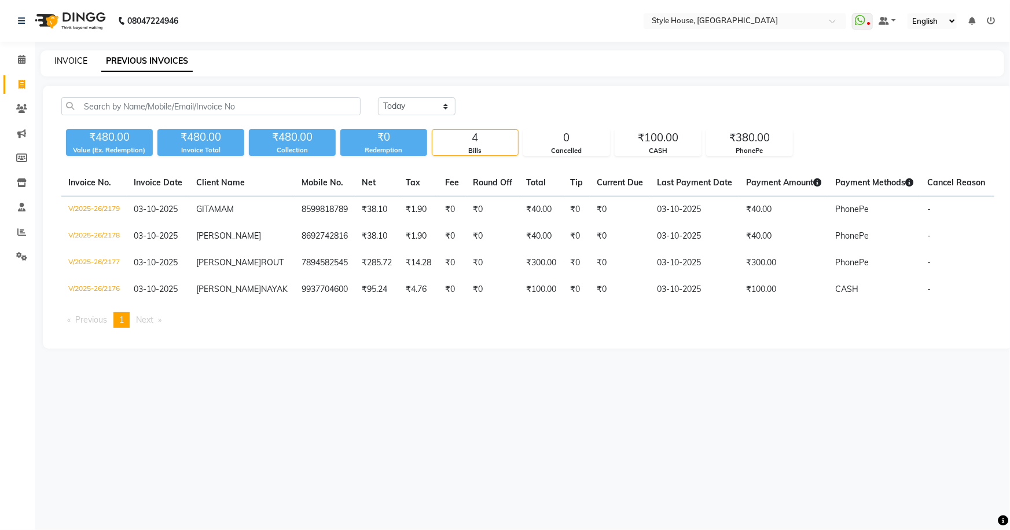
click at [73, 56] on link "INVOICE" at bounding box center [70, 61] width 33 height 10
select select "service"
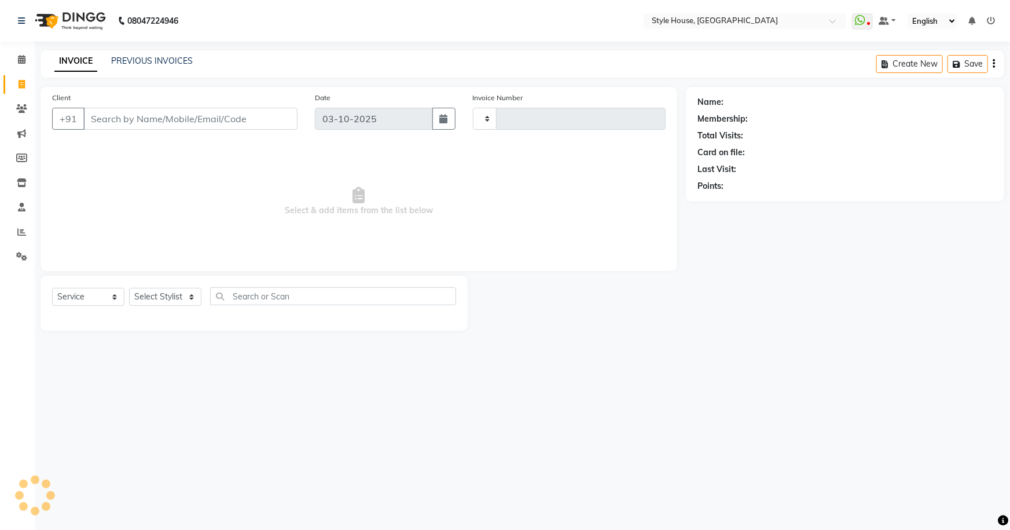
type input "2180"
select select "4237"
click at [160, 120] on input "Client" at bounding box center [190, 119] width 214 height 22
paste input "9348756507"
type input "9348756507"
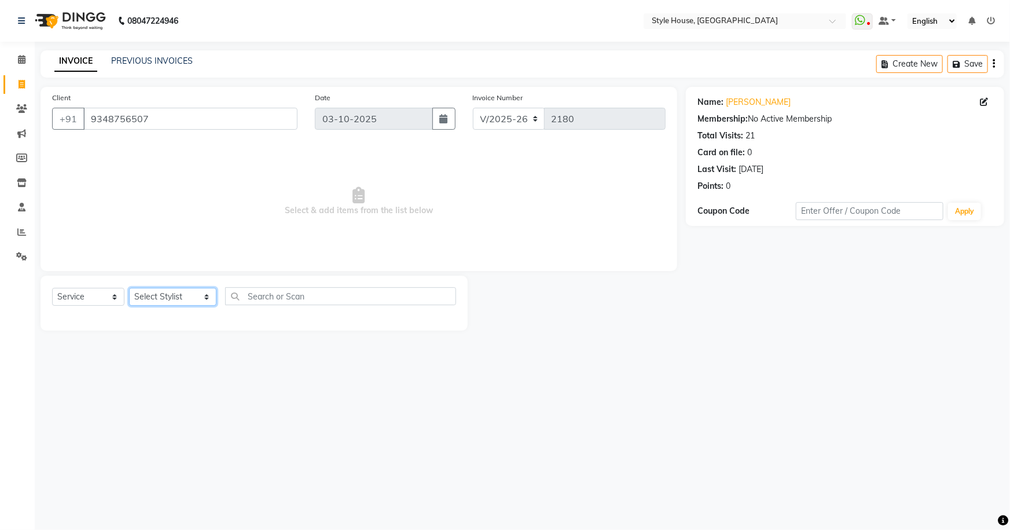
click at [161, 298] on select "Select Stylist [PERSON_NAME] [PERSON_NAME] [PERSON_NAME] [PERSON_NAME]([PERSON_…" at bounding box center [172, 297] width 87 height 18
select select "49165"
click at [129, 288] on select "Select Stylist [PERSON_NAME] [PERSON_NAME] [PERSON_NAME] [PERSON_NAME]([PERSON_…" at bounding box center [172, 297] width 87 height 18
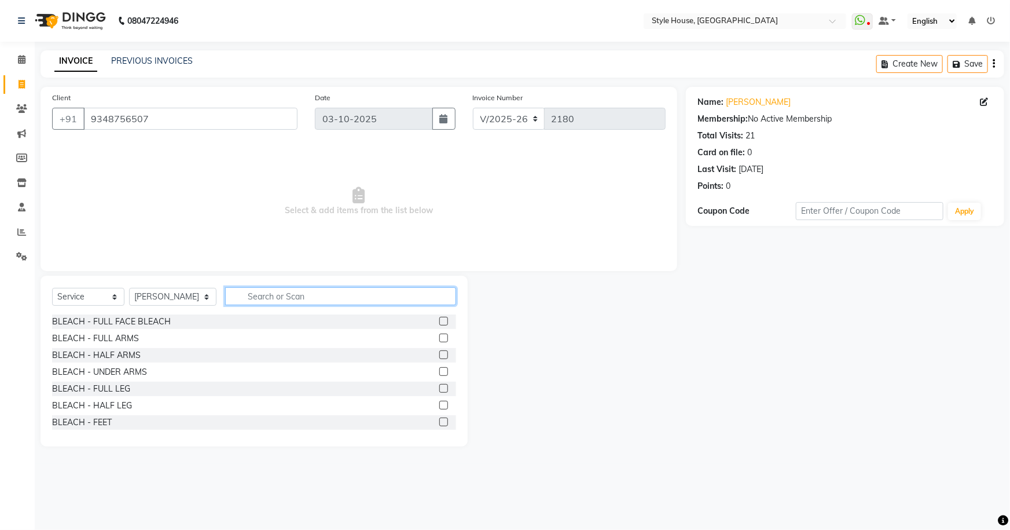
click at [322, 297] on input "text" at bounding box center [341, 296] width 232 height 18
type input "HAIR CUT"
drag, startPoint x: 434, startPoint y: 386, endPoint x: 433, endPoint y: 345, distance: 41.1
click at [439, 386] on label at bounding box center [443, 388] width 9 height 9
click at [439, 386] on input "checkbox" at bounding box center [443, 389] width 8 height 8
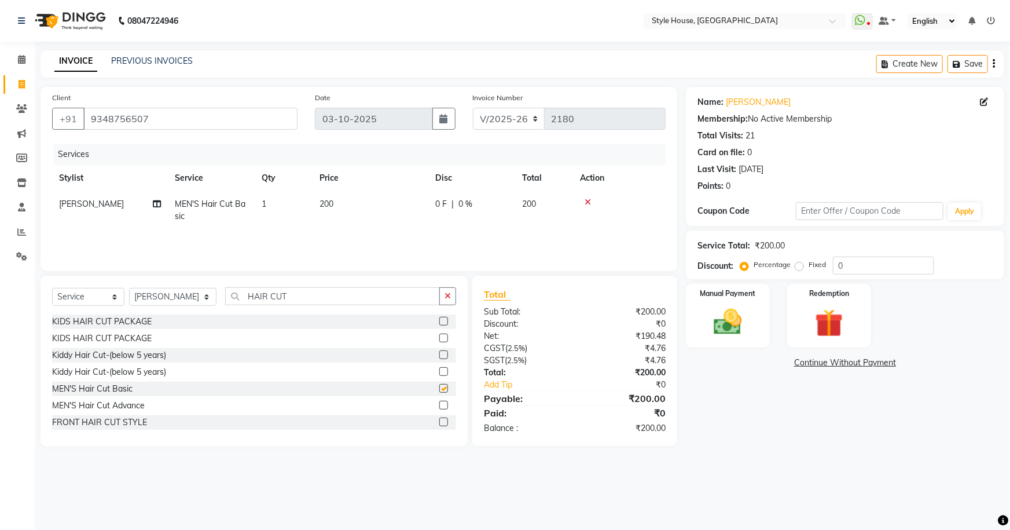
checkbox input "false"
click at [445, 296] on button "button" at bounding box center [447, 296] width 17 height 18
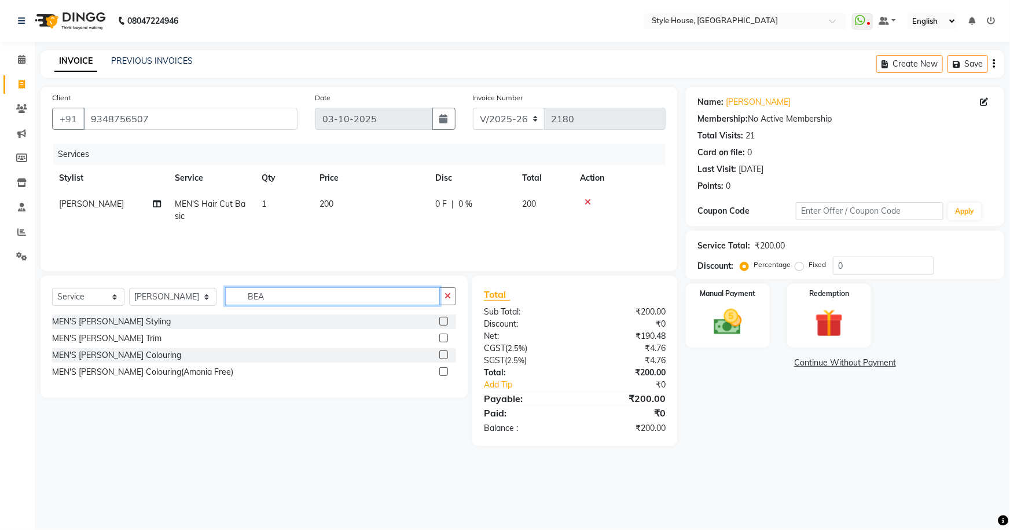
type input "BEA"
click at [444, 340] on label at bounding box center [443, 337] width 9 height 9
click at [444, 340] on input "checkbox" at bounding box center [443, 339] width 8 height 8
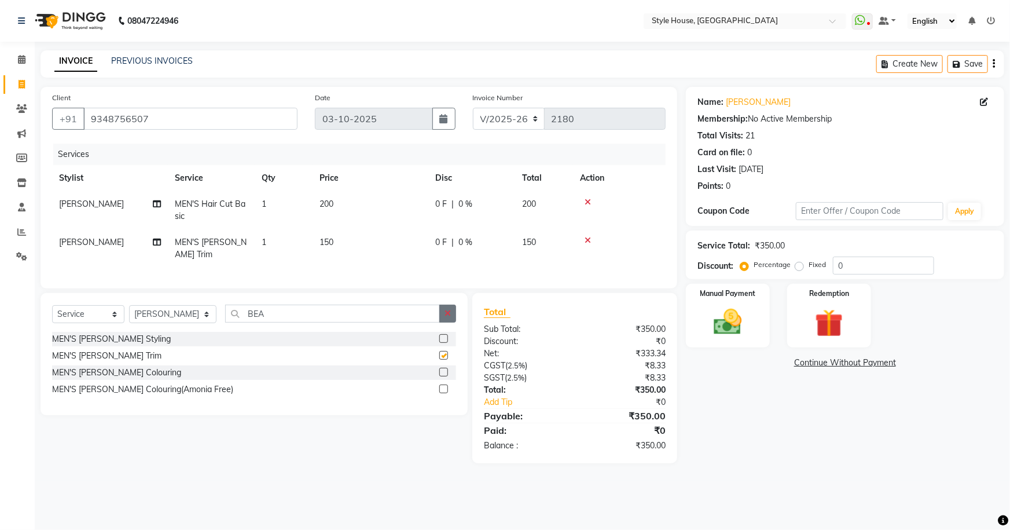
checkbox input "false"
click at [452, 309] on button "button" at bounding box center [447, 313] width 17 height 18
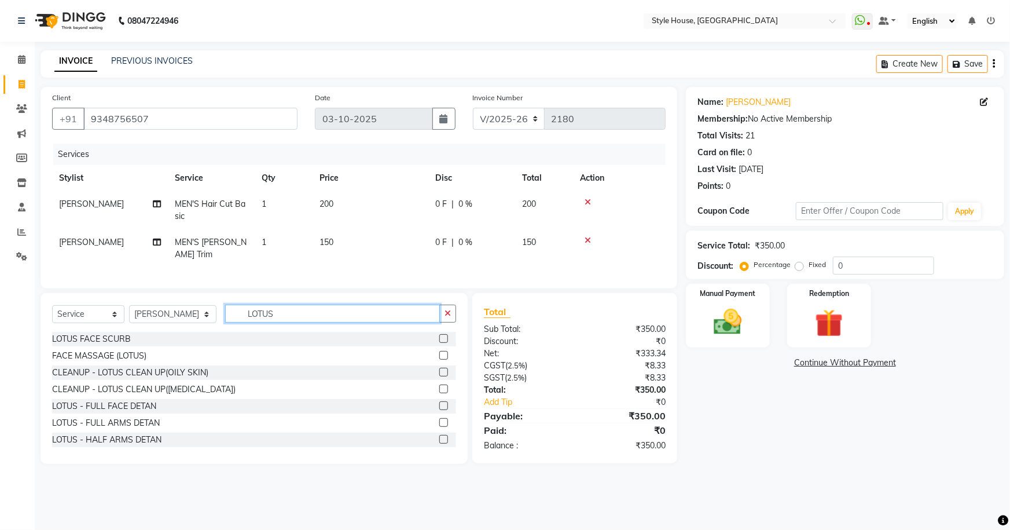
type input "LOTUS"
click at [439, 368] on label at bounding box center [443, 372] width 9 height 9
click at [439, 369] on input "checkbox" at bounding box center [443, 373] width 8 height 8
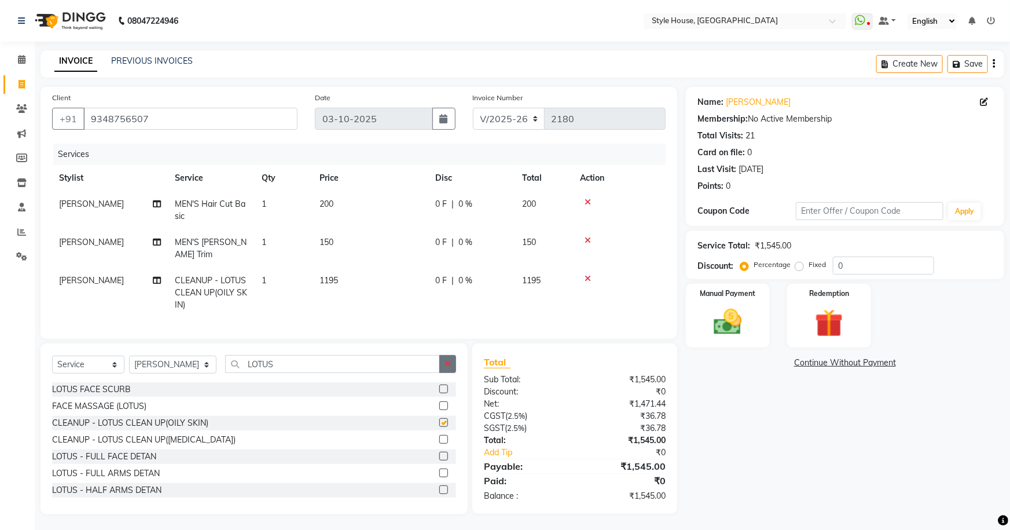
checkbox input "false"
click at [452, 362] on button "button" at bounding box center [447, 364] width 17 height 18
click at [274, 207] on td "1" at bounding box center [284, 210] width 58 height 38
select select "49165"
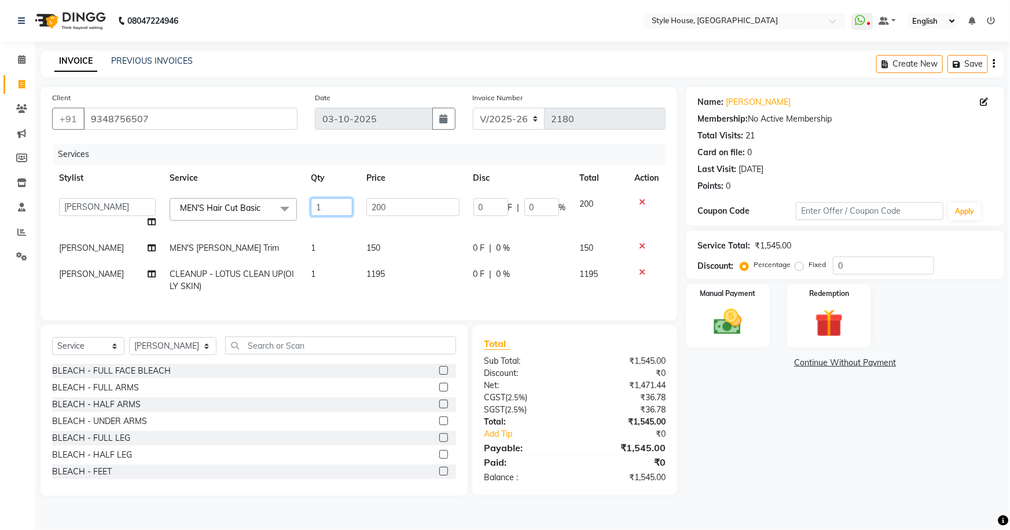
click at [313, 205] on input "1" at bounding box center [332, 207] width 42 height 18
click at [326, 205] on input "1" at bounding box center [332, 207] width 42 height 18
type input "2"
click at [329, 248] on tr "[PERSON_NAME] MEN'S [PERSON_NAME] Trim 1 150 0 F | 0 % 150" at bounding box center [359, 248] width 614 height 26
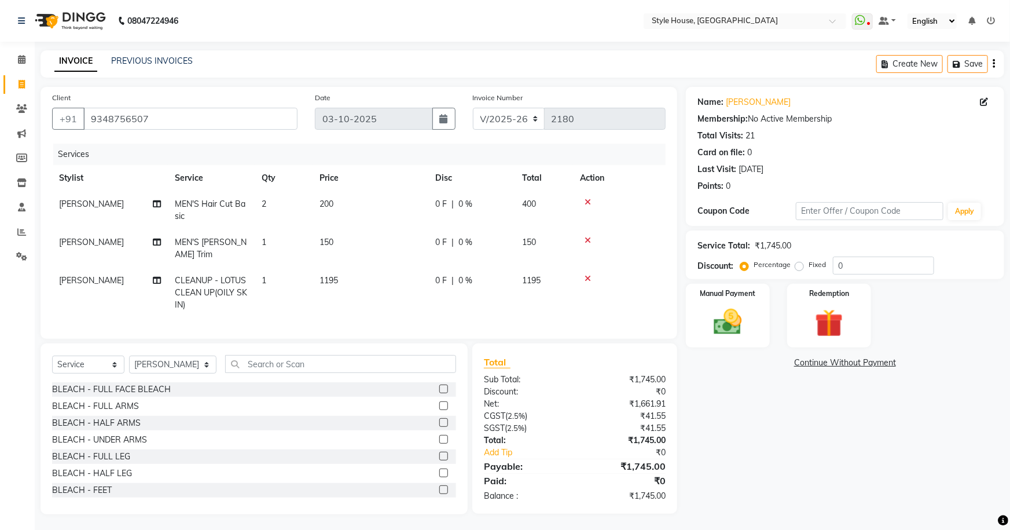
click at [282, 241] on td "1" at bounding box center [284, 248] width 58 height 38
select select "49165"
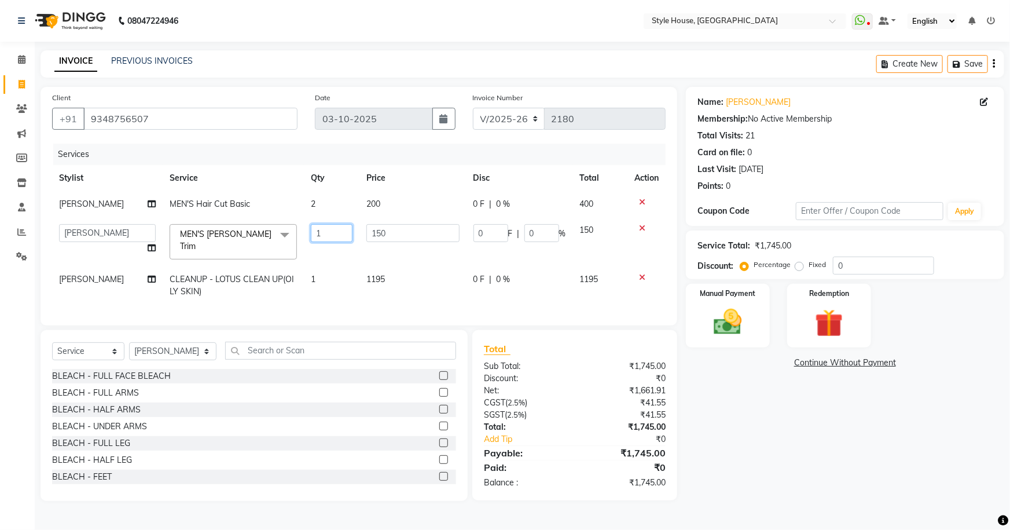
click at [324, 233] on input "1" at bounding box center [332, 233] width 42 height 18
type input "2"
click at [791, 434] on div "Name: [PERSON_NAME] Membership: No Active Membership Total Visits: 21 Card on f…" at bounding box center [849, 294] width 327 height 414
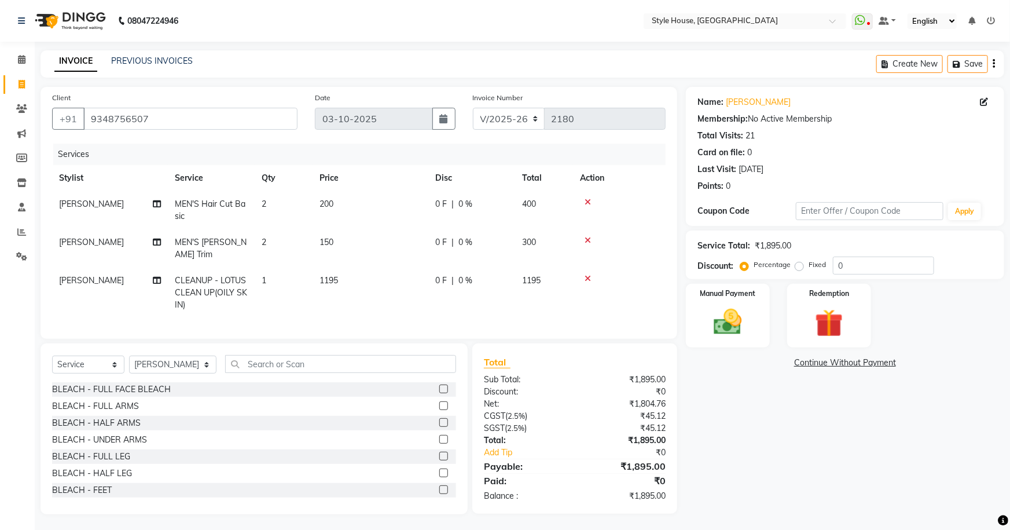
click at [465, 281] on td "0 F | 0 %" at bounding box center [471, 292] width 87 height 50
select select "49165"
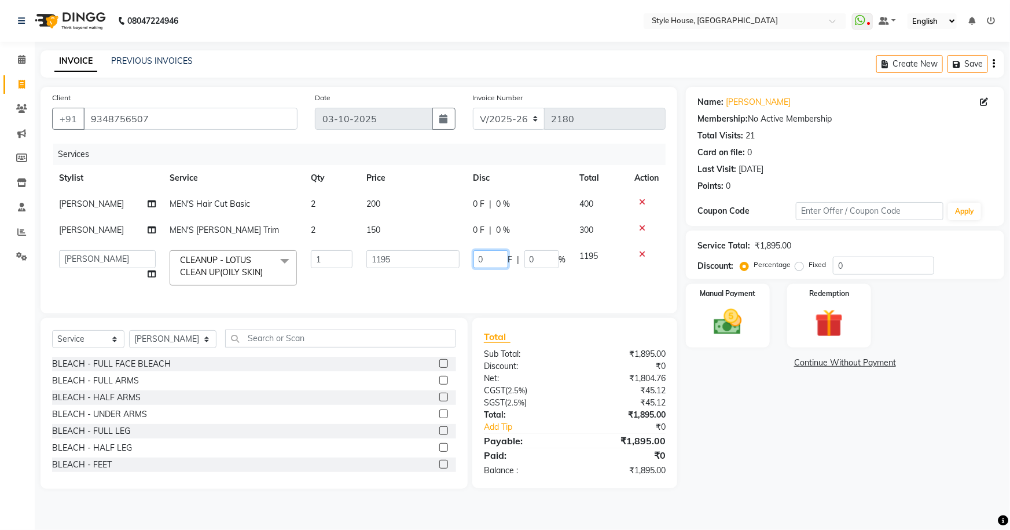
click at [476, 259] on input "0" at bounding box center [491, 259] width 35 height 18
type input "195"
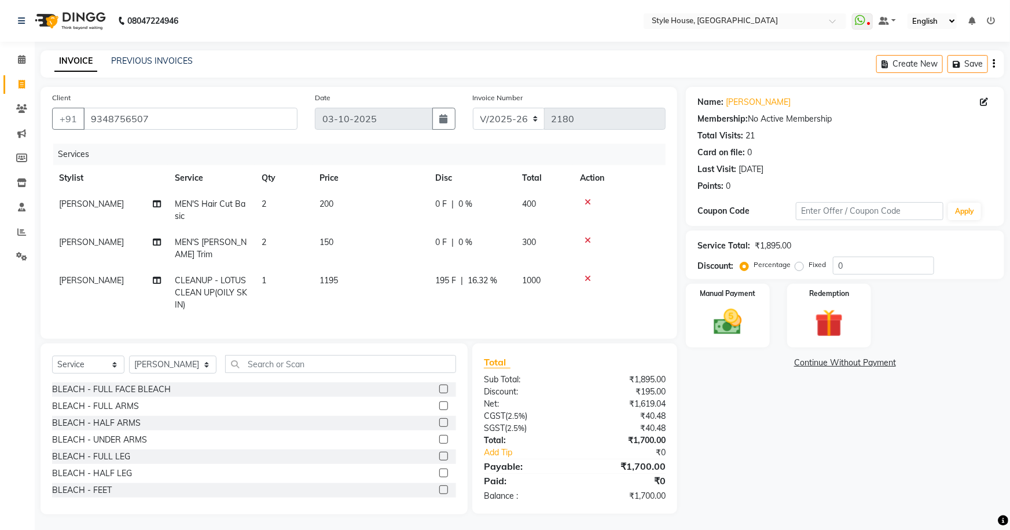
click at [513, 208] on td "0 F | 0 %" at bounding box center [471, 210] width 87 height 38
select select "49165"
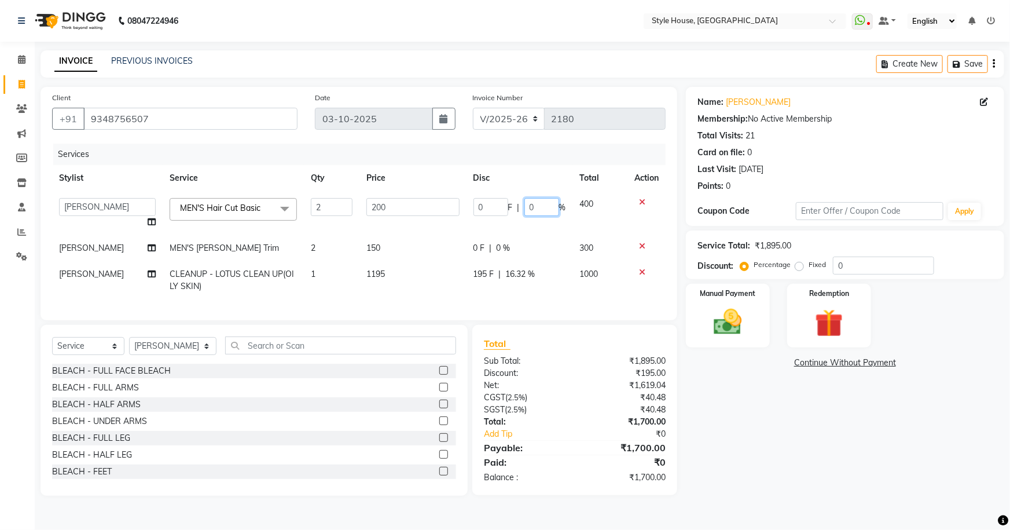
click at [529, 204] on input "0" at bounding box center [541, 207] width 35 height 18
type input "10"
click at [744, 454] on div "Name: [PERSON_NAME] Membership: No Active Membership Total Visits: 21 Card on f…" at bounding box center [849, 291] width 327 height 409
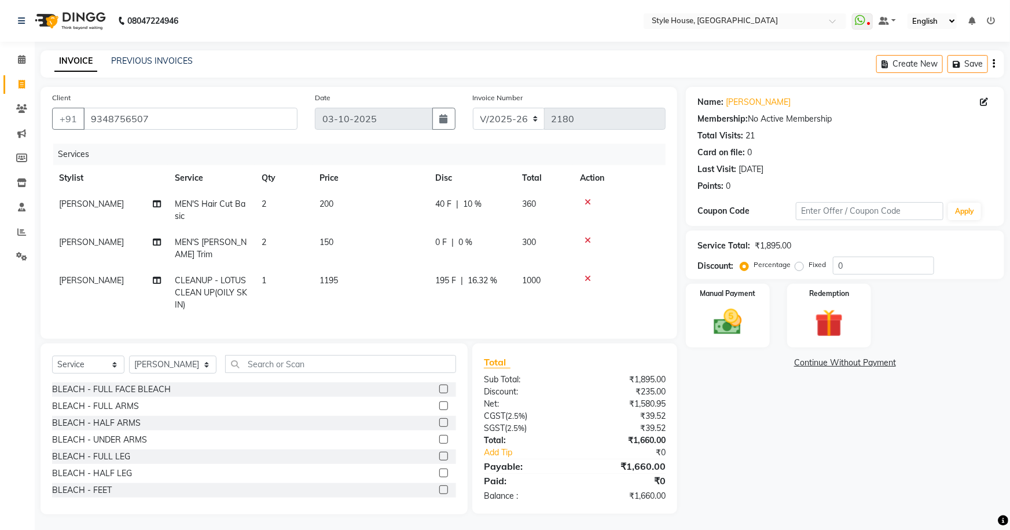
click at [459, 231] on td "0 F | 0 %" at bounding box center [471, 248] width 87 height 38
select select "49165"
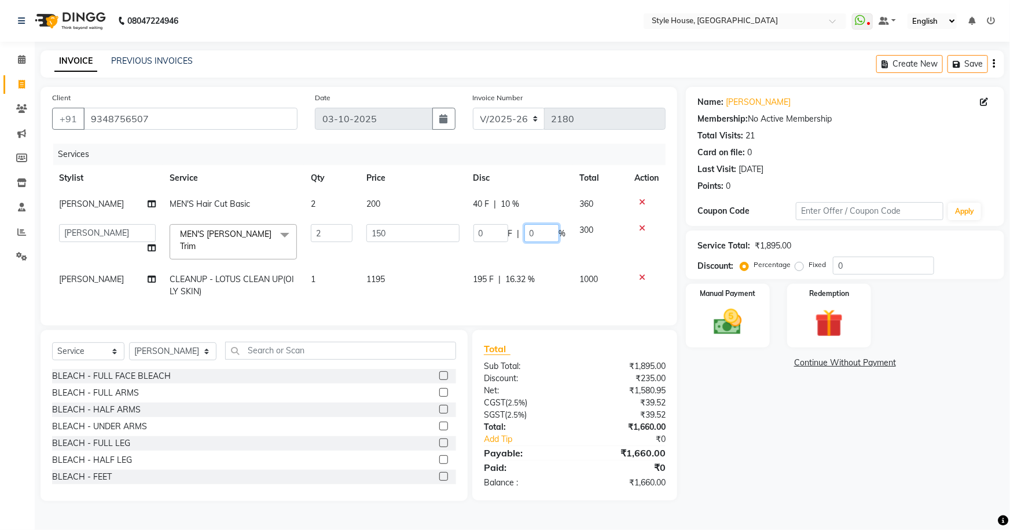
click at [528, 232] on input "0" at bounding box center [541, 233] width 35 height 18
type input "10"
click at [854, 482] on div "Name: [PERSON_NAME] Membership: No Active Membership Total Visits: 21 Card on f…" at bounding box center [849, 294] width 327 height 414
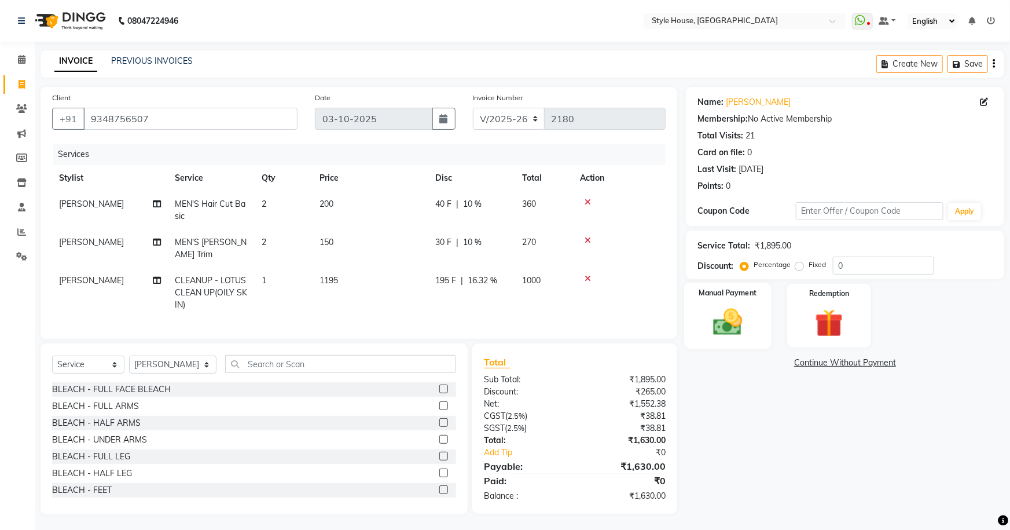
click at [730, 320] on img at bounding box center [728, 322] width 47 height 34
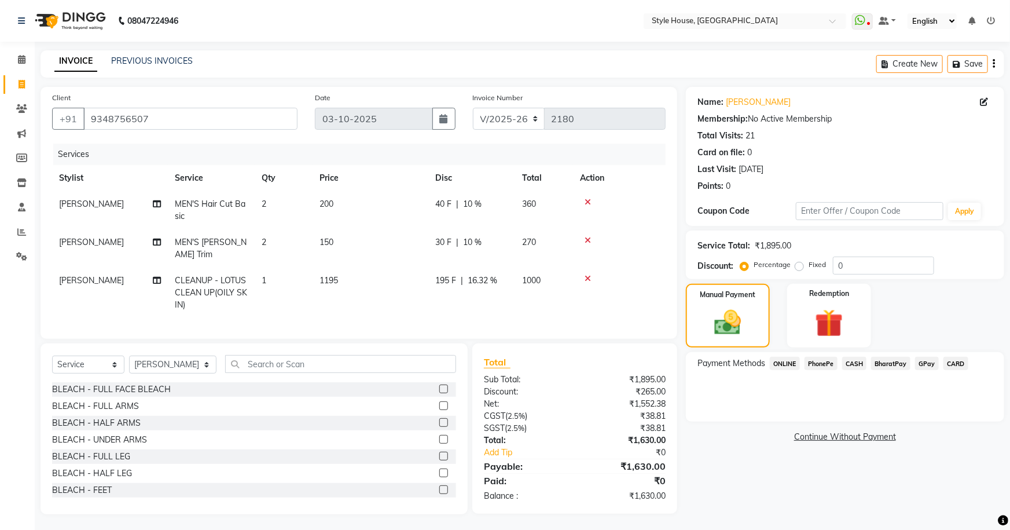
click at [852, 361] on span "CASH" at bounding box center [854, 363] width 25 height 13
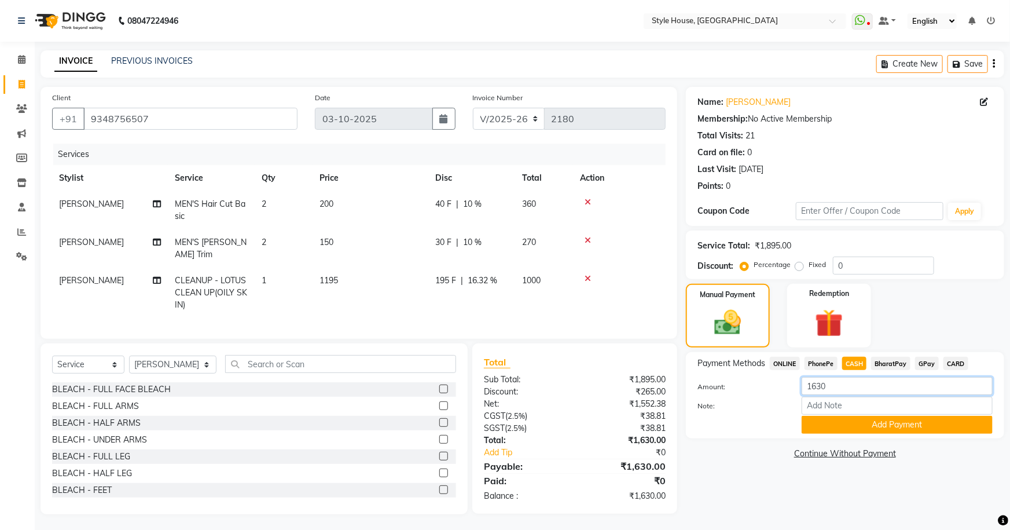
click at [832, 379] on input "1630" at bounding box center [897, 386] width 191 height 18
type input "1000"
click at [883, 430] on button "Add Payment" at bounding box center [897, 425] width 191 height 18
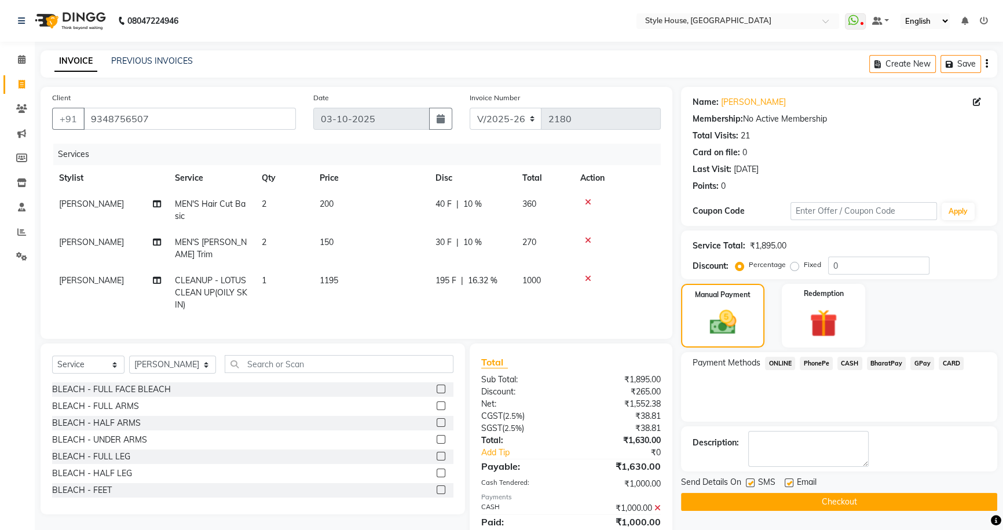
click at [819, 359] on span "PhonePe" at bounding box center [815, 363] width 33 height 13
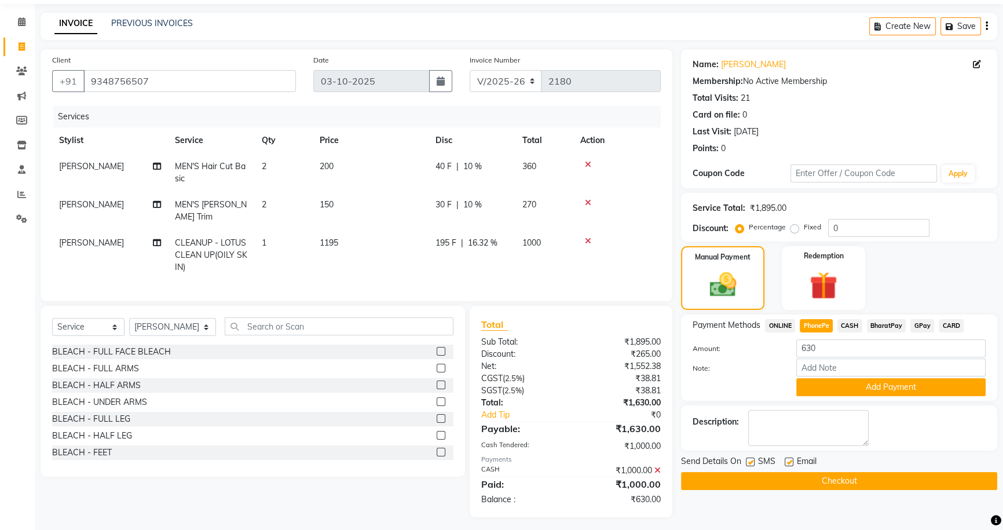
scroll to position [38, 0]
click at [886, 382] on button "Add Payment" at bounding box center [890, 386] width 189 height 18
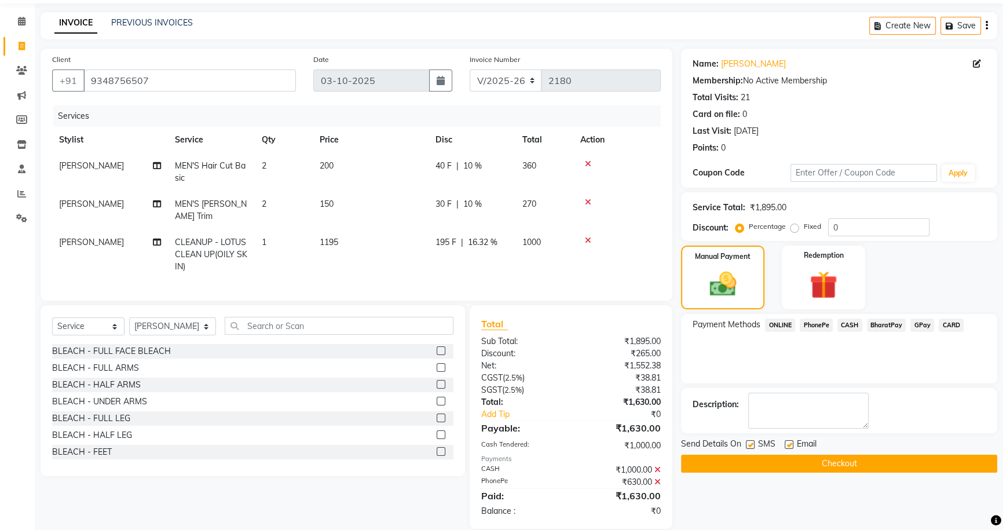
click at [853, 458] on button "Checkout" at bounding box center [839, 463] width 316 height 18
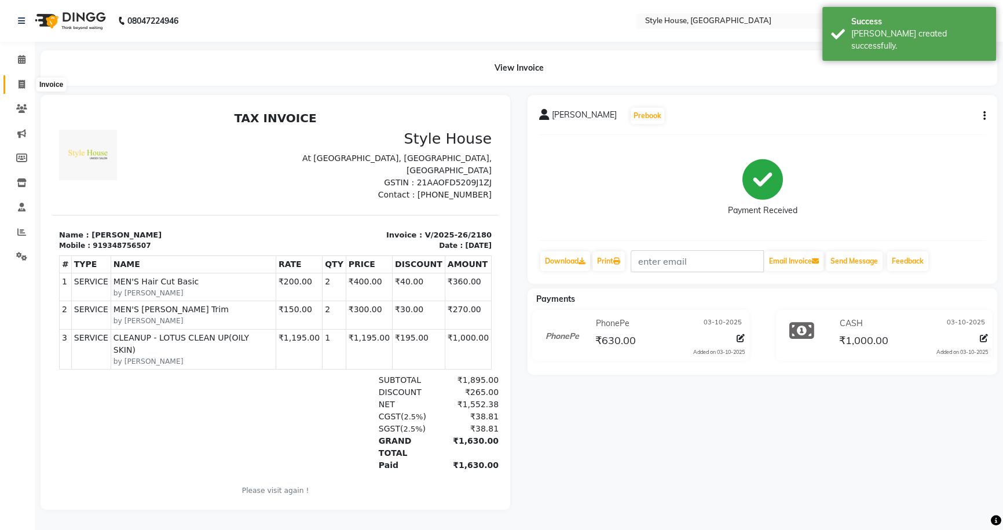
click at [20, 85] on icon at bounding box center [22, 84] width 6 height 9
select select "service"
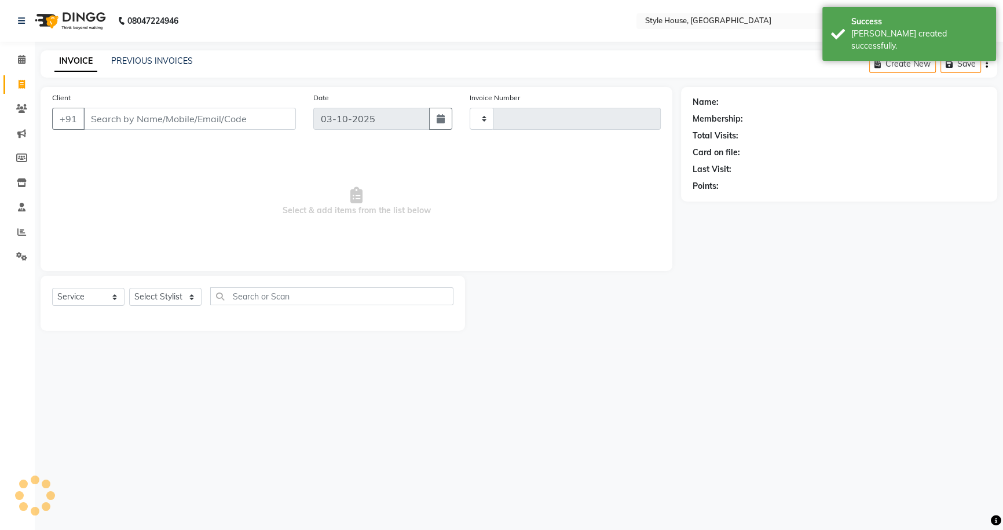
type input "2181"
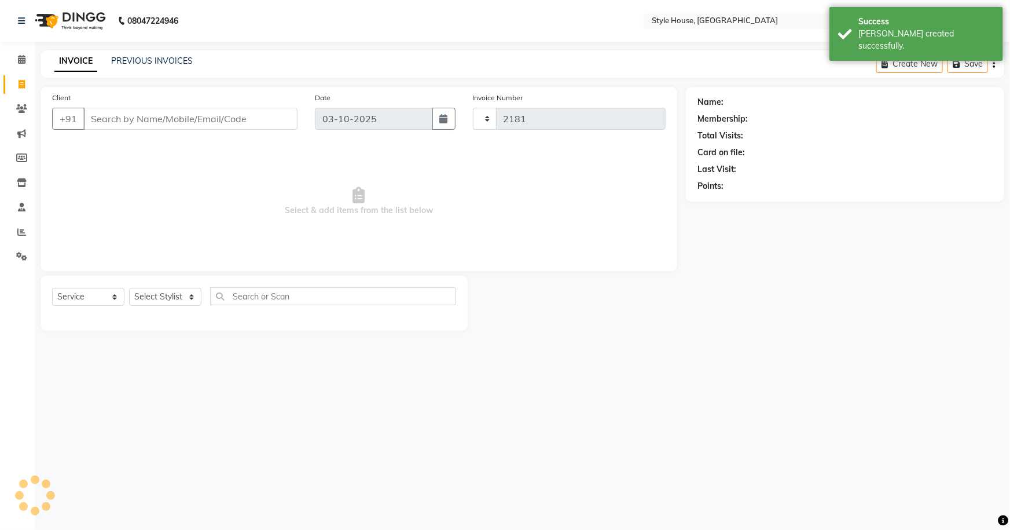
select select "4237"
click at [148, 58] on link "PREVIOUS INVOICES" at bounding box center [152, 61] width 82 height 10
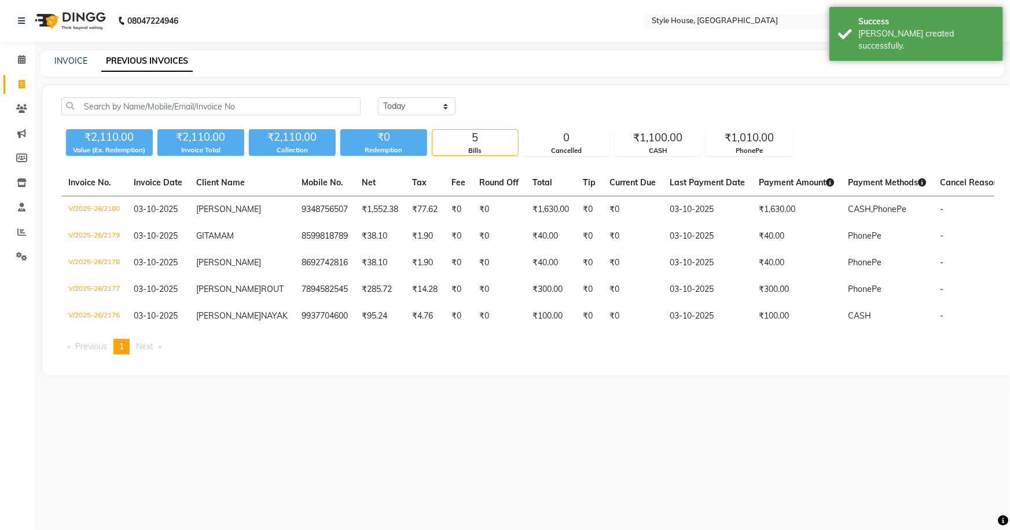
click at [87, 58] on div "INVOICE PREVIOUS INVOICES" at bounding box center [516, 61] width 950 height 12
click at [82, 63] on link "INVOICE" at bounding box center [70, 61] width 33 height 10
select select "service"
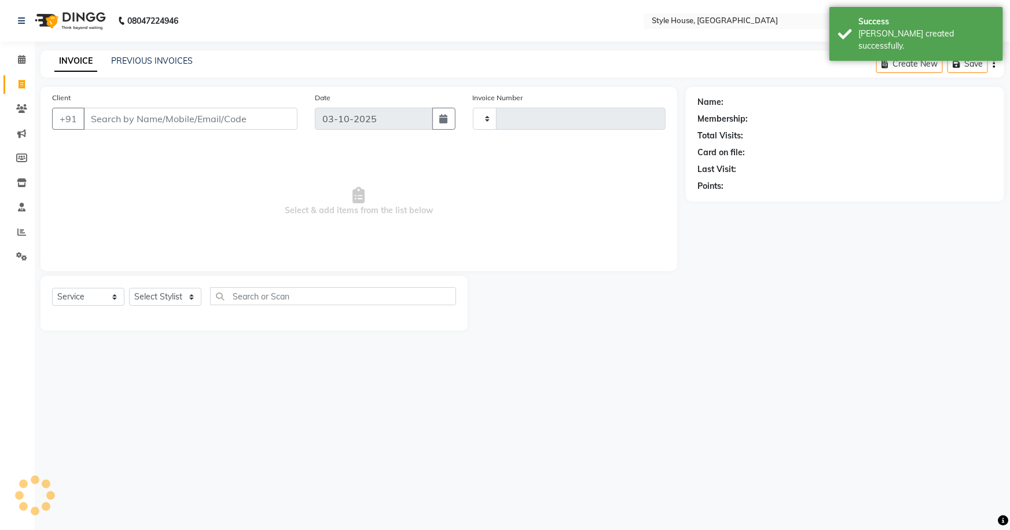
type input "2181"
select select "4237"
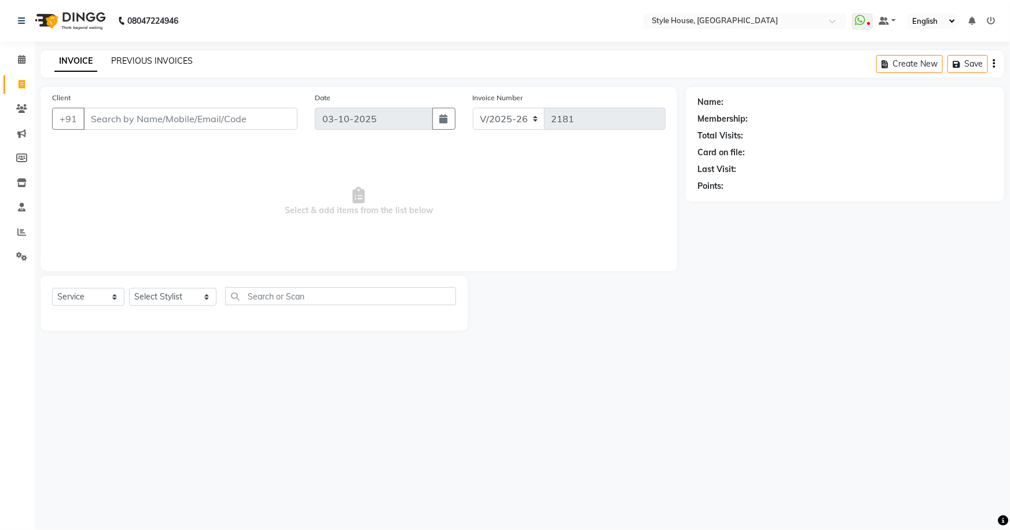
click at [138, 61] on link "PREVIOUS INVOICES" at bounding box center [152, 61] width 82 height 10
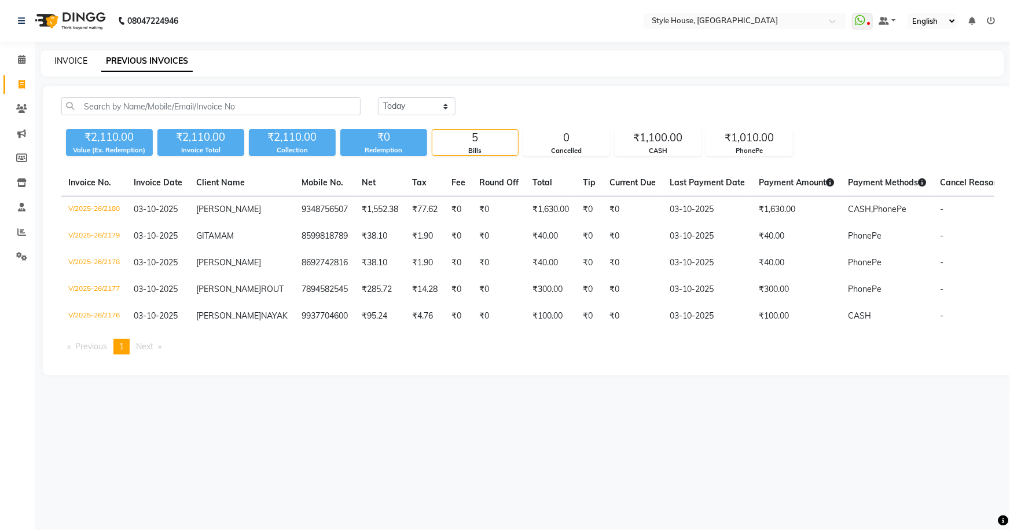
click at [84, 58] on link "INVOICE" at bounding box center [70, 61] width 33 height 10
select select "service"
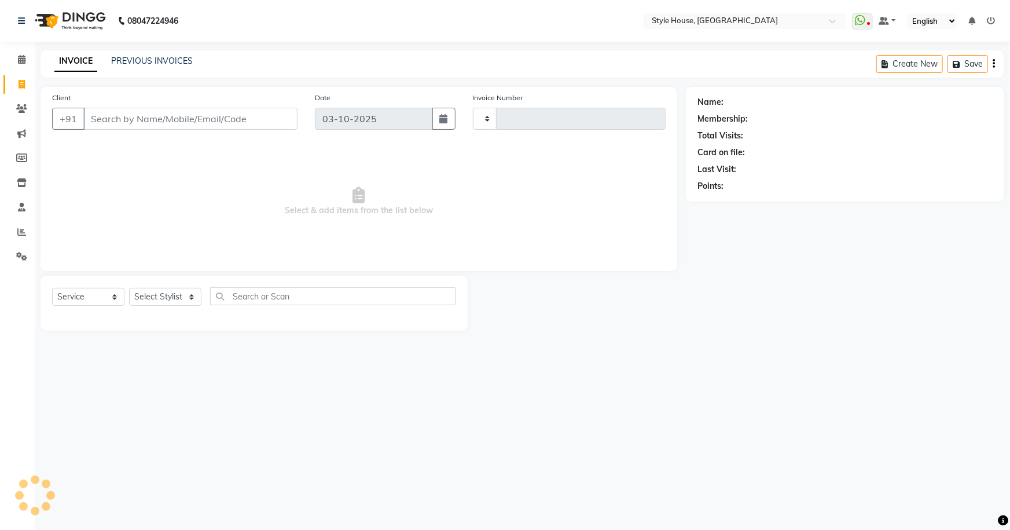
type input "2181"
select select "4237"
click at [218, 123] on input "Client" at bounding box center [190, 119] width 214 height 22
paste input "9439602235"
type input "9439602235"
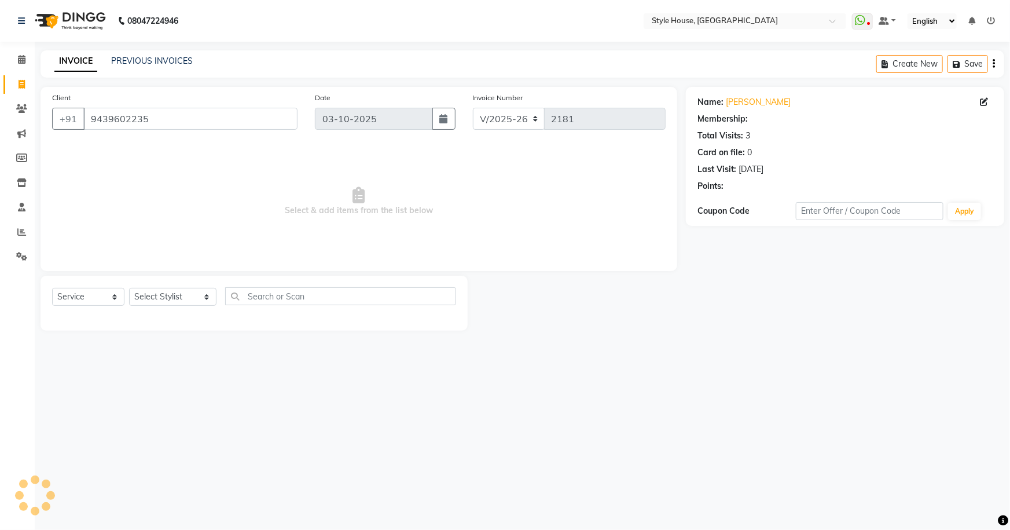
select select "1: Object"
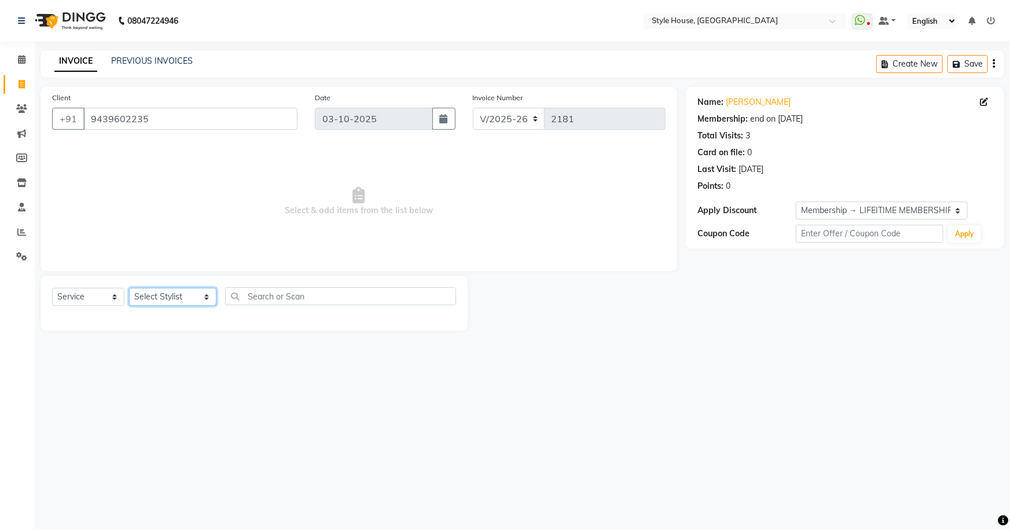
click at [182, 300] on select "Select Stylist [PERSON_NAME] [PERSON_NAME] [PERSON_NAME] [PERSON_NAME]([PERSON_…" at bounding box center [172, 297] width 87 height 18
select select "49165"
click at [129, 288] on select "Select Stylist [PERSON_NAME] [PERSON_NAME] [PERSON_NAME] [PERSON_NAME]([PERSON_…" at bounding box center [172, 297] width 87 height 18
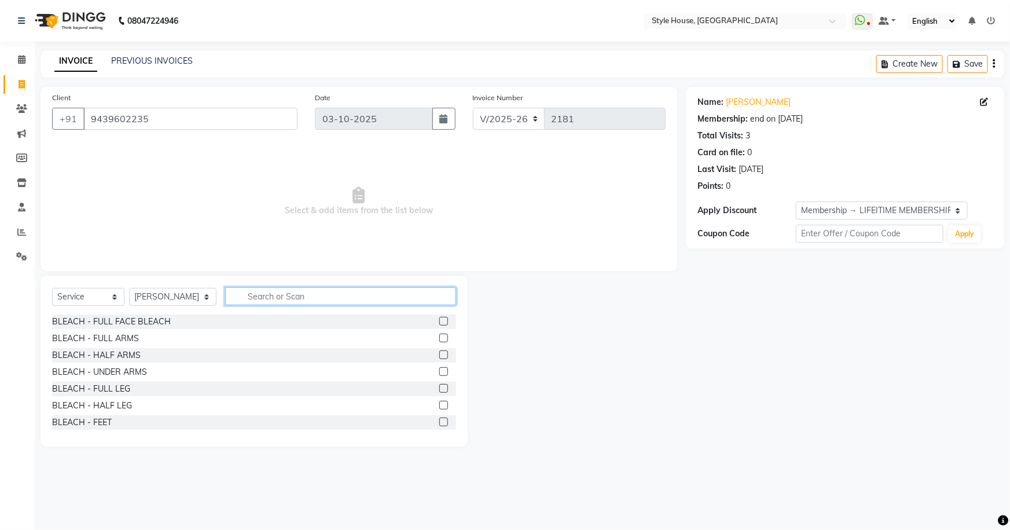
click at [244, 292] on input "text" at bounding box center [341, 296] width 232 height 18
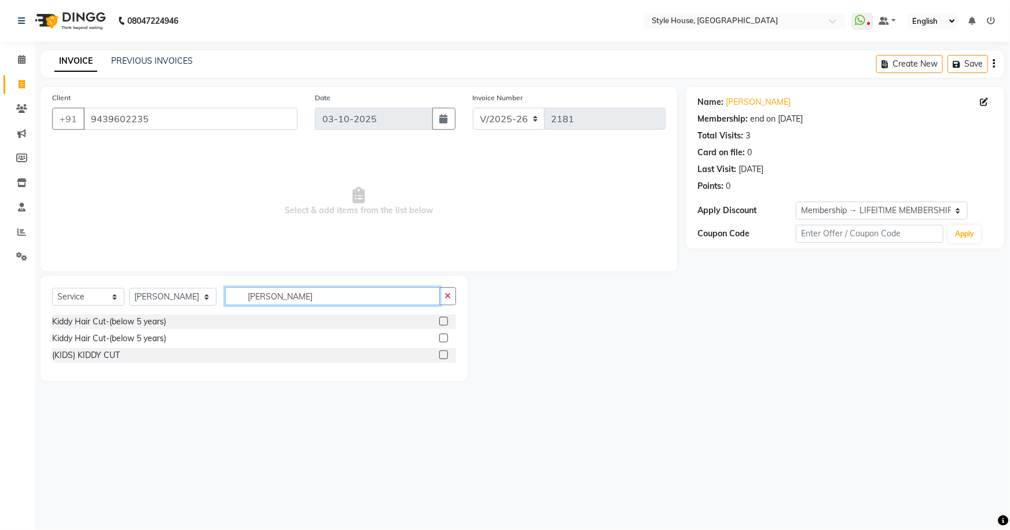
type input "[PERSON_NAME]"
click at [441, 319] on label at bounding box center [443, 321] width 9 height 9
click at [441, 319] on input "checkbox" at bounding box center [443, 322] width 8 height 8
checkbox input "true"
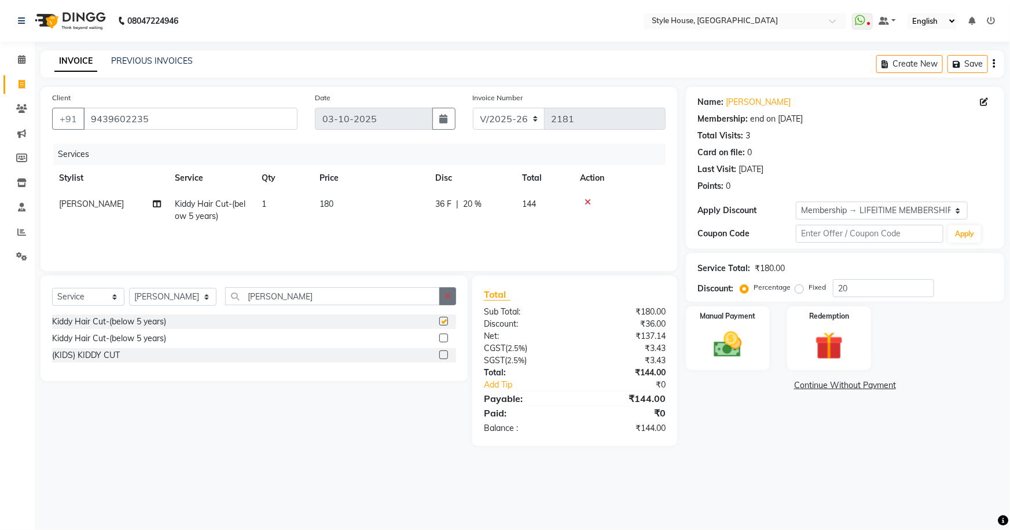
click at [449, 298] on icon "button" at bounding box center [448, 296] width 6 height 8
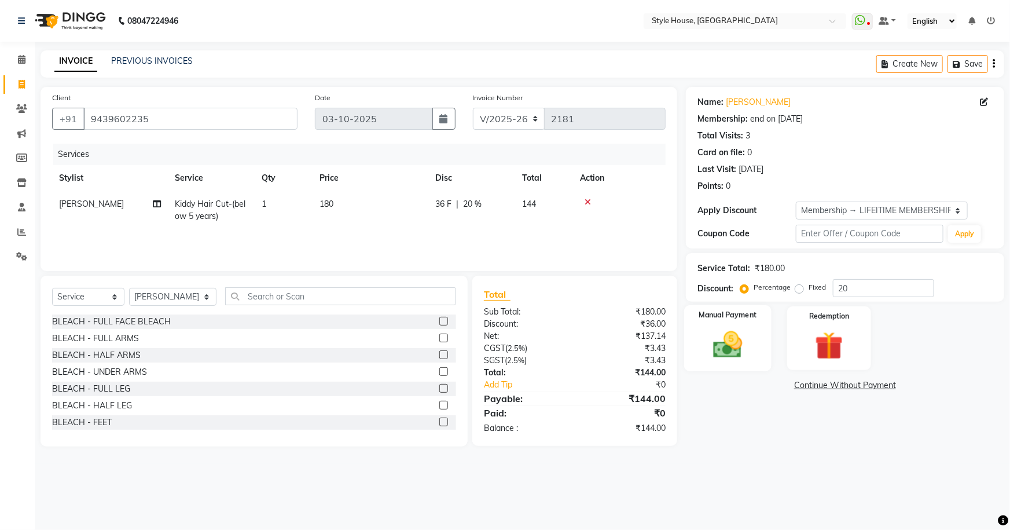
click at [726, 330] on img at bounding box center [728, 345] width 47 height 34
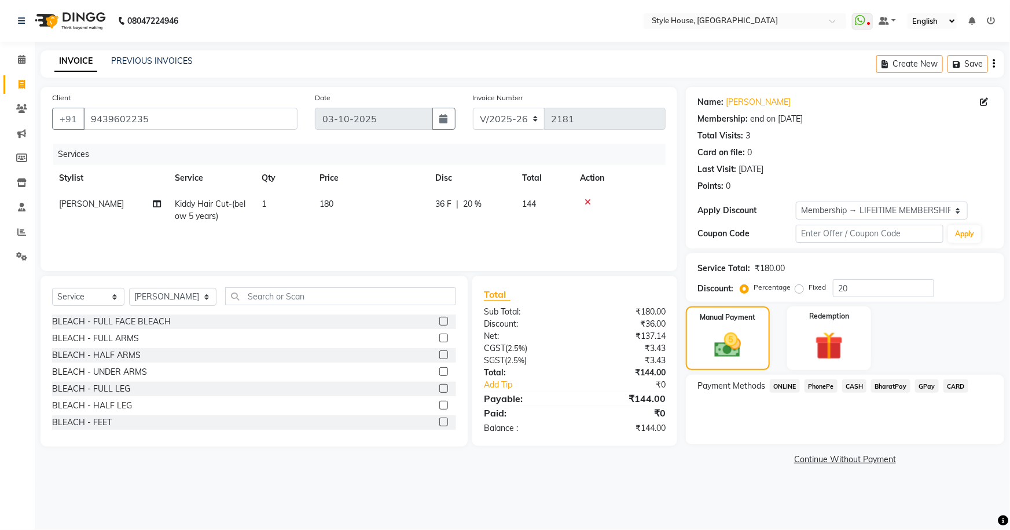
click at [829, 386] on span "PhonePe" at bounding box center [821, 385] width 33 height 13
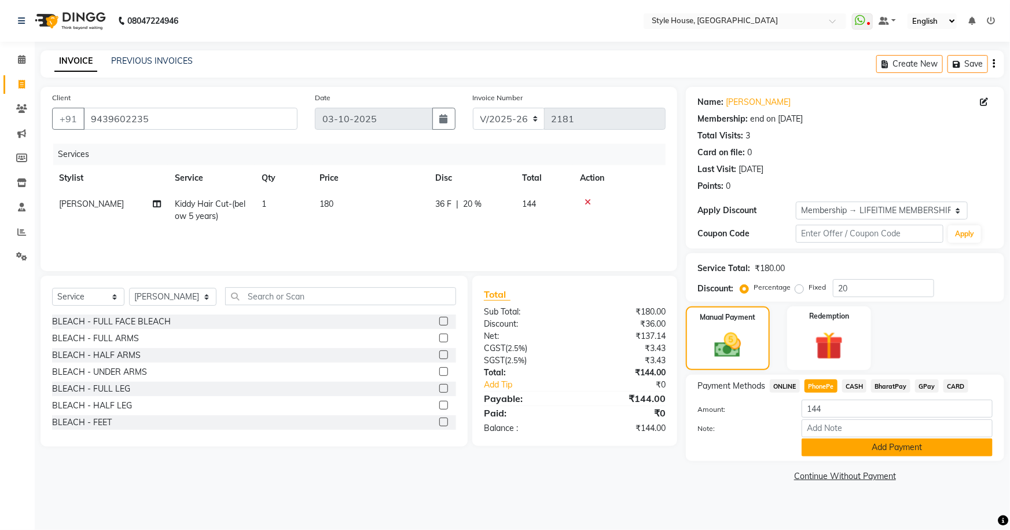
click at [877, 442] on button "Add Payment" at bounding box center [897, 447] width 191 height 18
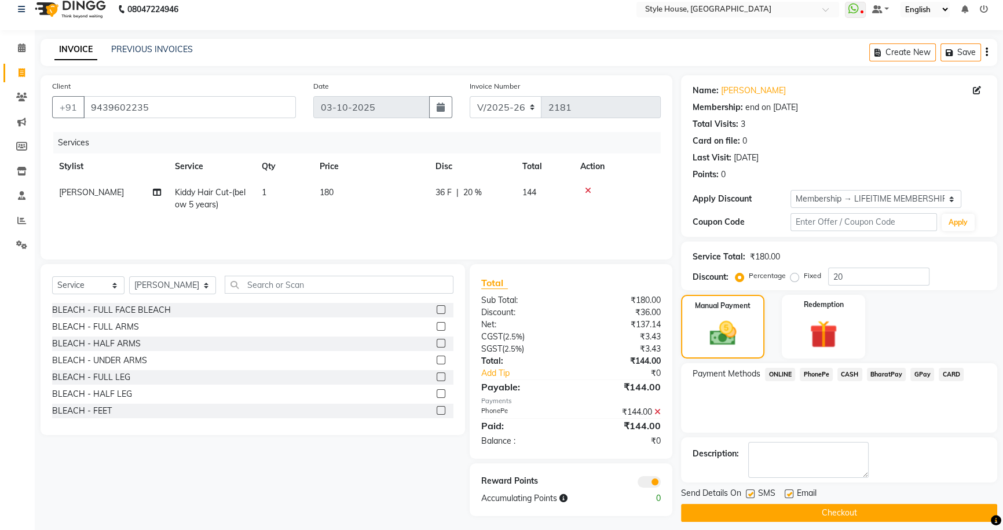
scroll to position [20, 0]
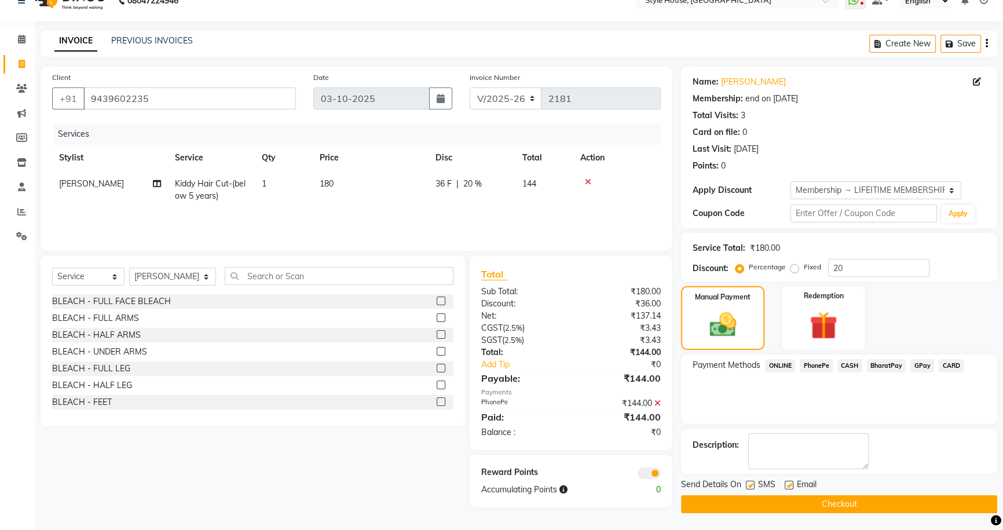
click at [868, 501] on button "Checkout" at bounding box center [839, 504] width 316 height 18
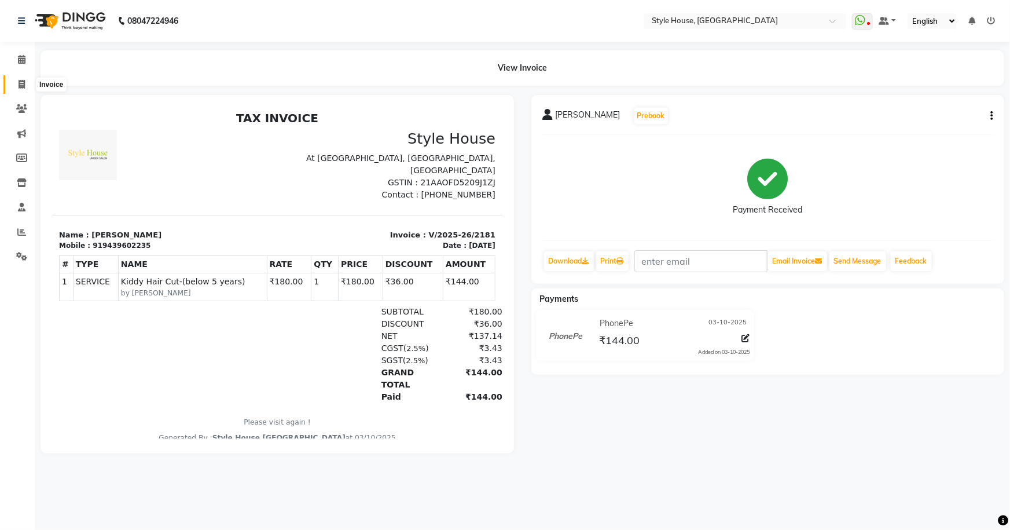
click at [20, 85] on icon at bounding box center [22, 84] width 6 height 9
select select "service"
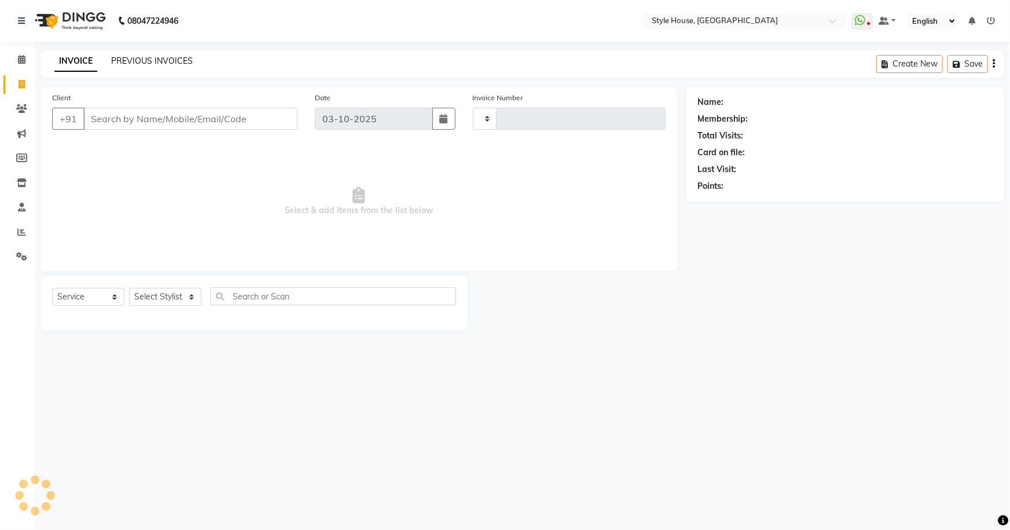
type input "2182"
select select "4237"
click at [127, 56] on link "PREVIOUS INVOICES" at bounding box center [152, 61] width 82 height 10
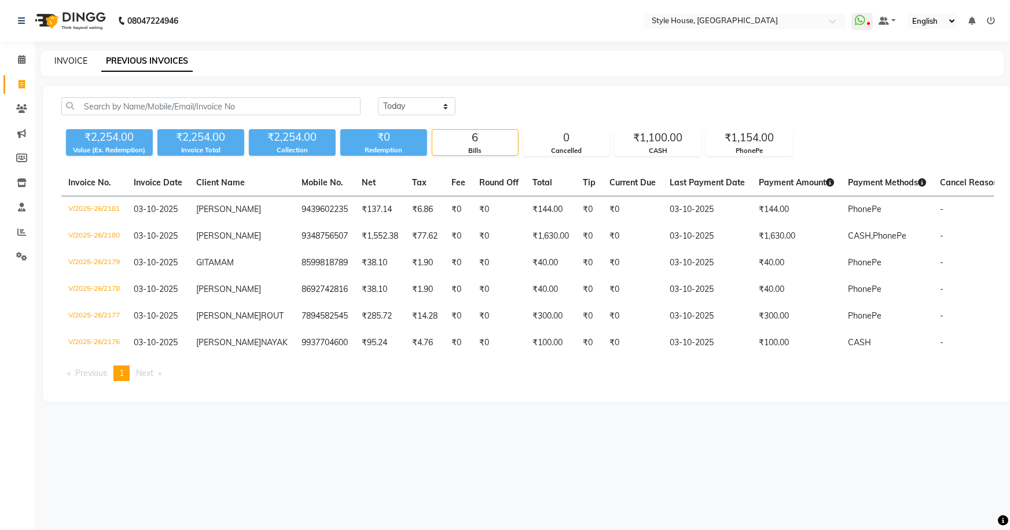
click at [80, 58] on link "INVOICE" at bounding box center [70, 61] width 33 height 10
select select "4237"
select select "service"
